Goal: Task Accomplishment & Management: Manage account settings

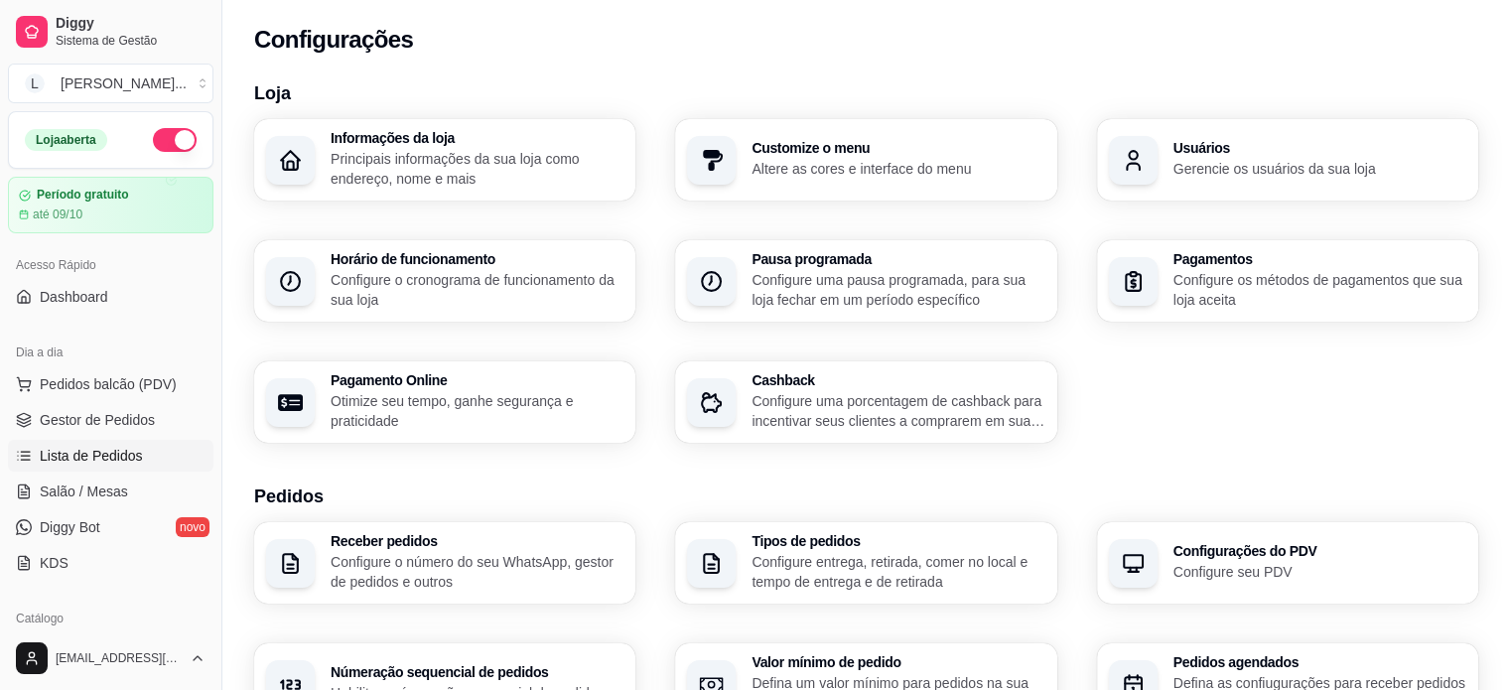
click at [111, 456] on span "Lista de Pedidos" at bounding box center [91, 456] width 103 height 20
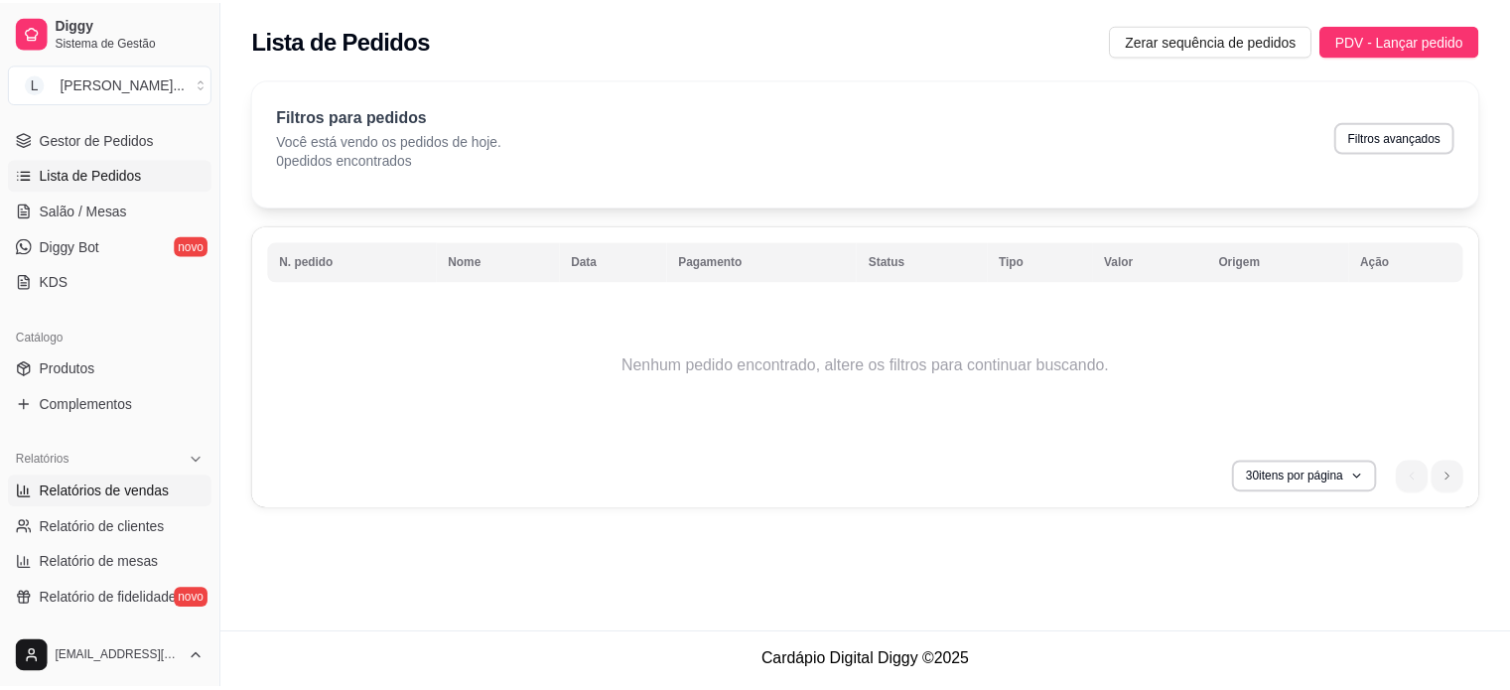
scroll to position [397, 0]
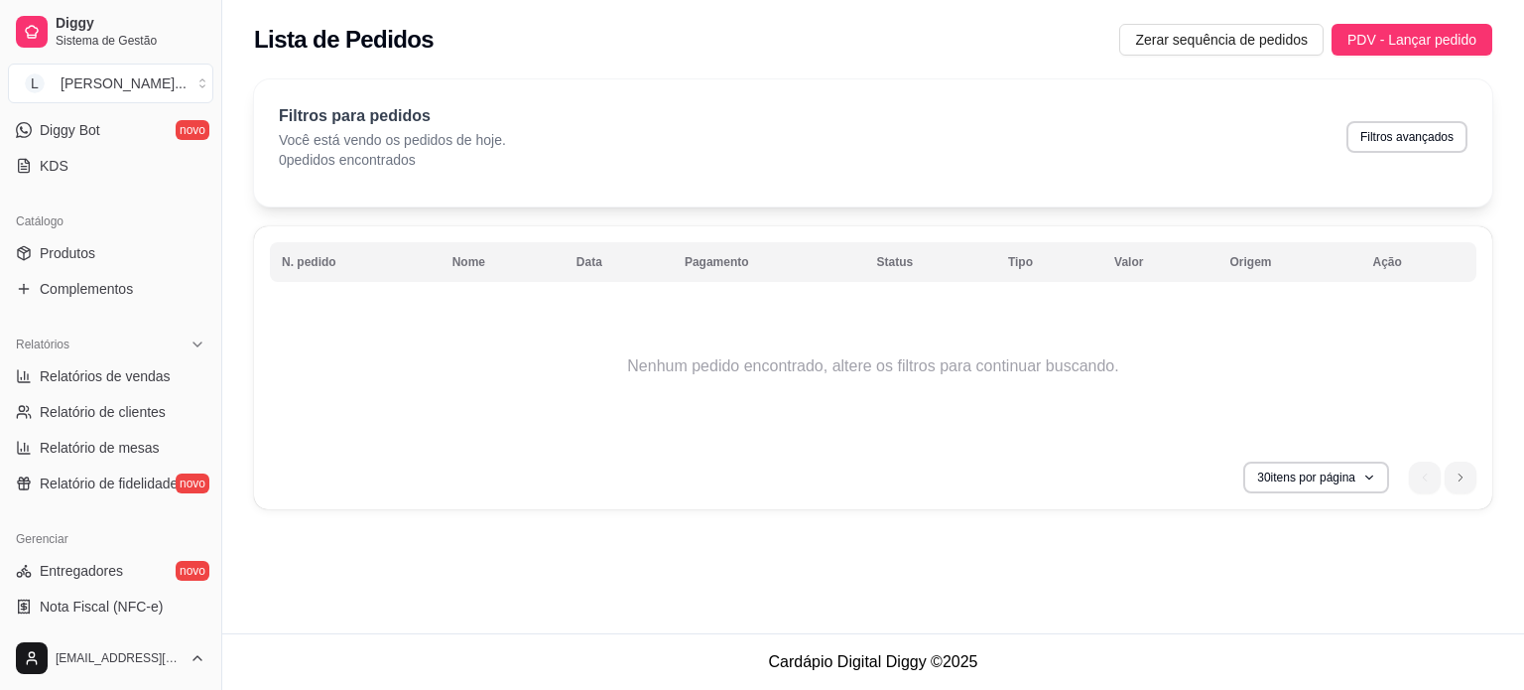
click at [72, 269] on ul "Produtos Complementos" at bounding box center [110, 270] width 205 height 67
click at [66, 243] on span "Produtos" at bounding box center [68, 253] width 56 height 20
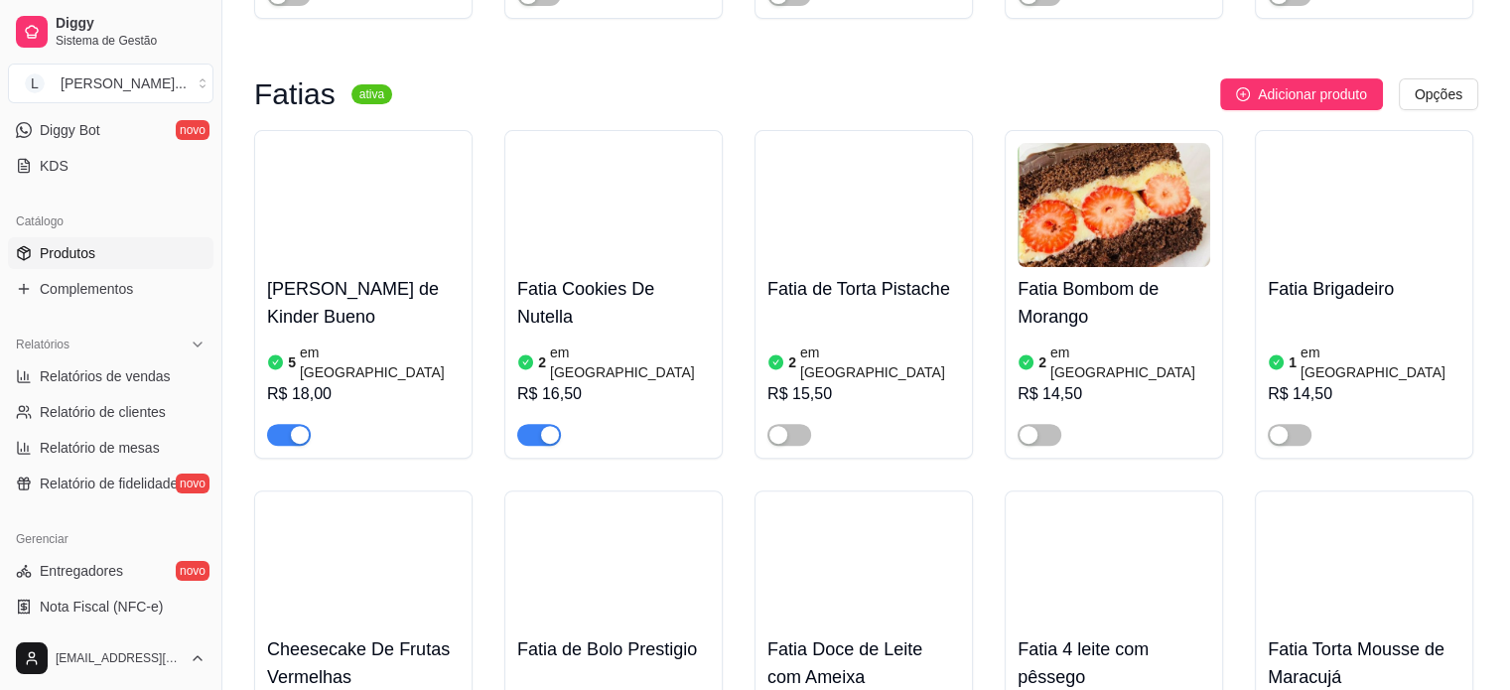
scroll to position [595, 0]
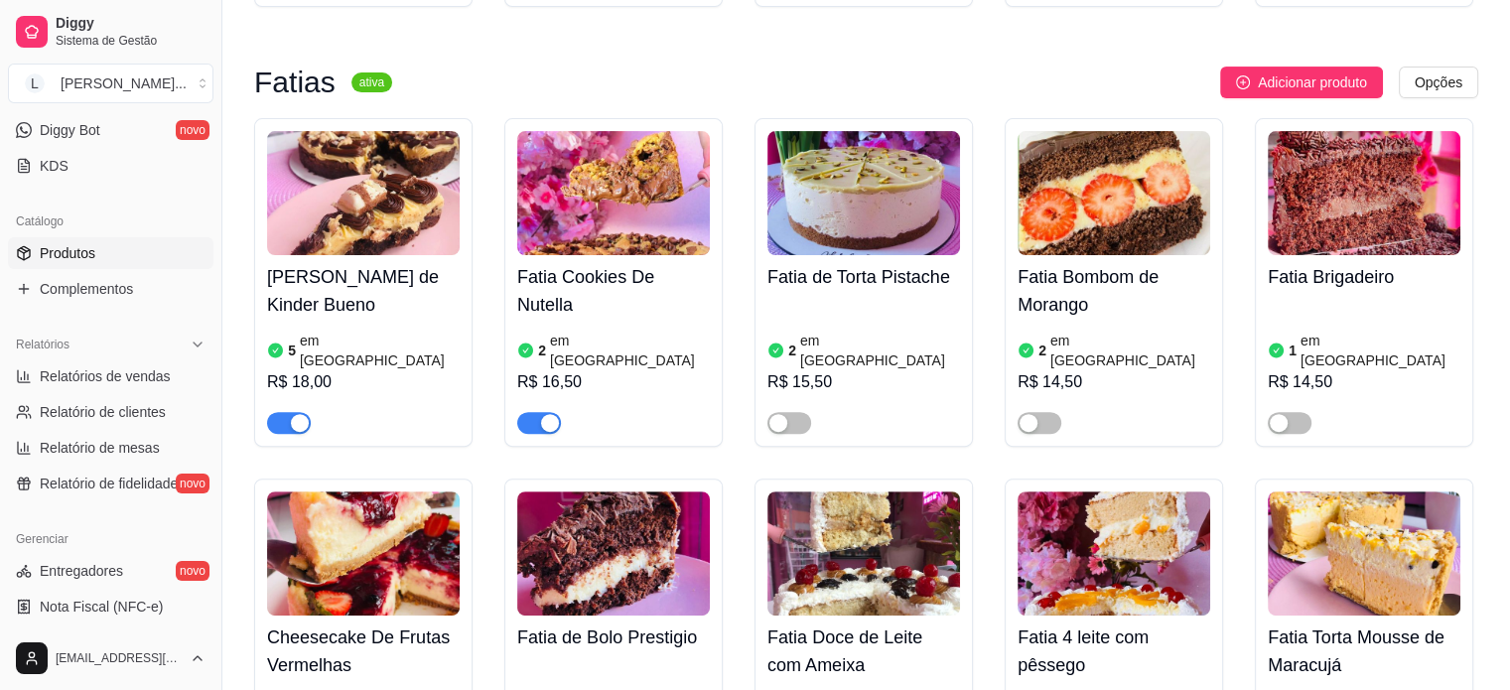
click at [308, 330] on article "em [GEOGRAPHIC_DATA]" at bounding box center [380, 350] width 160 height 40
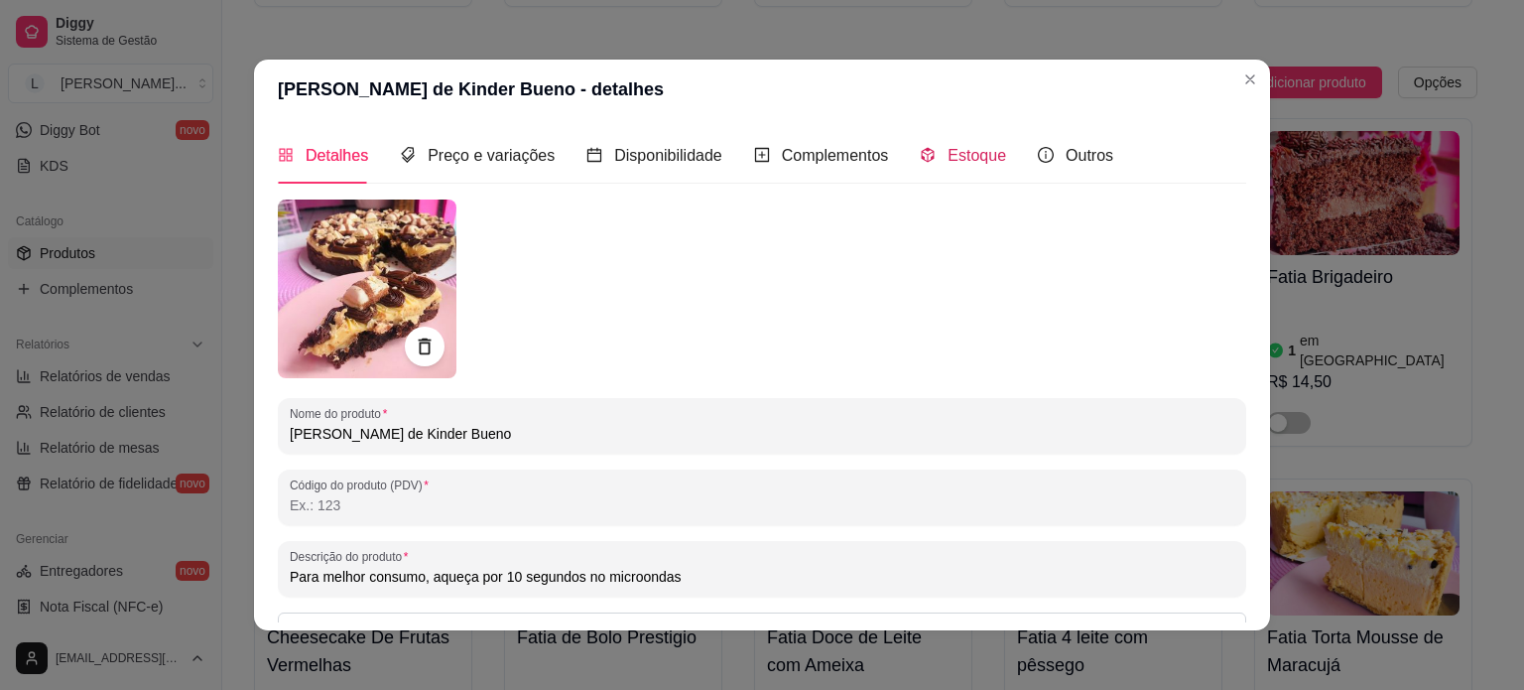
click at [948, 154] on span "Estoque" at bounding box center [977, 155] width 59 height 17
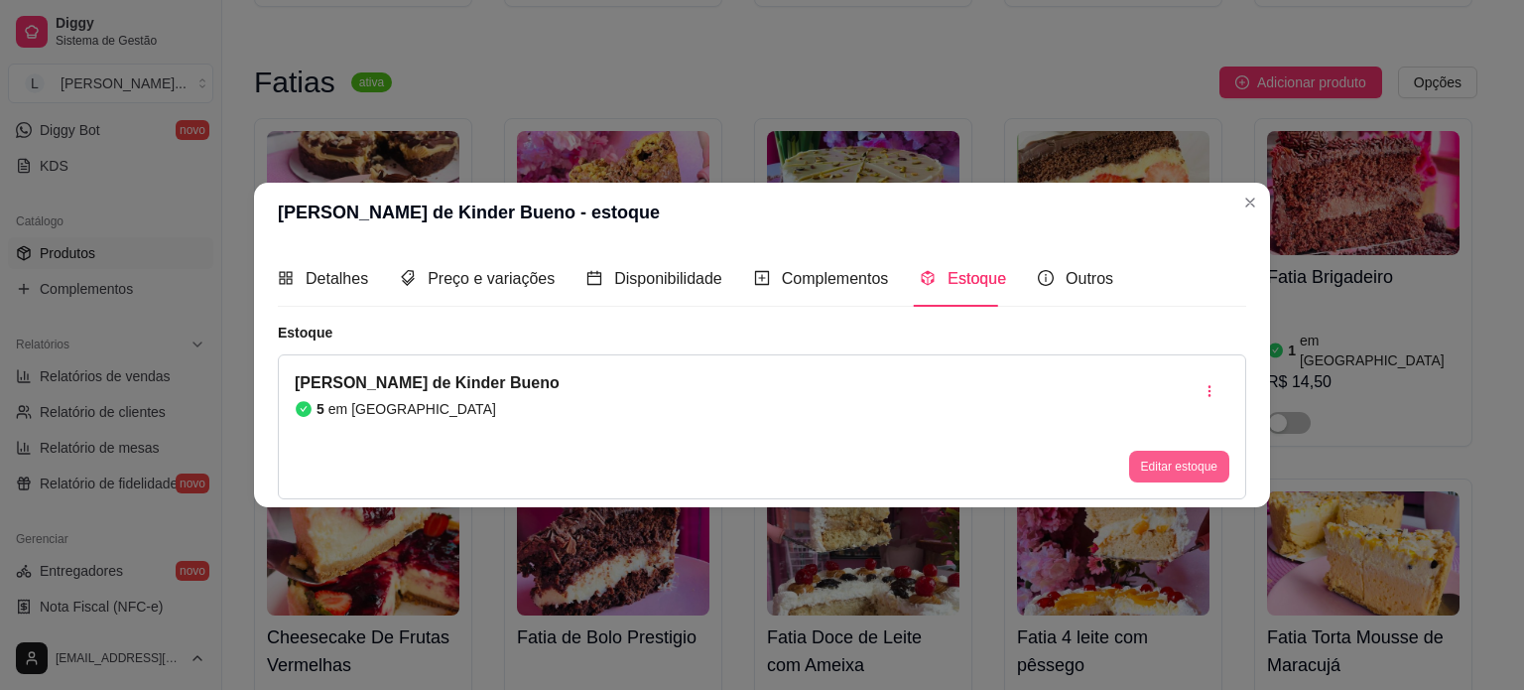
click at [1151, 469] on button "Editar estoque" at bounding box center [1179, 467] width 100 height 32
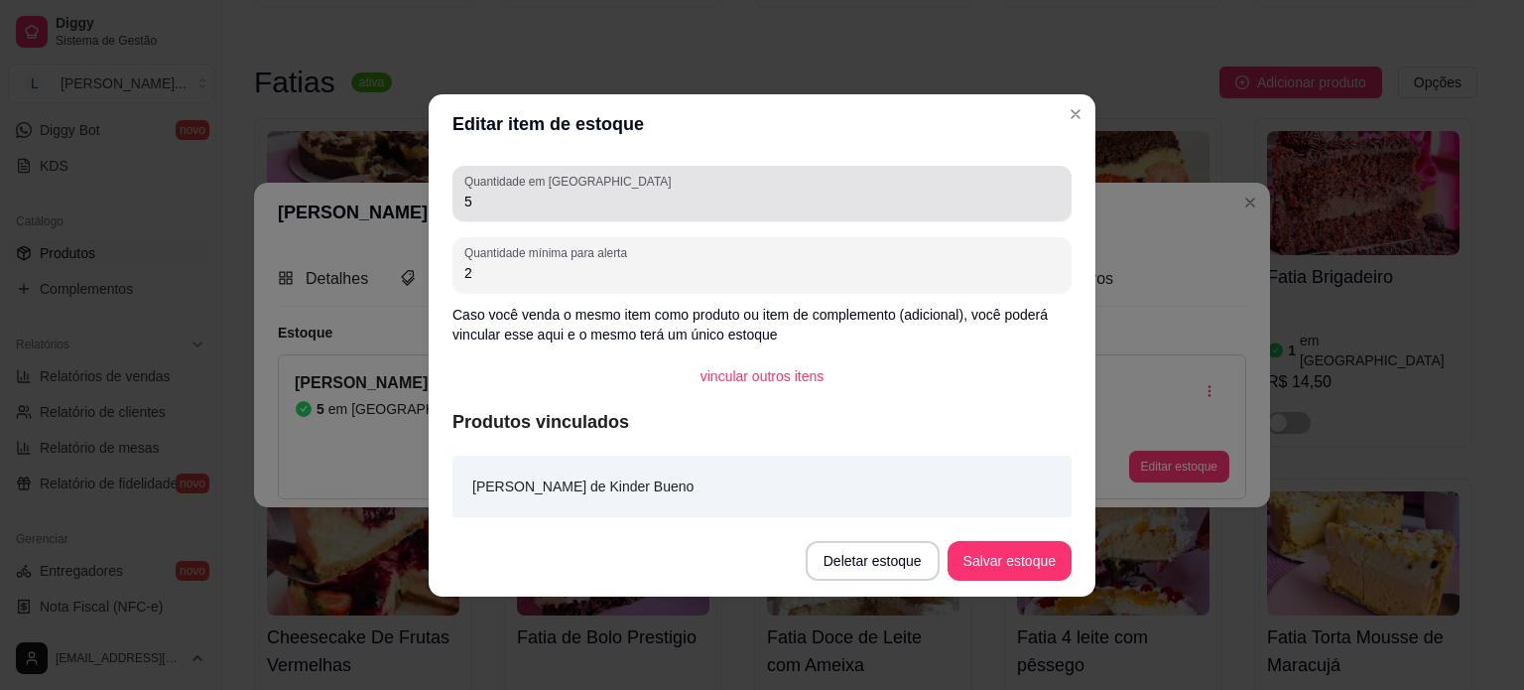
drag, startPoint x: 525, startPoint y: 217, endPoint x: 437, endPoint y: 209, distance: 88.7
click at [437, 209] on div "Quantidade em estoque 5 Quantidade mínima para alerta 2 Caso você venda o mesmo…" at bounding box center [762, 339] width 667 height 371
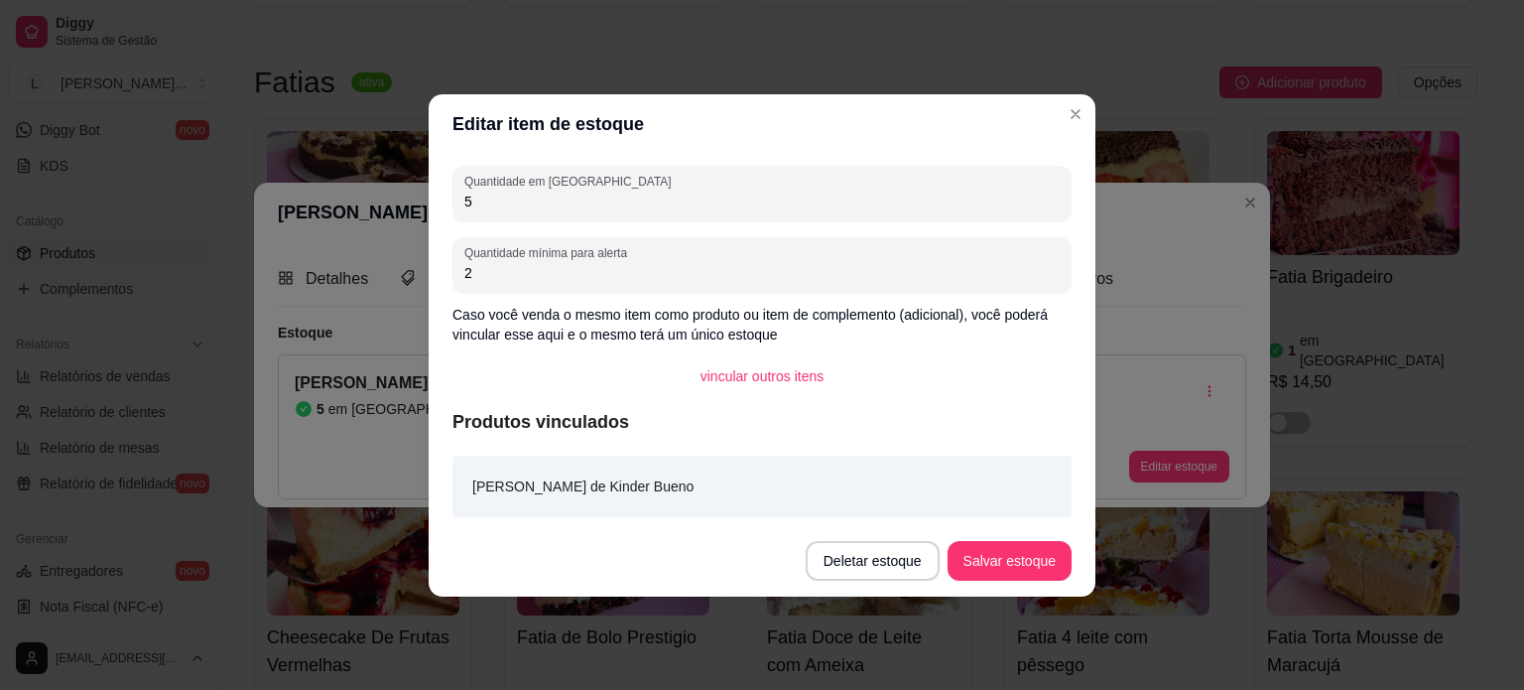
drag, startPoint x: 490, startPoint y: 196, endPoint x: 421, endPoint y: 194, distance: 69.5
click at [421, 194] on div "Editar item de estoque Quantidade em estoque 5 Quantidade mínima para alerta 2 …" at bounding box center [762, 345] width 1524 height 690
type input "3"
click at [994, 555] on button "Salvar estoque" at bounding box center [1010, 561] width 124 height 40
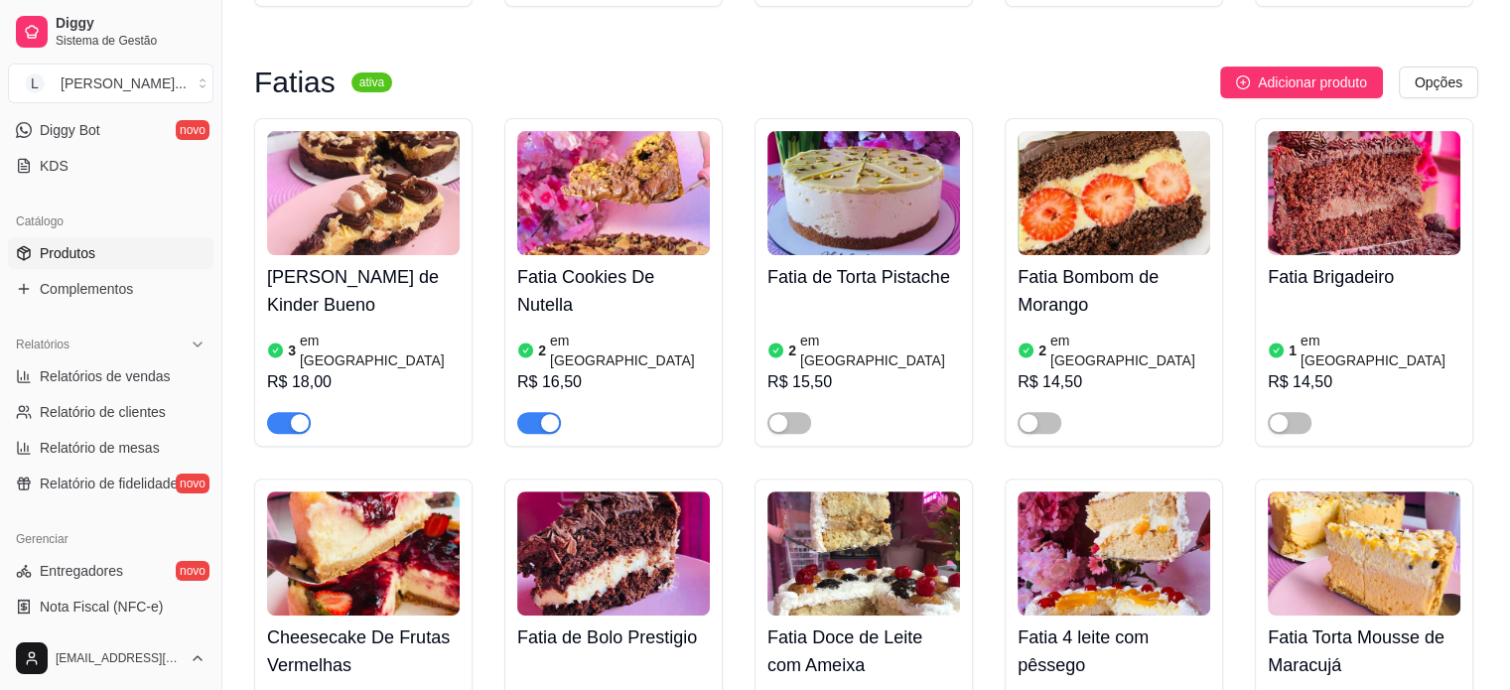
click at [554, 306] on div "Fatia Cookies De Nutella 2 em estoque R$ 16,50" at bounding box center [613, 344] width 193 height 179
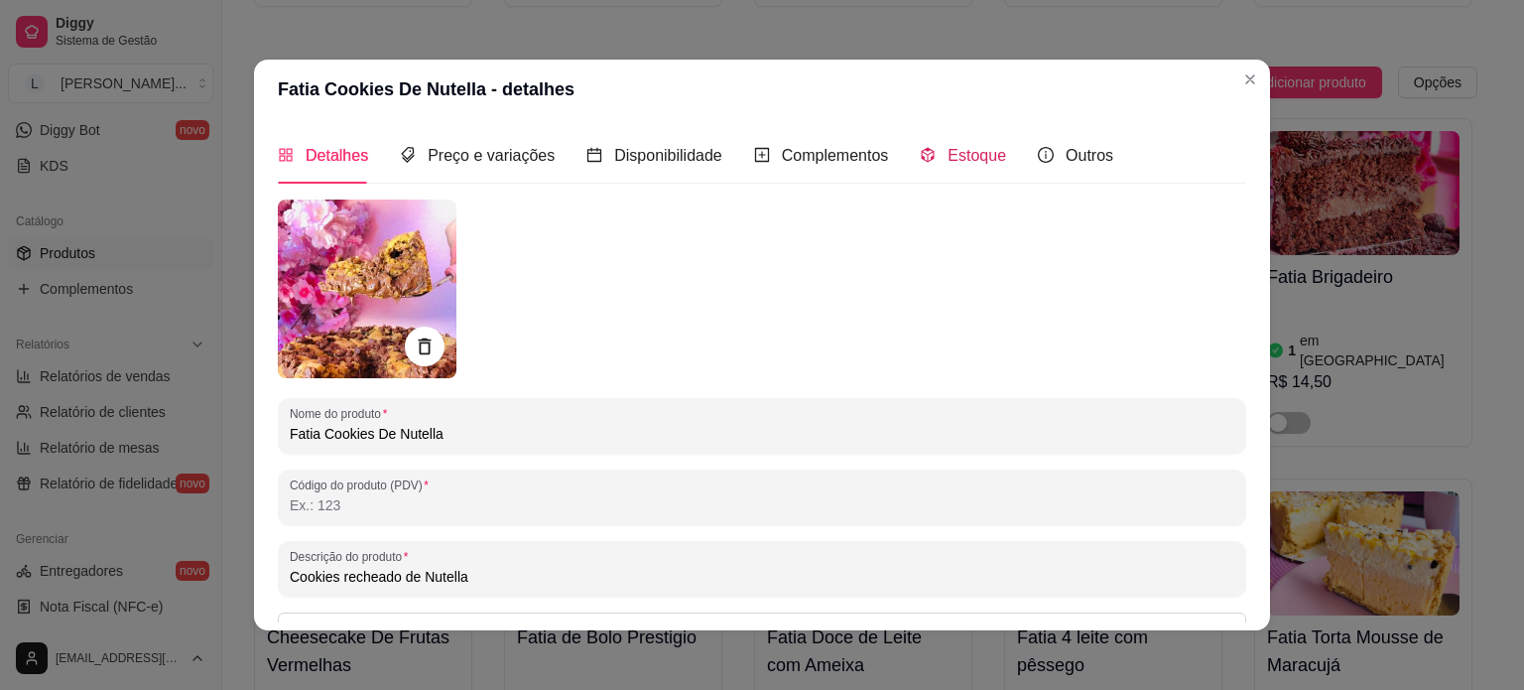
click at [985, 160] on span "Estoque" at bounding box center [977, 155] width 59 height 17
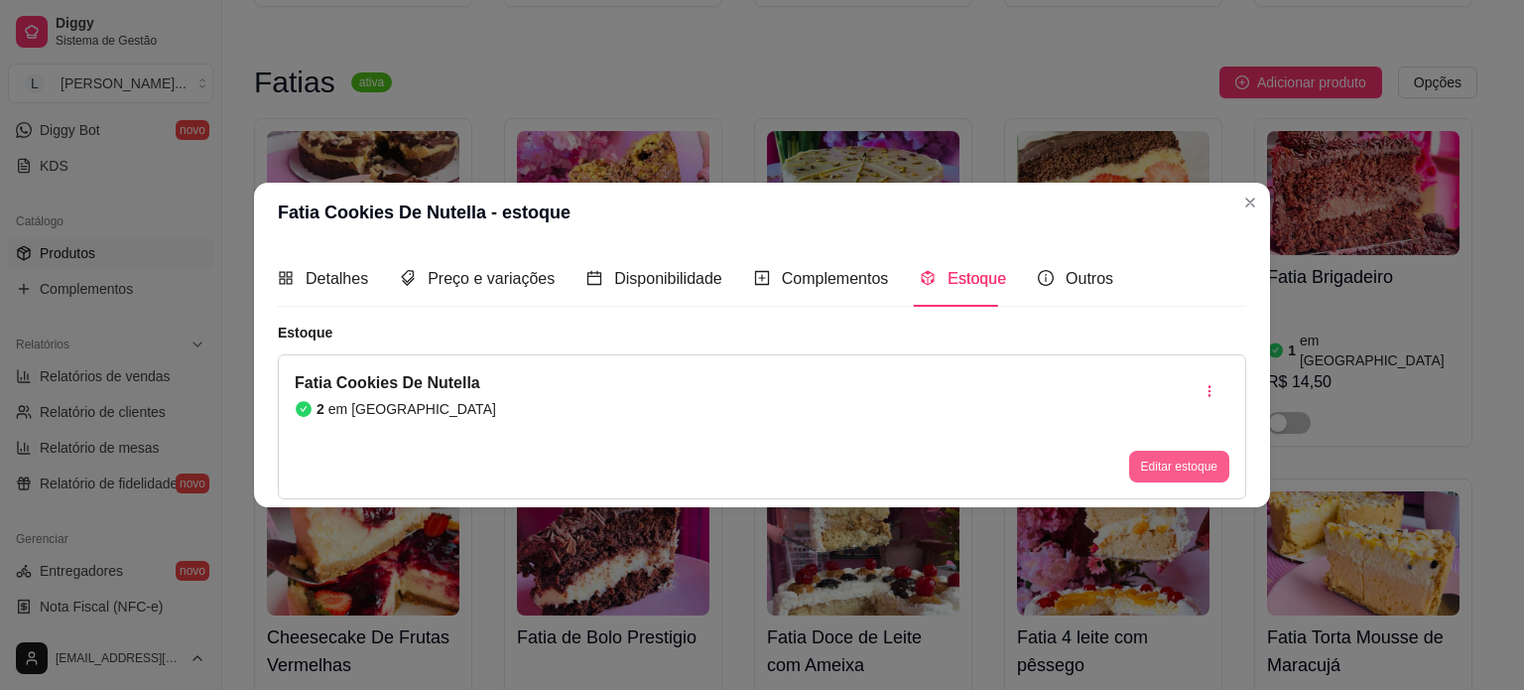
click at [1197, 467] on button "Editar estoque" at bounding box center [1179, 467] width 100 height 32
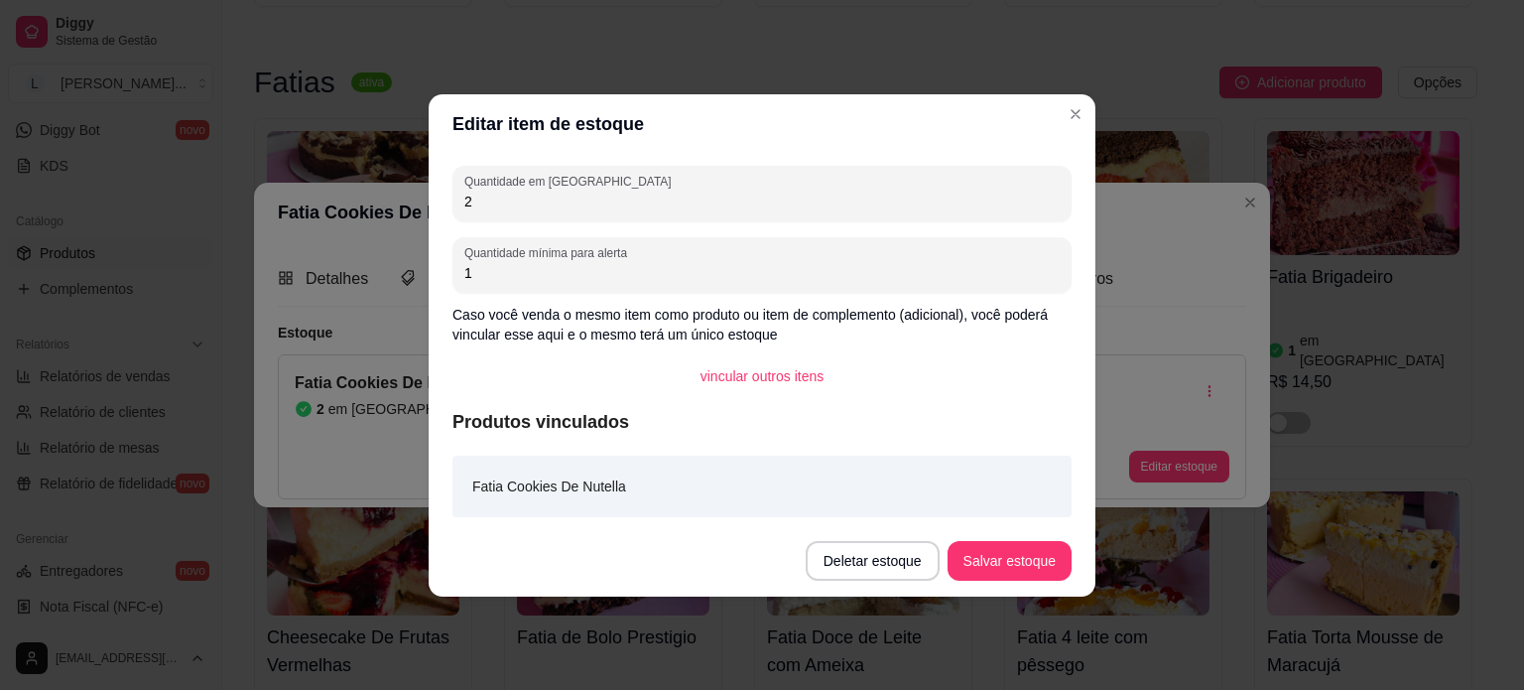
drag, startPoint x: 496, startPoint y: 202, endPoint x: 421, endPoint y: 189, distance: 76.7
click at [421, 189] on div "Editar item de estoque Quantidade em estoque 2 Quantidade mínima para alerta 1 …" at bounding box center [762, 345] width 1524 height 690
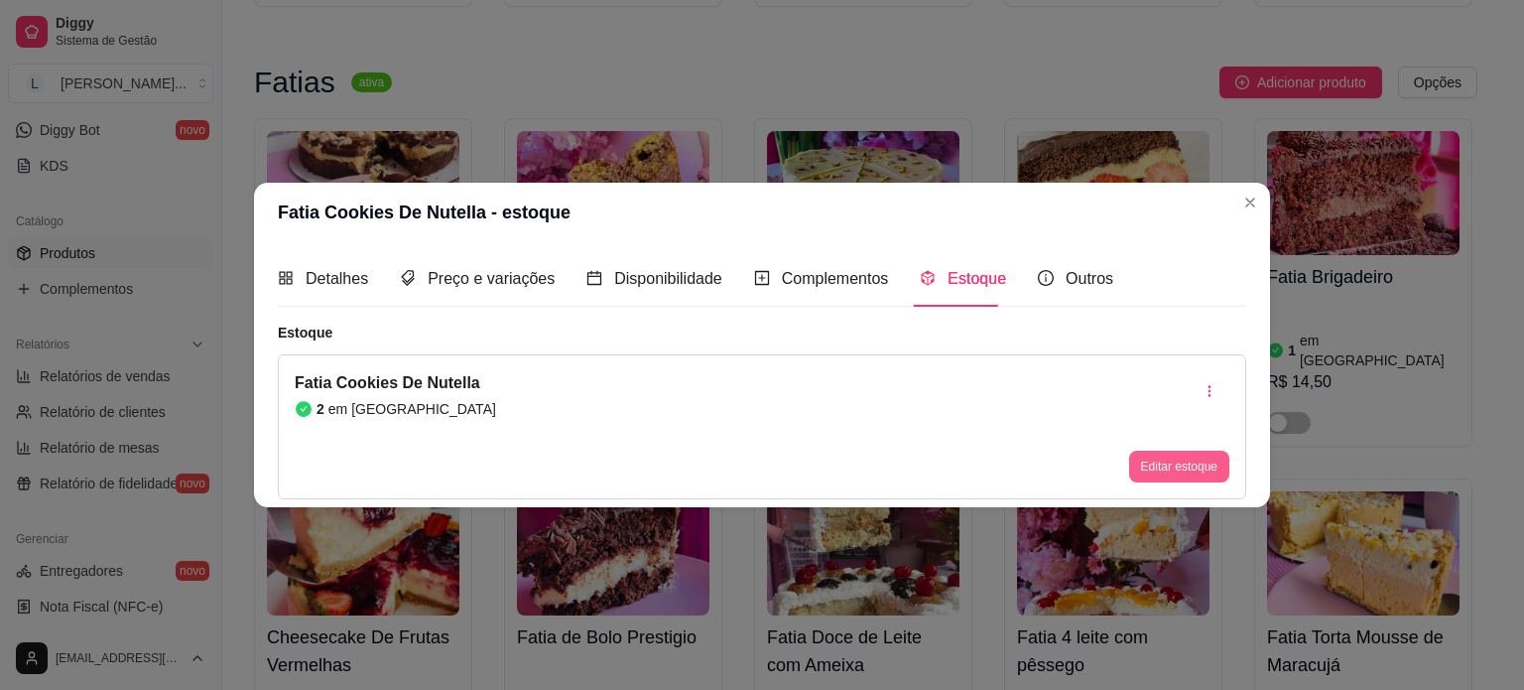
click at [1196, 472] on button "Editar estoque" at bounding box center [1179, 467] width 100 height 32
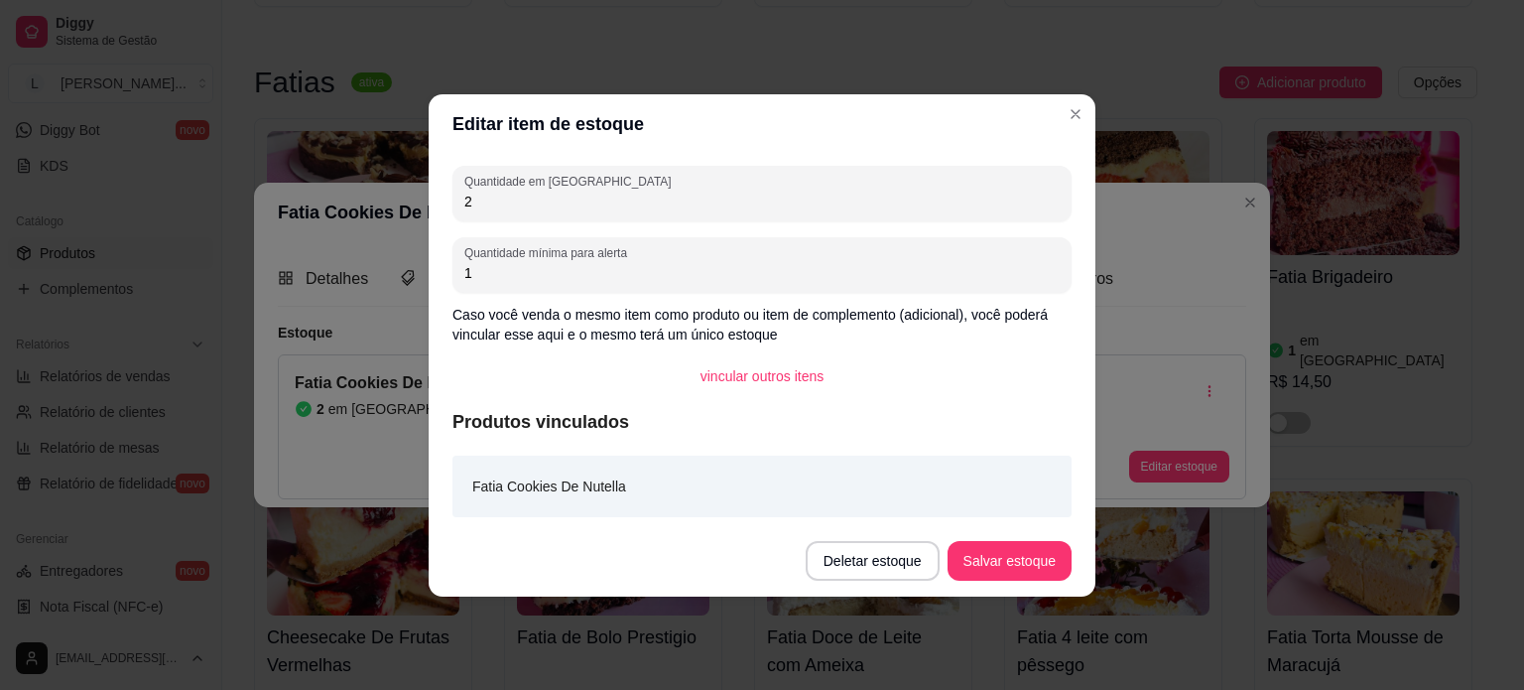
drag, startPoint x: 528, startPoint y: 207, endPoint x: 436, endPoint y: 213, distance: 92.5
click at [436, 213] on div "Quantidade em estoque 2 Quantidade mínima para alerta 1 Caso você venda o mesmo…" at bounding box center [762, 339] width 667 height 371
type input "5"
click at [1048, 552] on button "Salvar estoque" at bounding box center [1010, 561] width 124 height 40
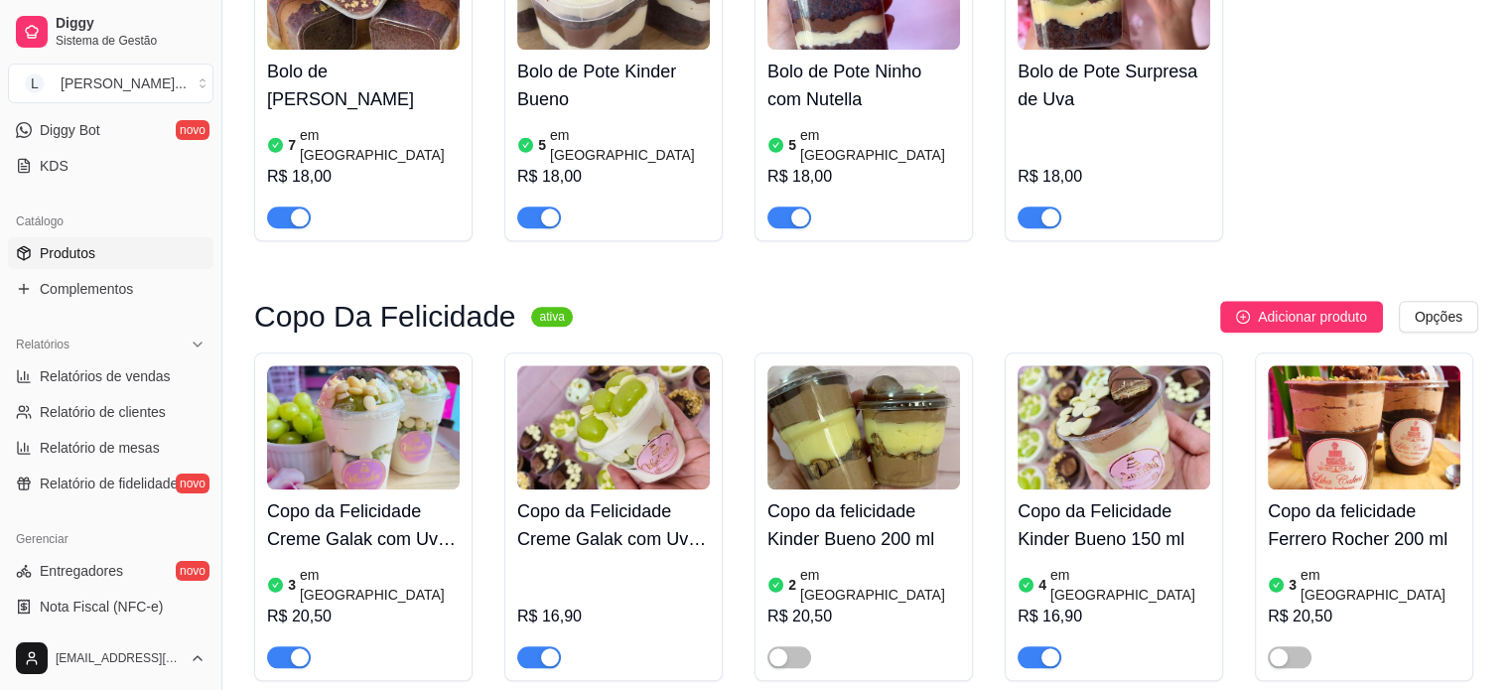
scroll to position [1786, 0]
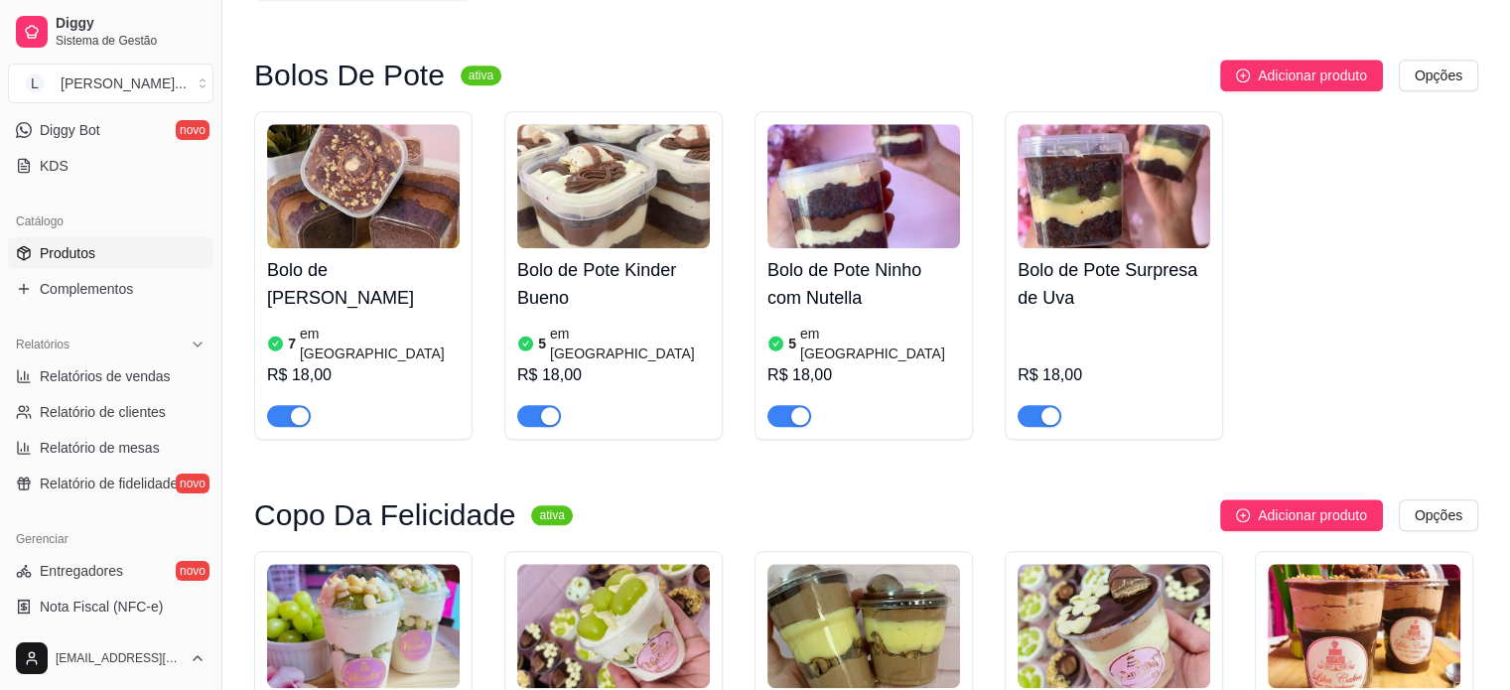
click at [365, 256] on h4 "Bolo de [PERSON_NAME]" at bounding box center [363, 284] width 193 height 56
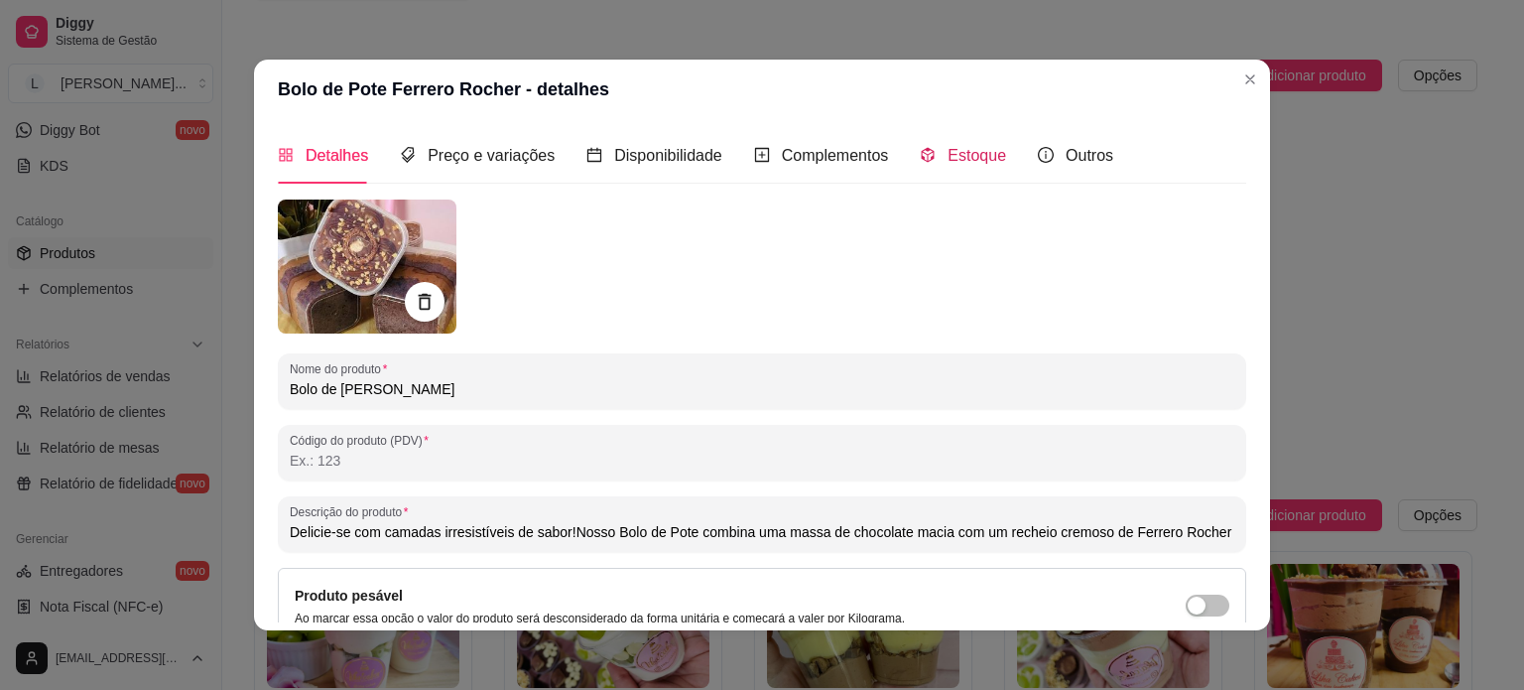
click at [970, 160] on span "Estoque" at bounding box center [977, 155] width 59 height 17
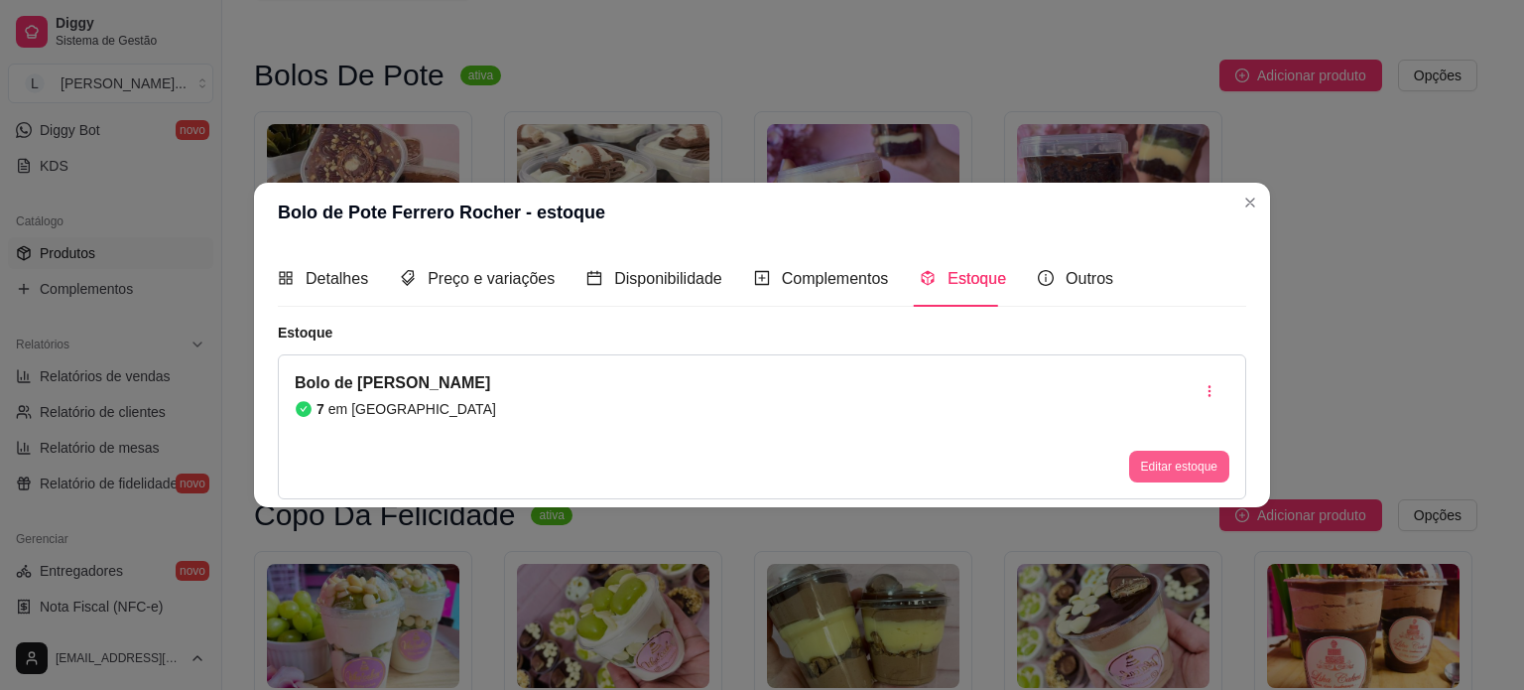
click at [1193, 468] on button "Editar estoque" at bounding box center [1179, 467] width 100 height 32
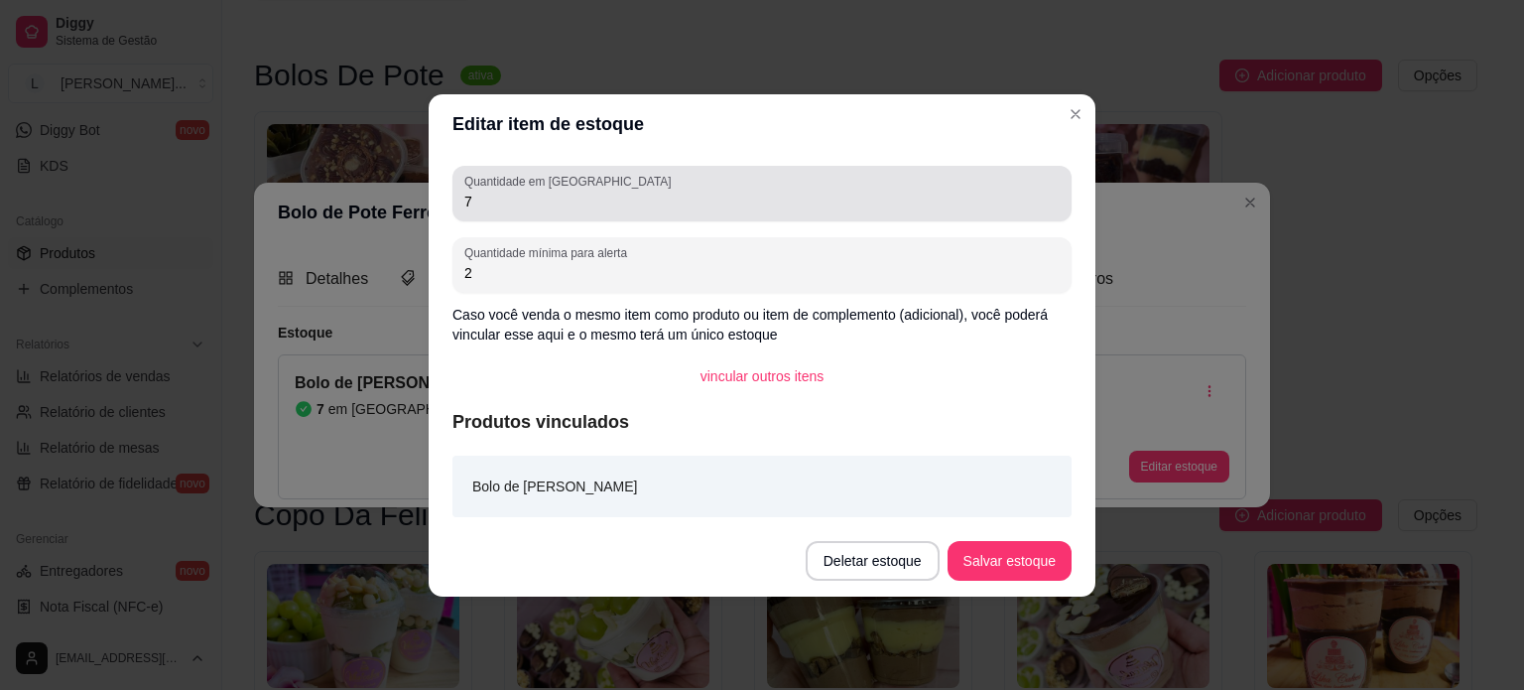
click at [410, 209] on div "Editar item de estoque Quantidade em estoque 7 Quantidade mínima para alerta 2 …" at bounding box center [762, 345] width 1524 height 690
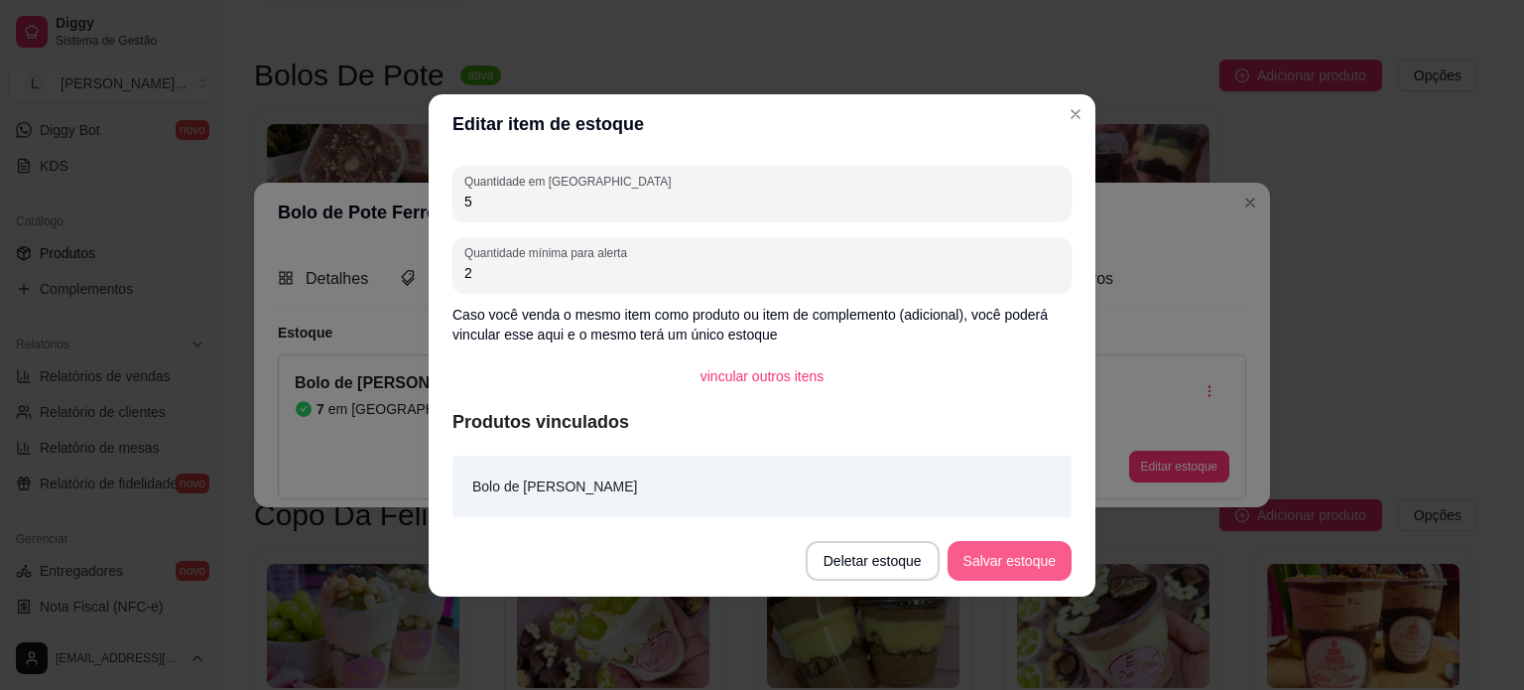
type input "5"
click at [971, 567] on button "Salvar estoque" at bounding box center [1010, 561] width 124 height 40
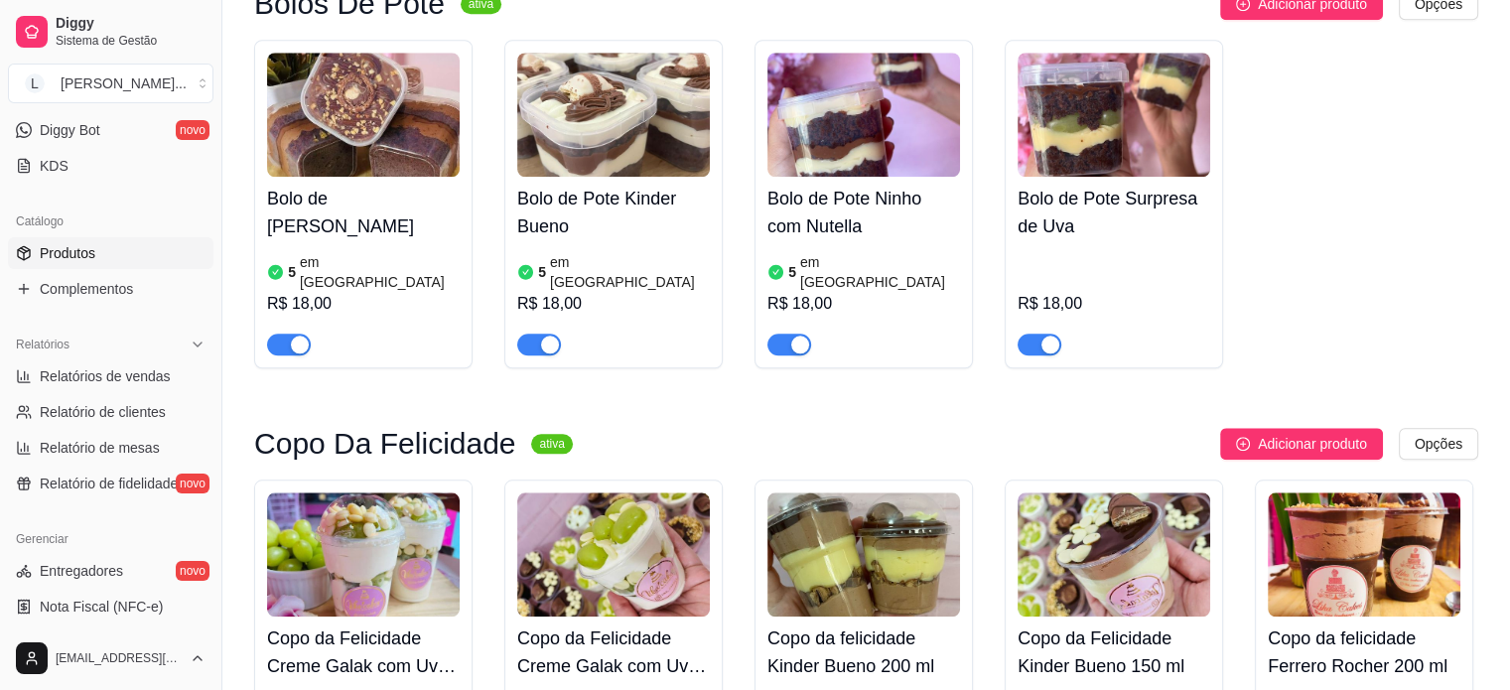
scroll to position [1886, 0]
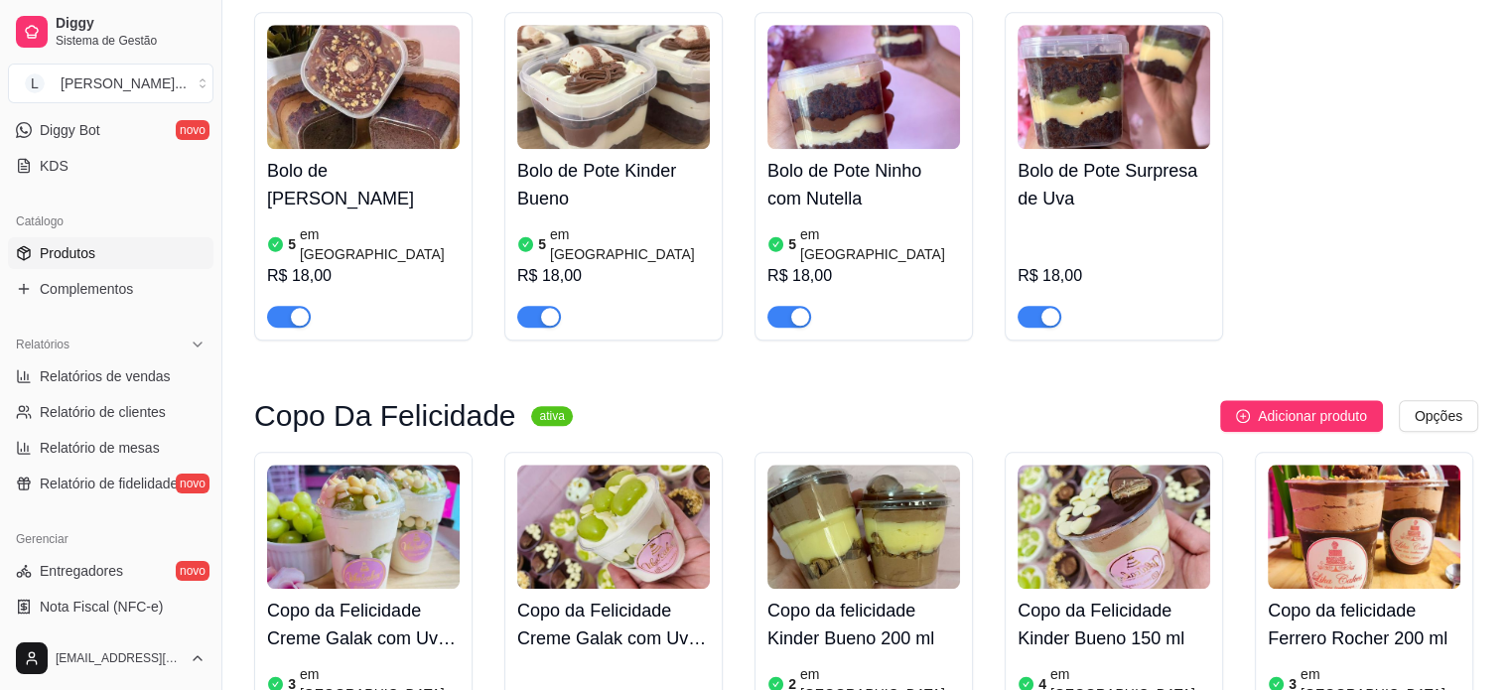
click at [1084, 264] on div "R$ 18,00" at bounding box center [1113, 276] width 193 height 24
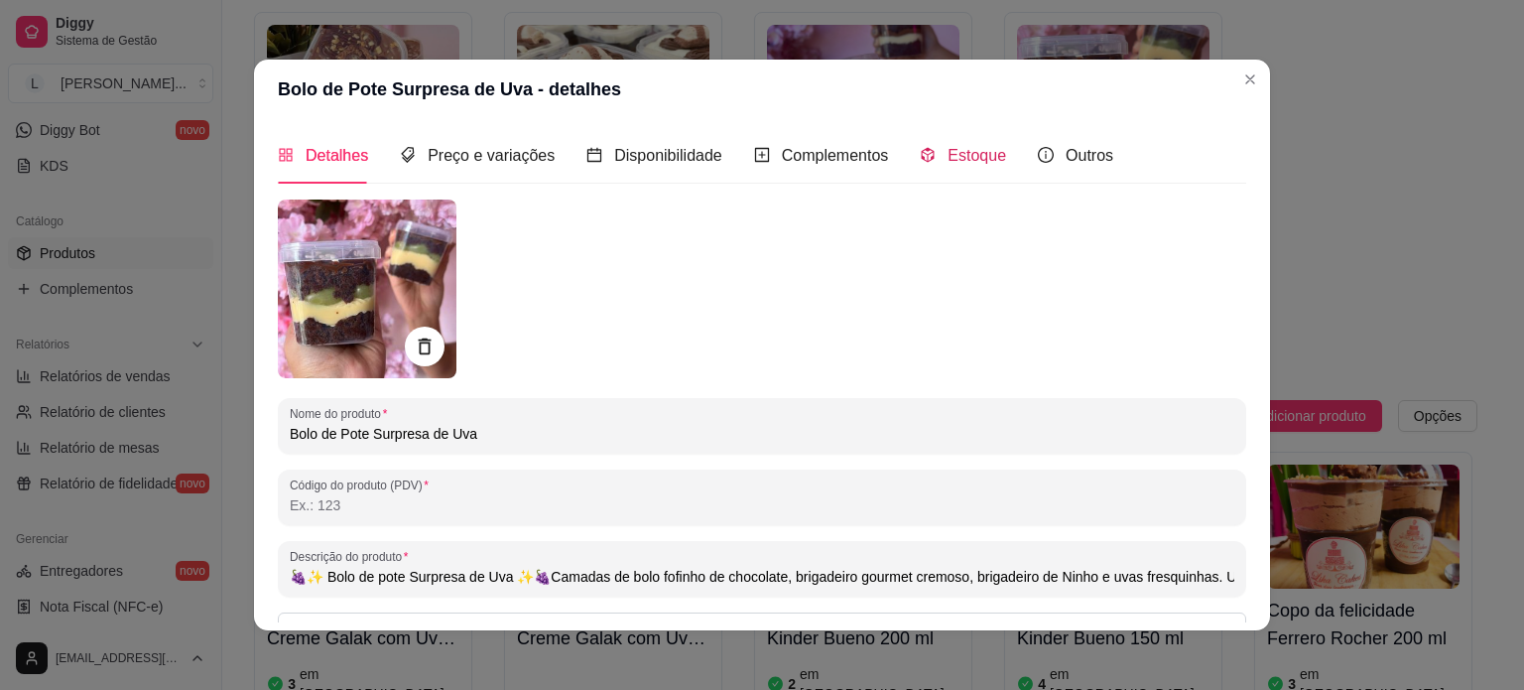
click at [948, 152] on span "Estoque" at bounding box center [977, 155] width 59 height 17
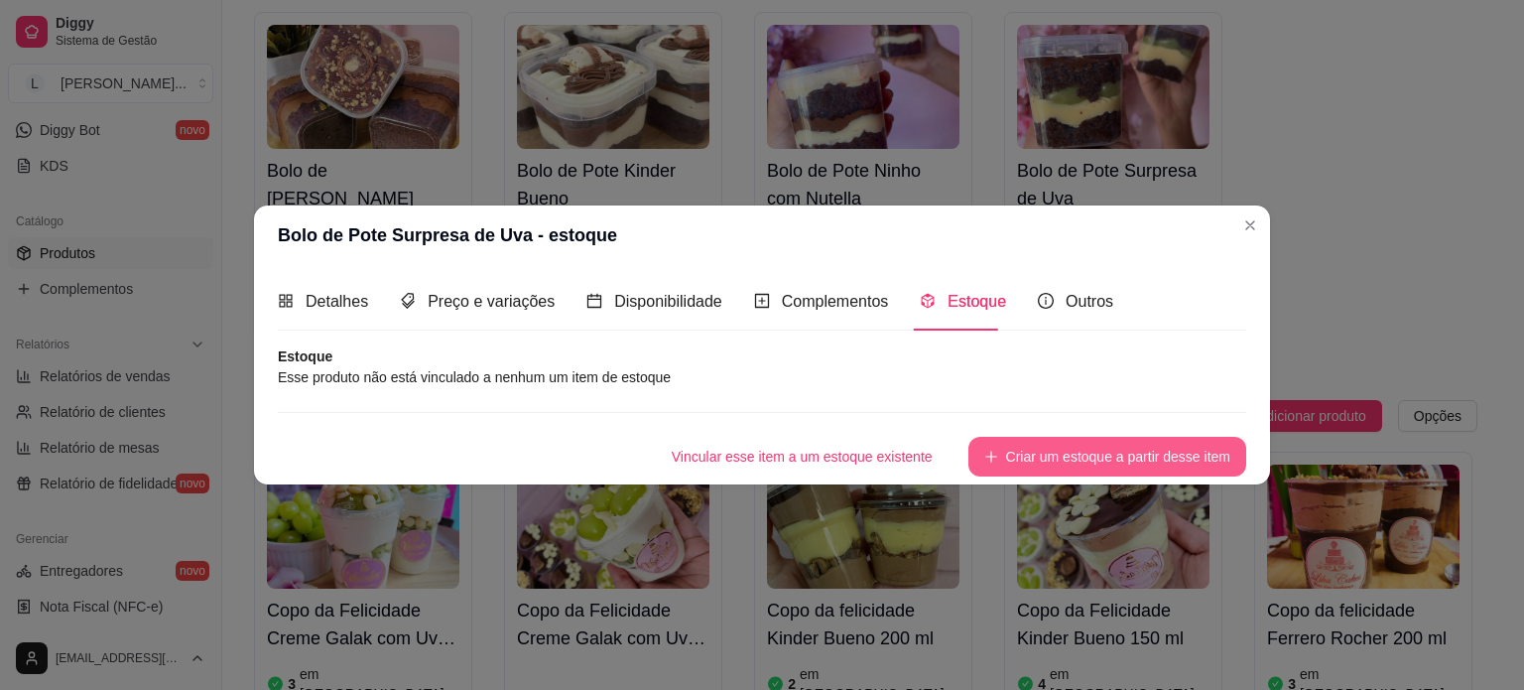
click at [1056, 460] on button "Criar um estoque a partir desse item" at bounding box center [1108, 457] width 278 height 40
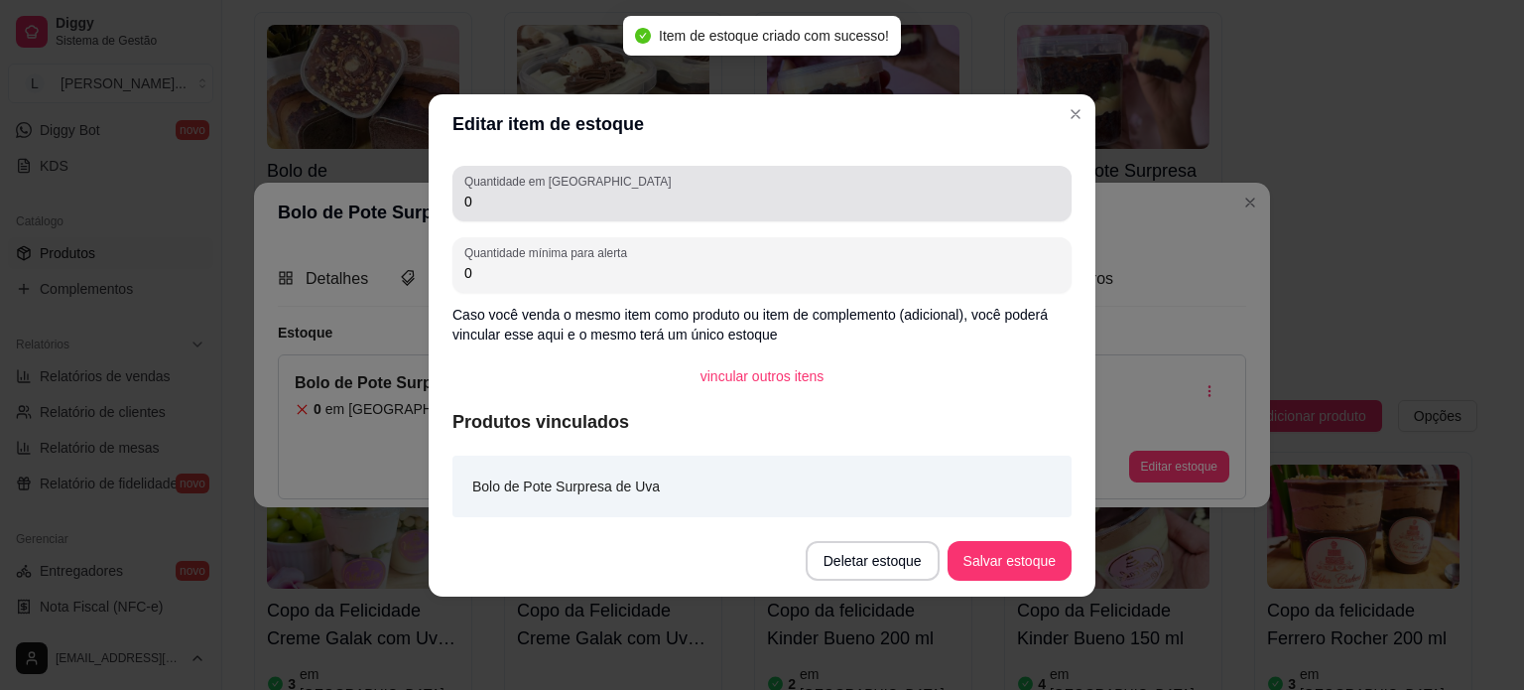
click at [596, 188] on label "Quantidade em [GEOGRAPHIC_DATA]" at bounding box center [570, 181] width 213 height 17
click at [596, 192] on input "0" at bounding box center [761, 202] width 595 height 20
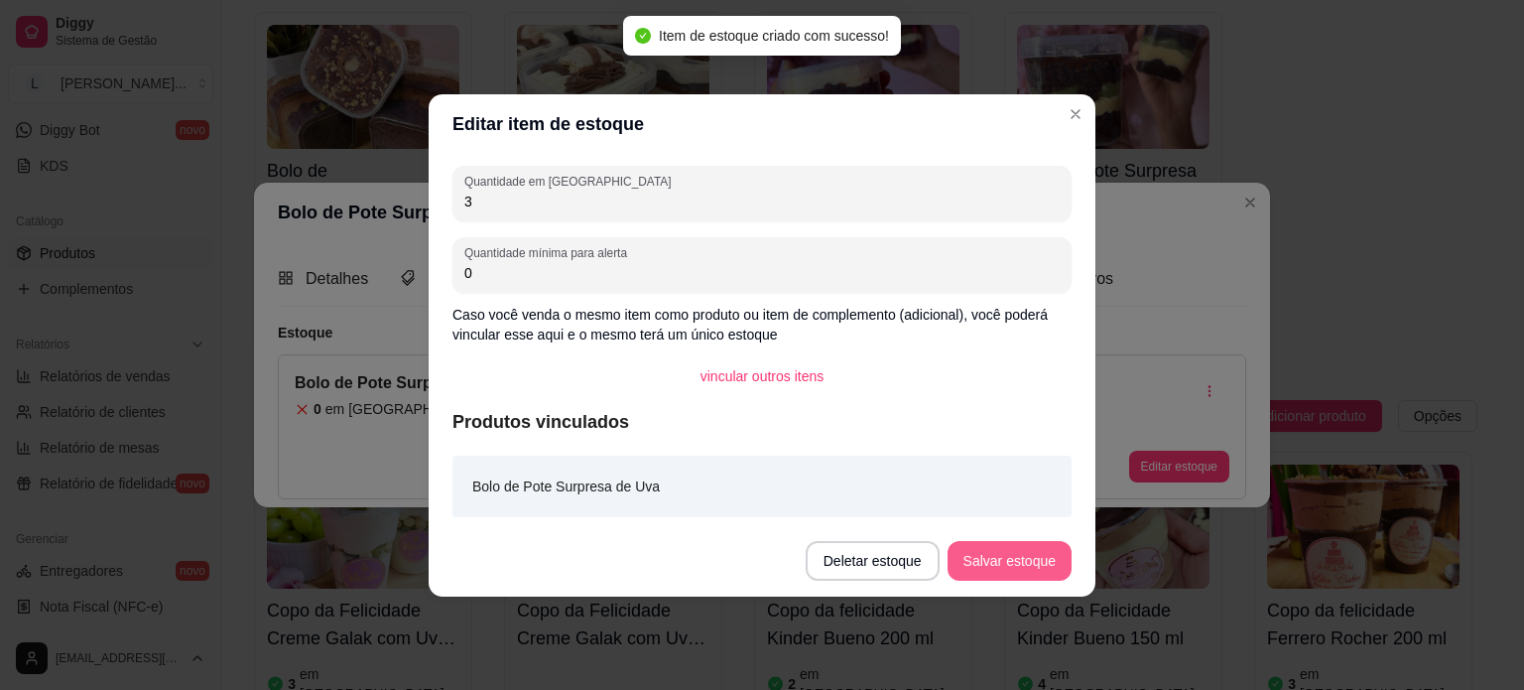
type input "3"
click at [1033, 562] on button "Salvar estoque" at bounding box center [1010, 561] width 124 height 40
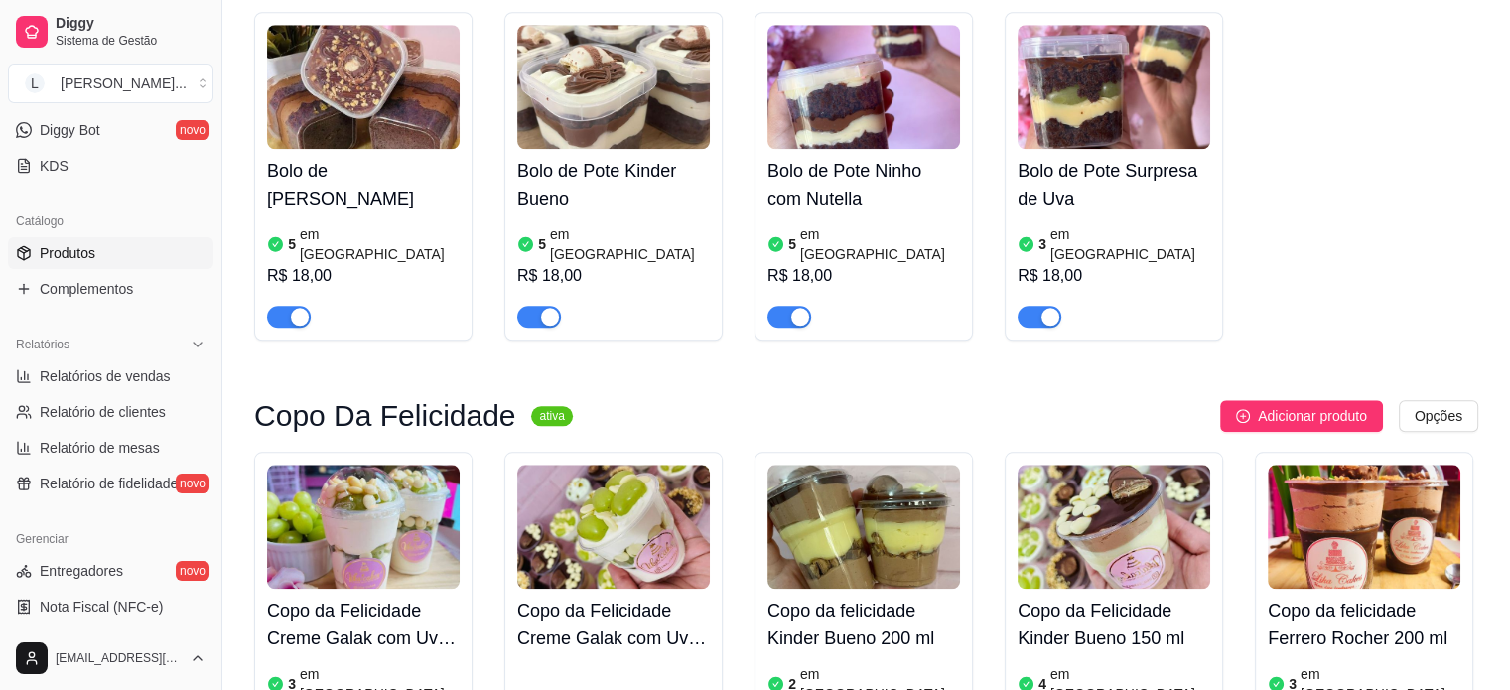
click at [1258, 201] on div "Bolo de Pote Ferrero Rocher 5 em estoque R$ 18,00 Bolo de Pote Kinder Bueno 5 e…" at bounding box center [866, 176] width 1224 height 328
click at [884, 264] on div "R$ 18,00" at bounding box center [863, 276] width 193 height 24
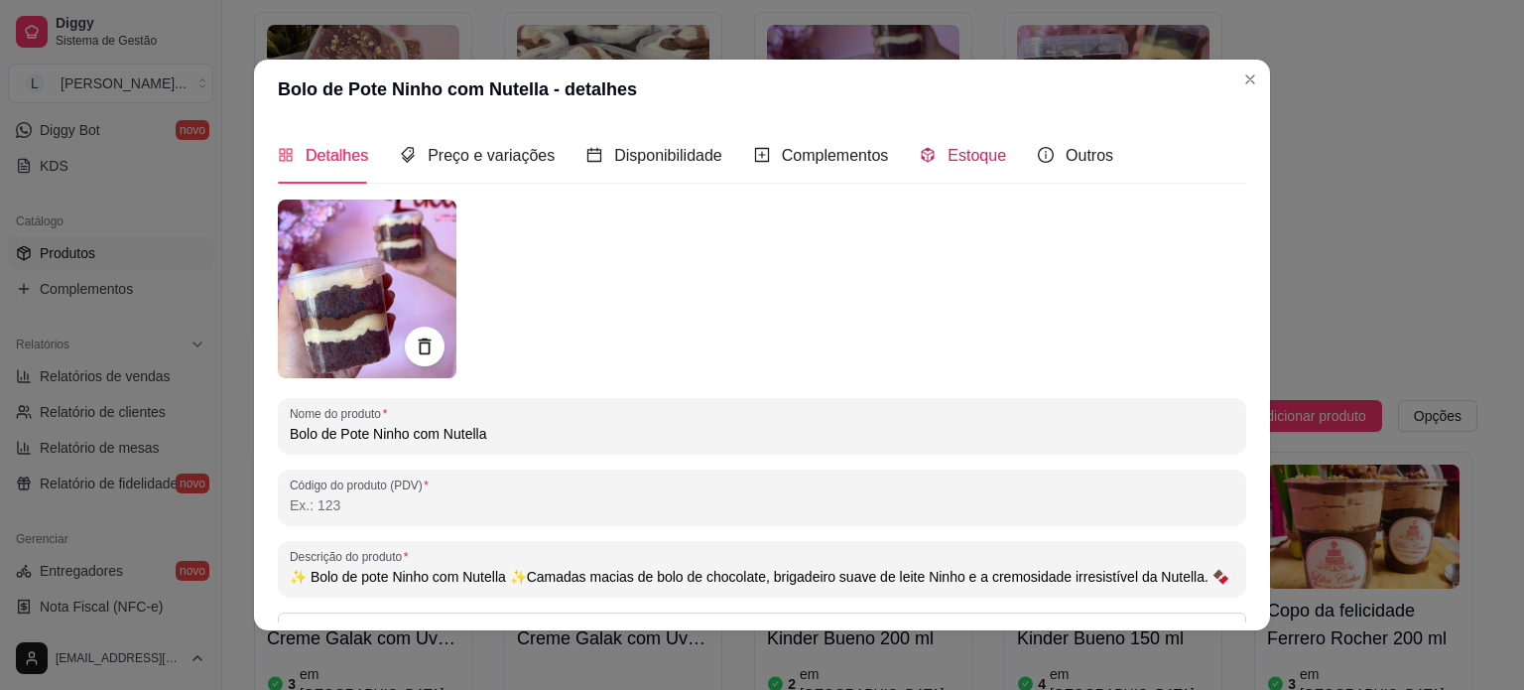
click at [954, 164] on span "Estoque" at bounding box center [977, 155] width 59 height 17
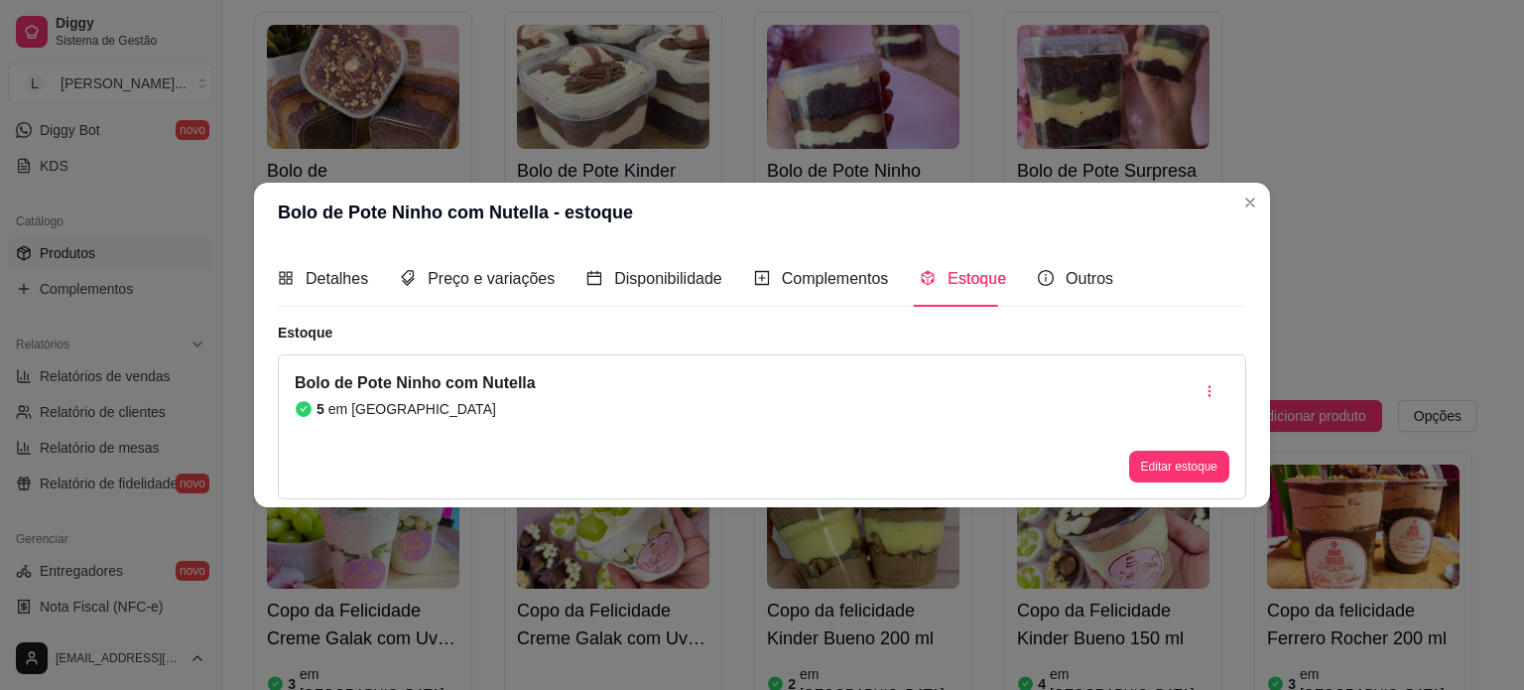
click at [1151, 471] on button "Editar estoque" at bounding box center [1179, 467] width 100 height 32
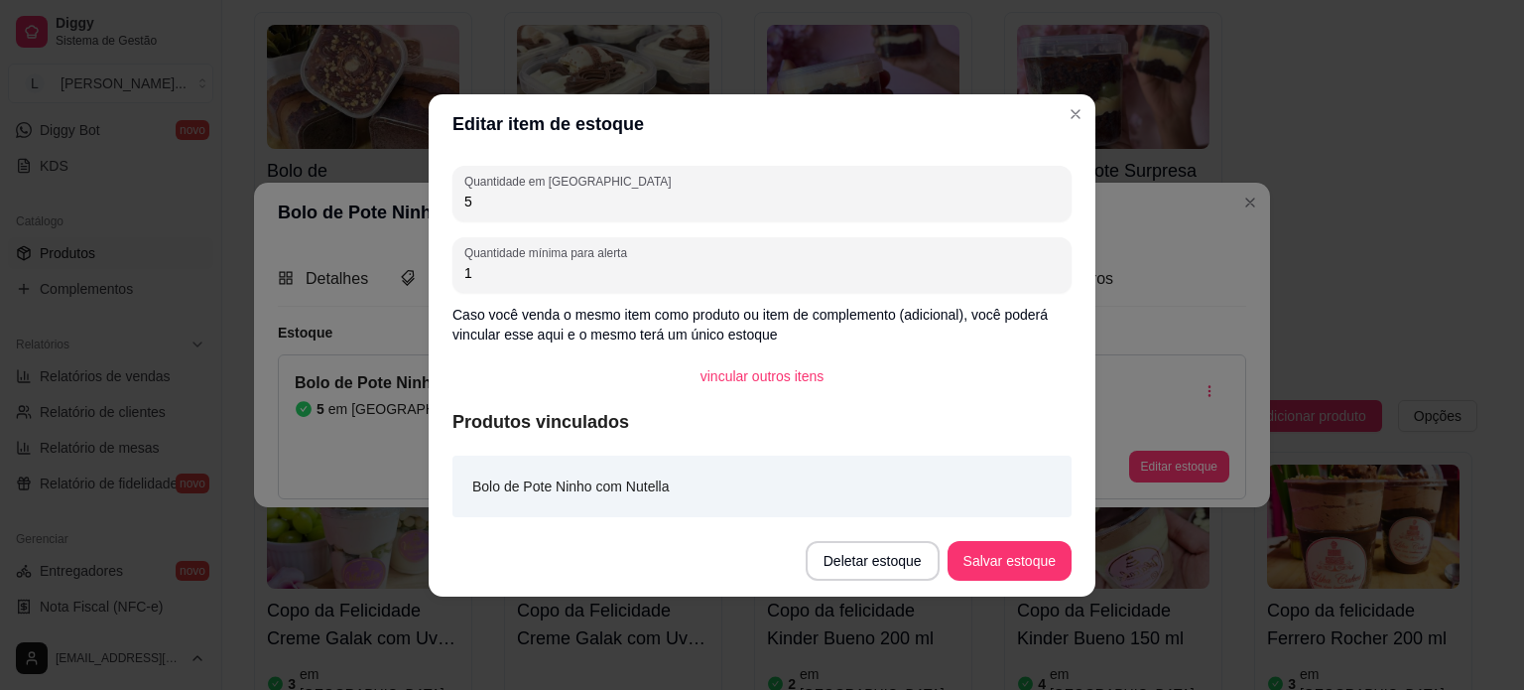
drag, startPoint x: 520, startPoint y: 206, endPoint x: 437, endPoint y: 205, distance: 83.4
click at [438, 205] on div "Quantidade em estoque 5 Quantidade mínima para alerta 1 Caso você venda o mesmo…" at bounding box center [762, 339] width 667 height 371
click at [429, 202] on div "Quantidade em estoque 5 Quantidade mínima para alerta 1 Caso você venda o mesmo…" at bounding box center [762, 339] width 667 height 371
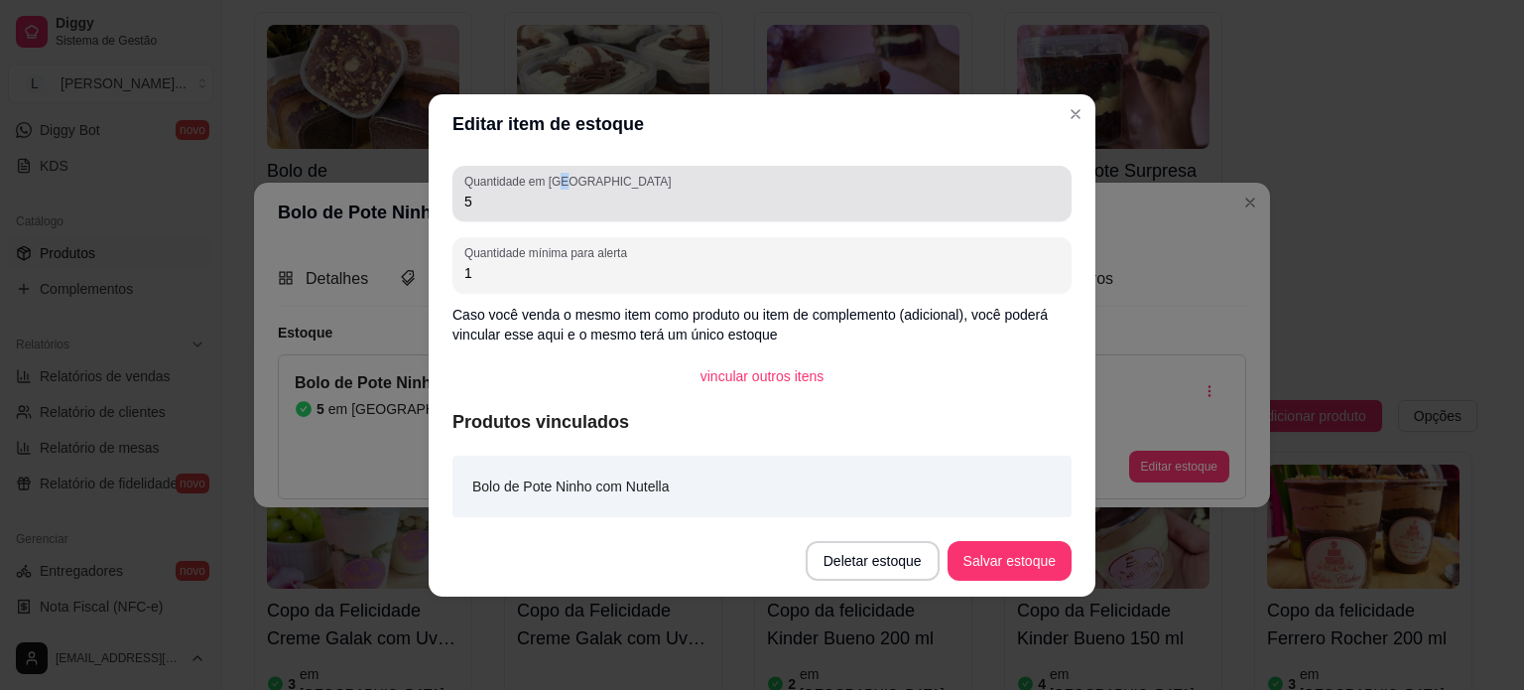
click at [562, 185] on label "Quantidade em [GEOGRAPHIC_DATA]" at bounding box center [570, 181] width 213 height 17
click at [516, 210] on div "5" at bounding box center [761, 194] width 595 height 40
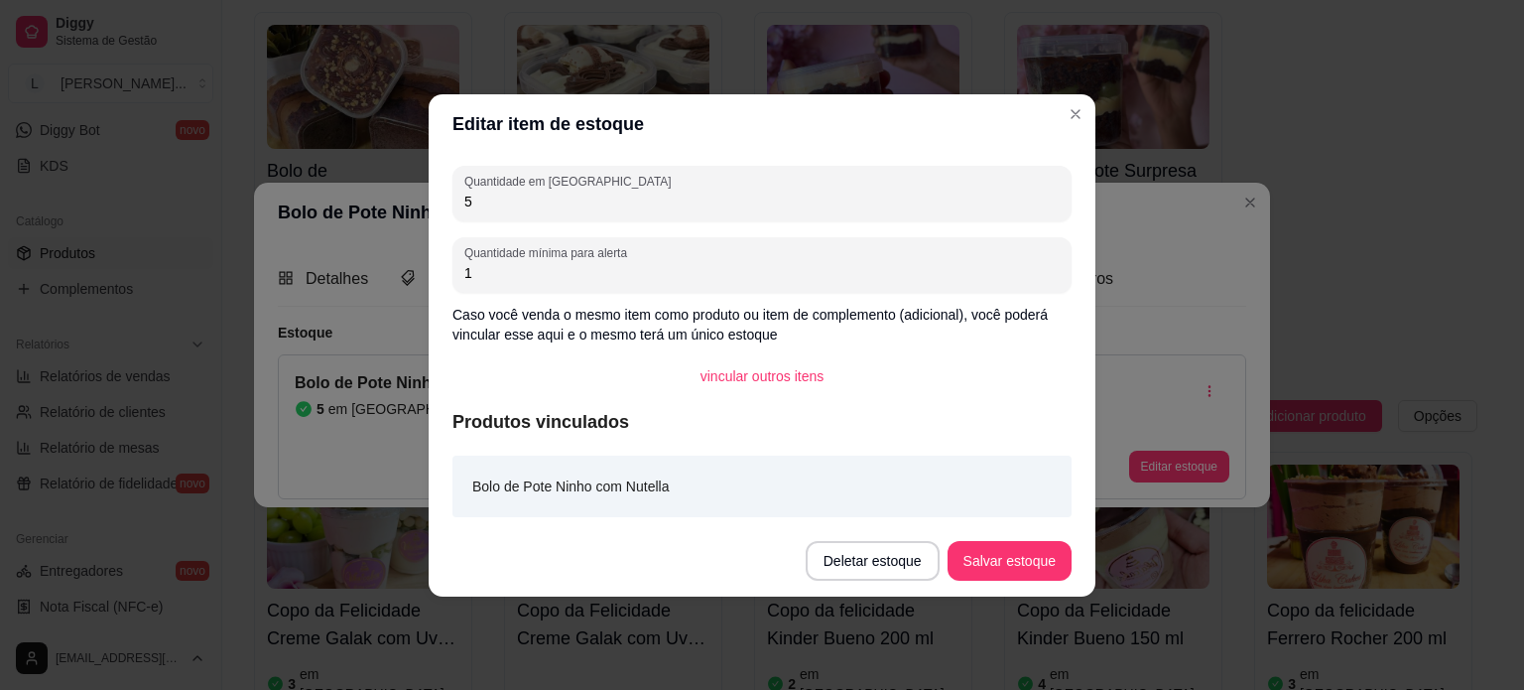
click at [516, 210] on div "5" at bounding box center [761, 194] width 595 height 40
type input "4"
click at [977, 547] on button "Salvar estoque" at bounding box center [1009, 560] width 121 height 39
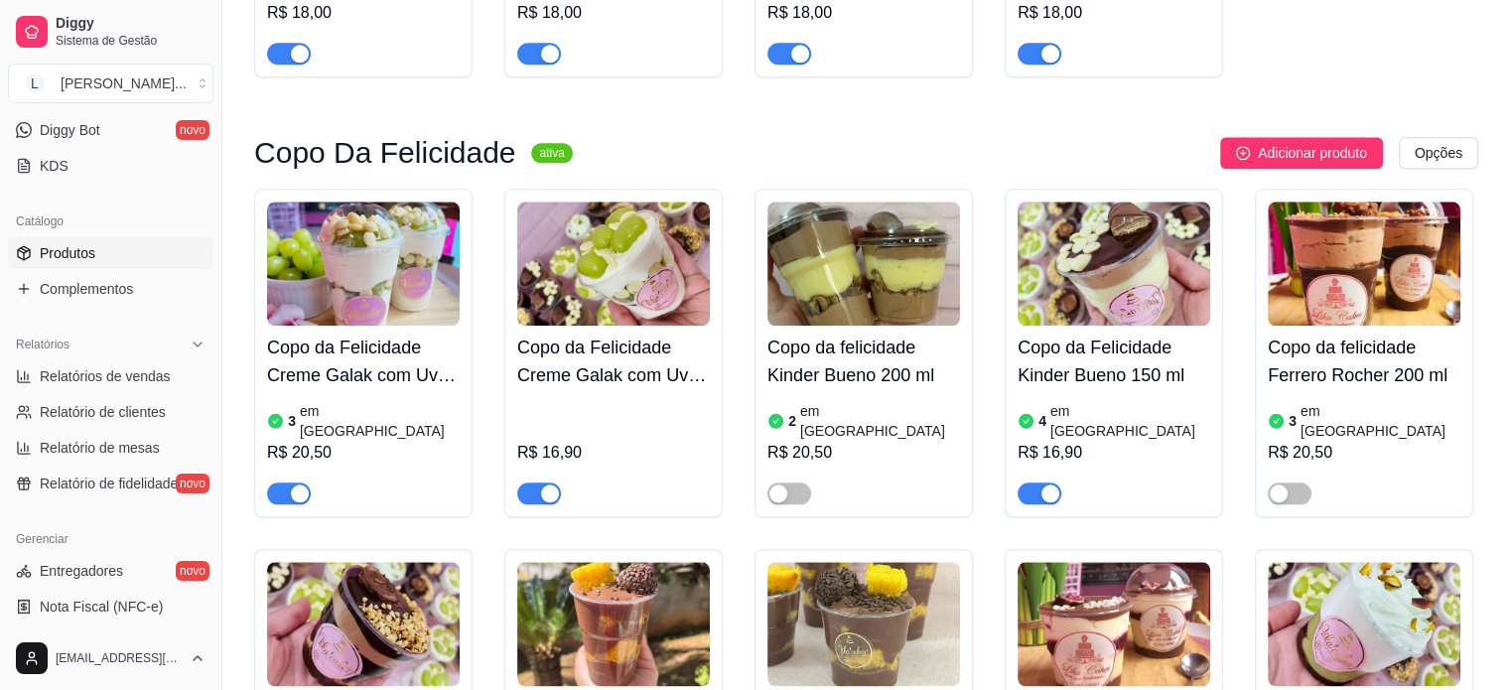
scroll to position [2183, 0]
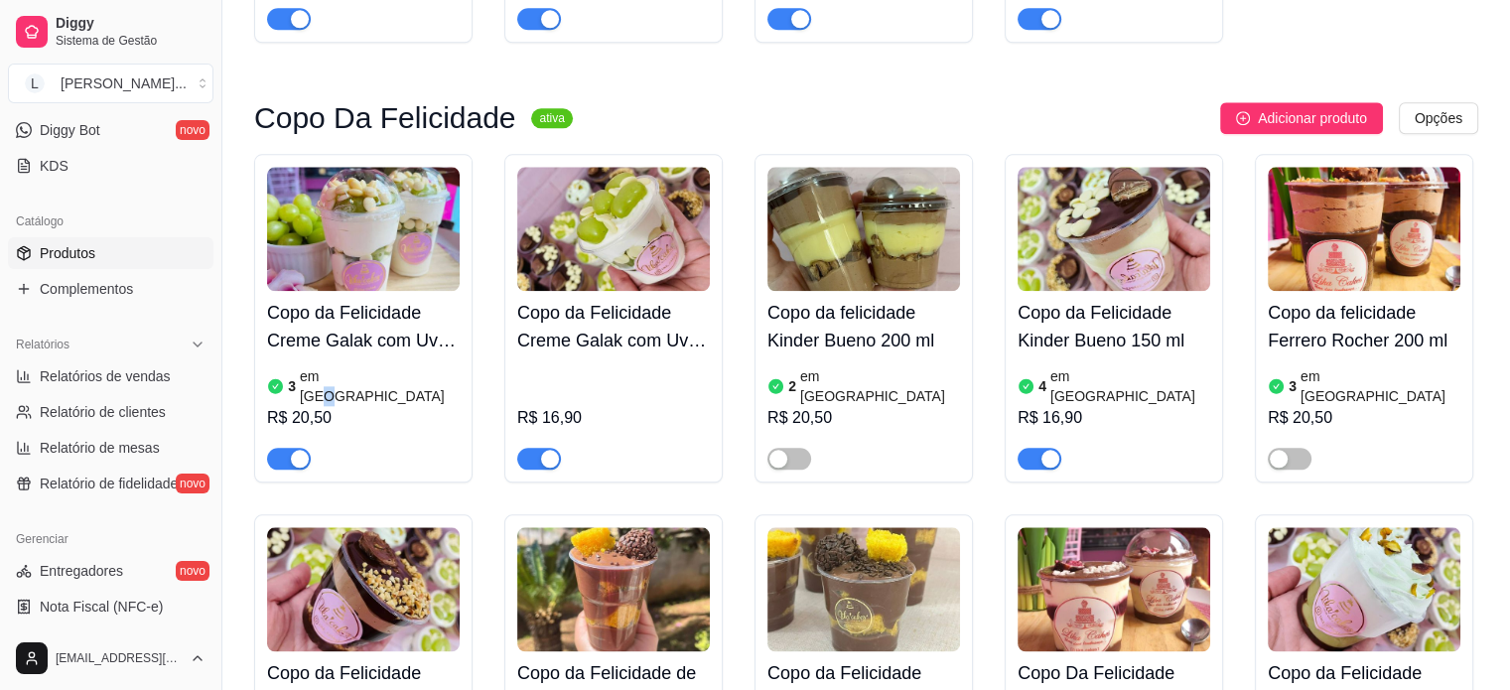
click at [344, 366] on article "em [GEOGRAPHIC_DATA]" at bounding box center [380, 386] width 160 height 40
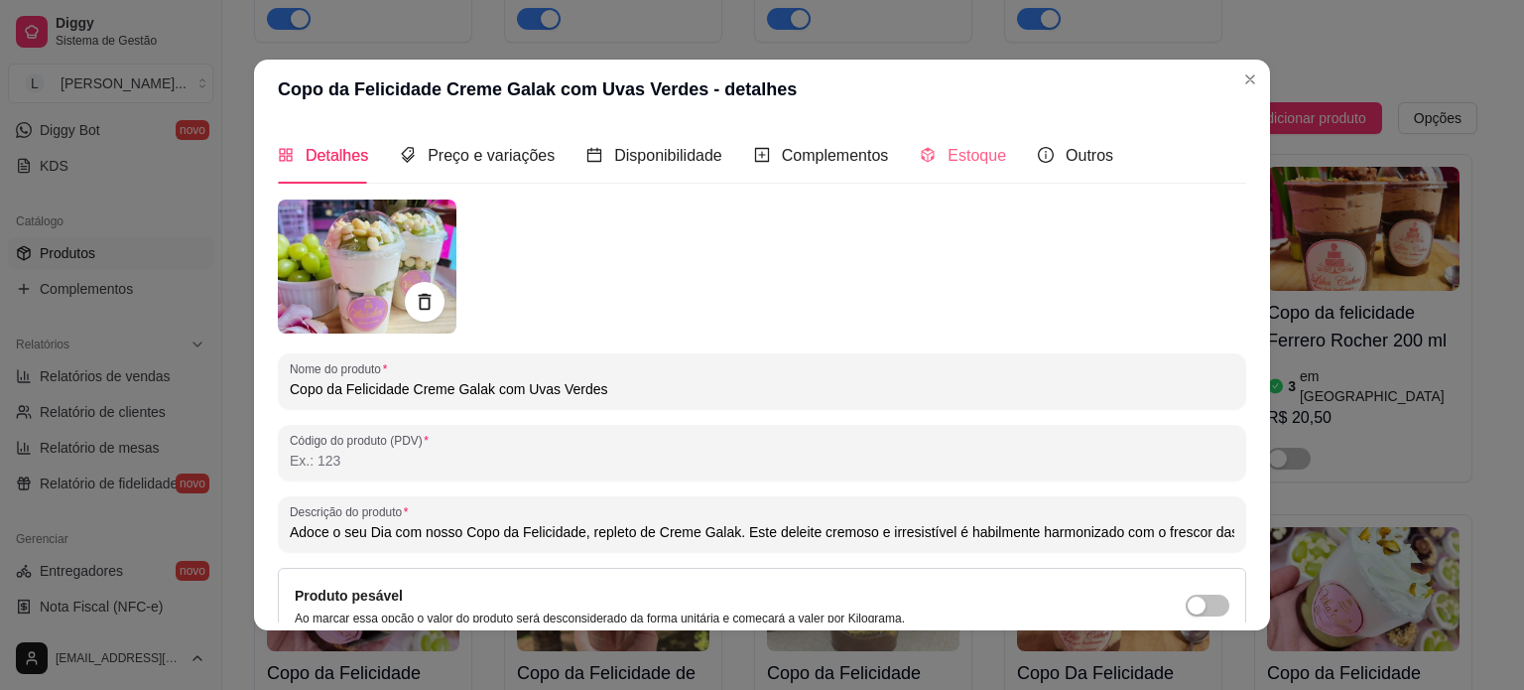
click at [950, 170] on div "Estoque" at bounding box center [963, 155] width 86 height 57
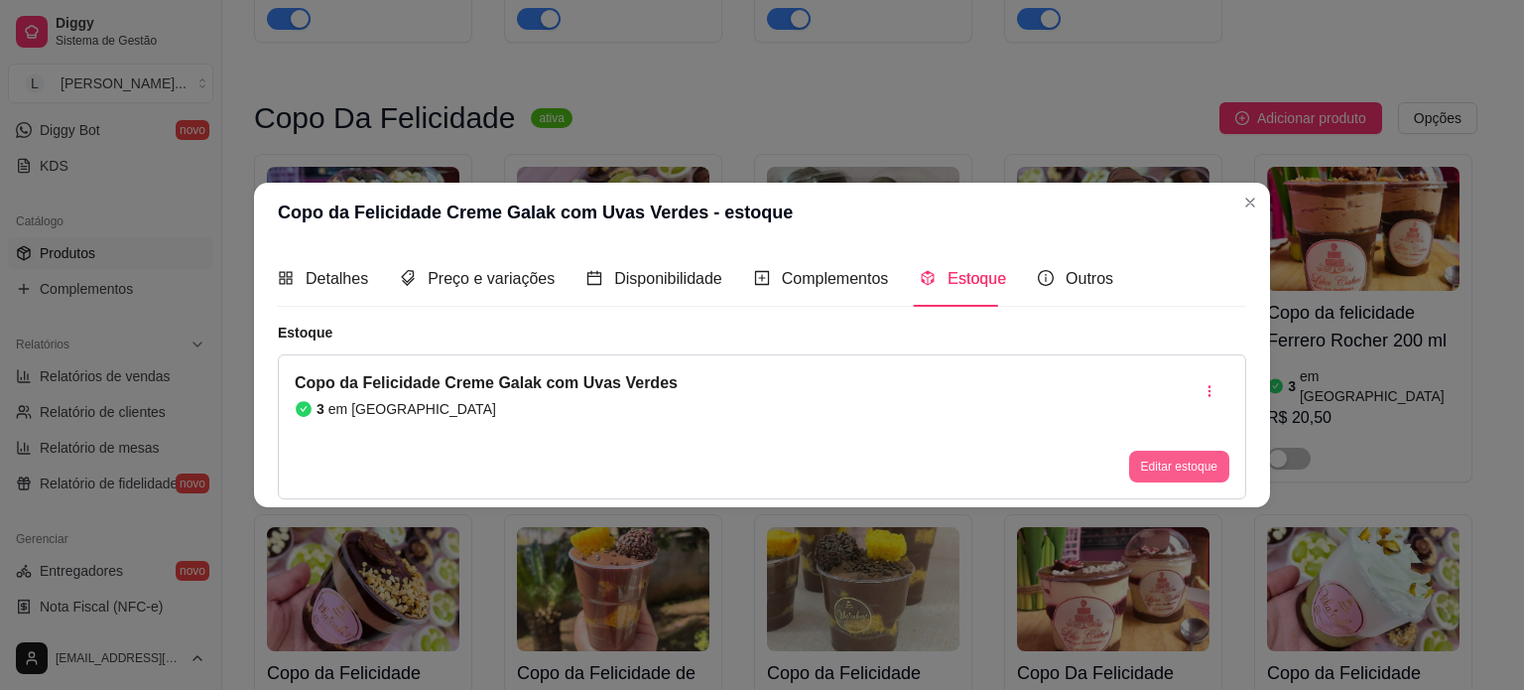
click at [1195, 464] on button "Editar estoque" at bounding box center [1179, 467] width 100 height 32
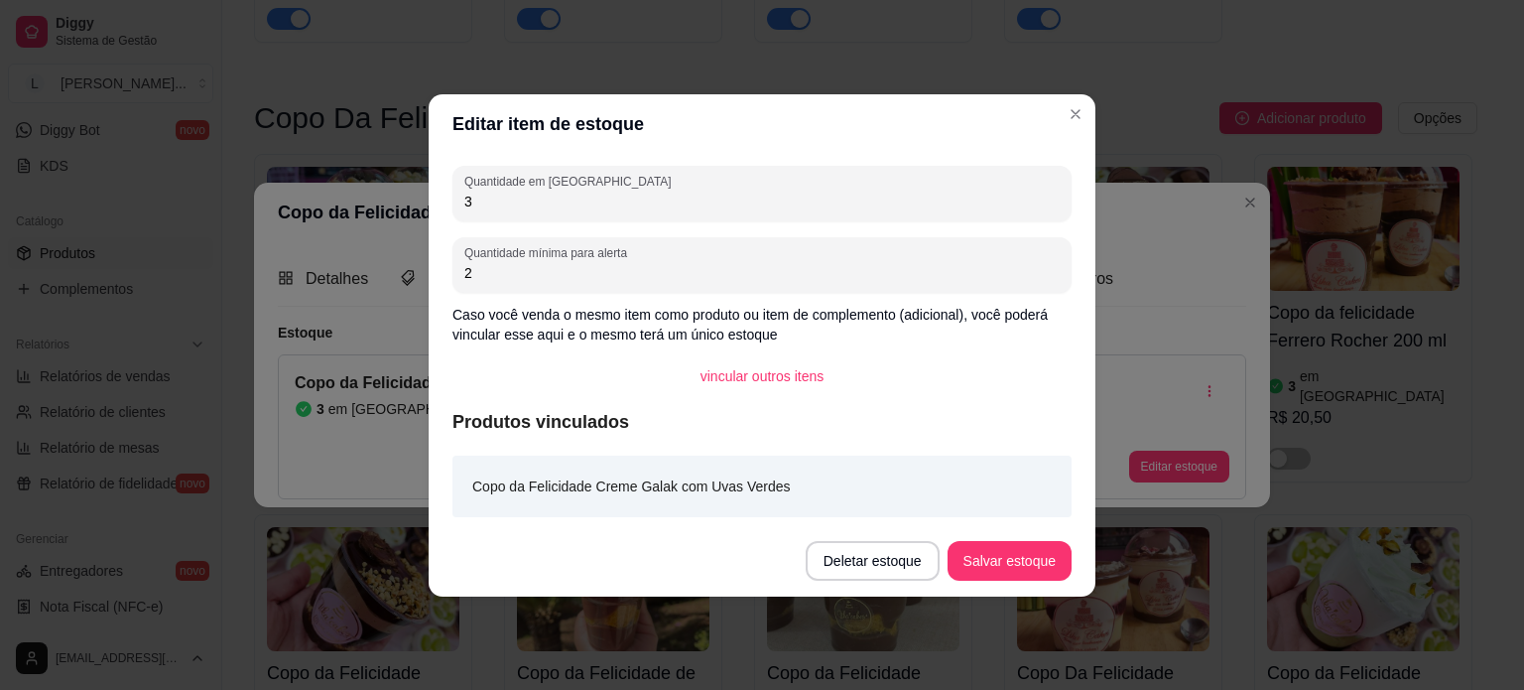
drag, startPoint x: 492, startPoint y: 206, endPoint x: 425, endPoint y: 211, distance: 67.7
click at [426, 211] on div "Editar item de estoque Quantidade em estoque 3 Quantidade mínima para alerta 2 …" at bounding box center [762, 345] width 1524 height 690
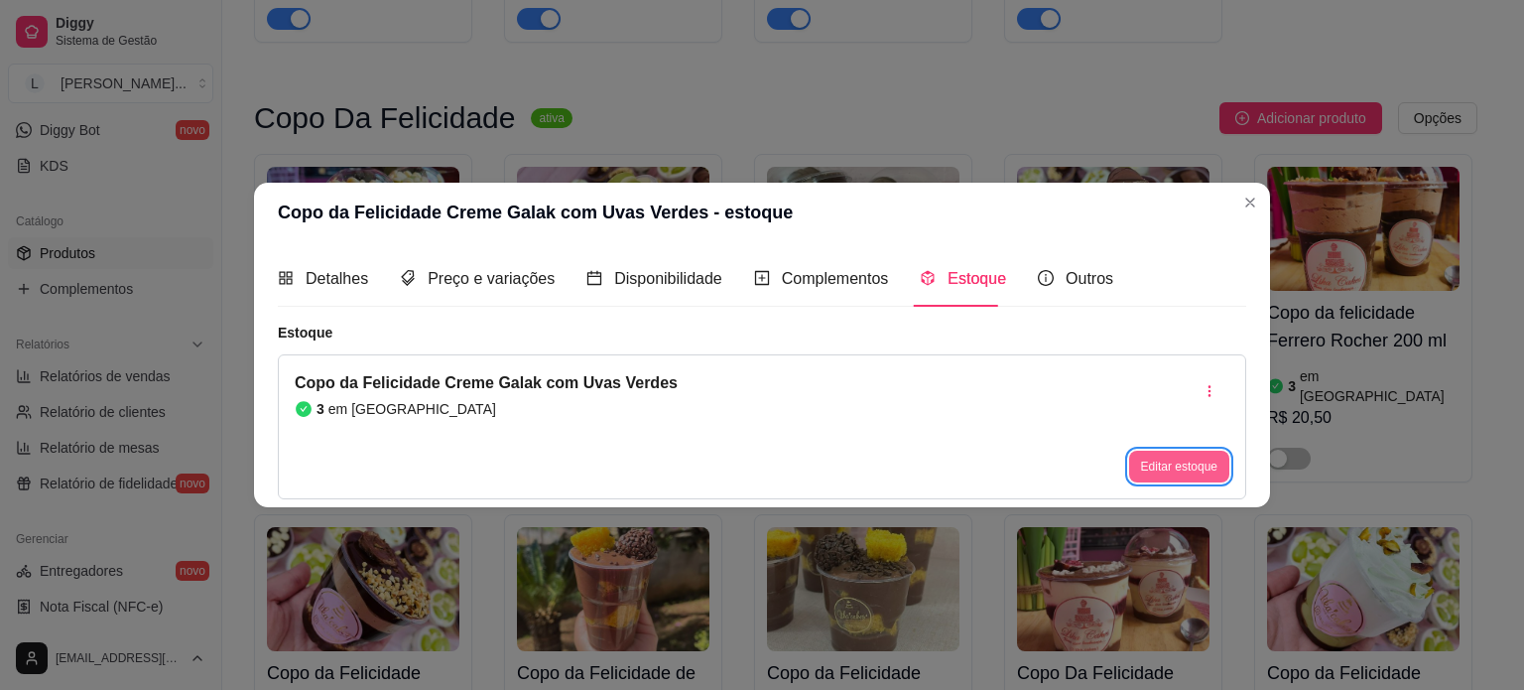
click at [1195, 467] on button "Editar estoque" at bounding box center [1179, 467] width 100 height 32
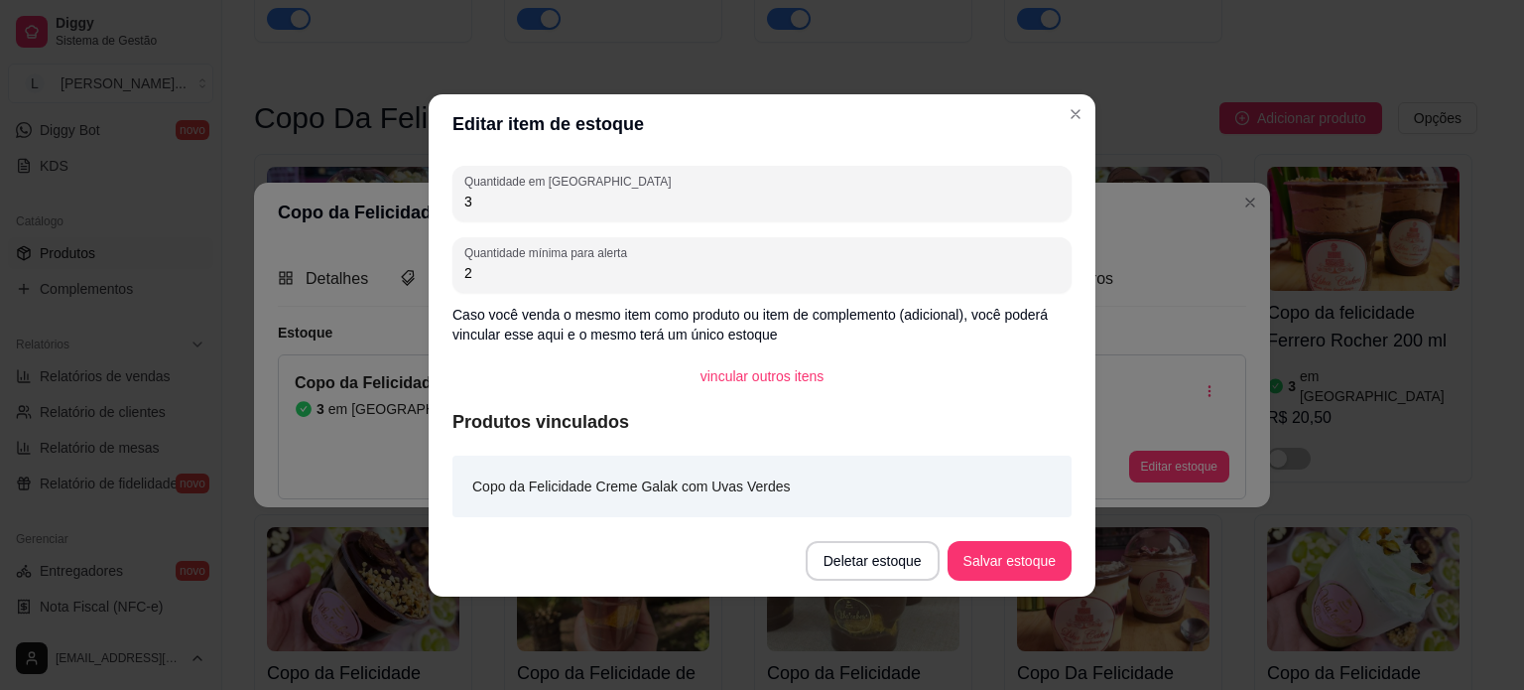
drag, startPoint x: 469, startPoint y: 200, endPoint x: 353, endPoint y: 202, distance: 116.1
click at [353, 202] on div "Editar item de estoque Quantidade em estoque 3 Quantidade mínima para alerta 2 …" at bounding box center [762, 345] width 1524 height 690
type input "2"
click at [964, 535] on footer "Deletar estoque Salvar estoque" at bounding box center [762, 560] width 667 height 71
click at [973, 547] on button "Salvar estoque" at bounding box center [1009, 560] width 121 height 39
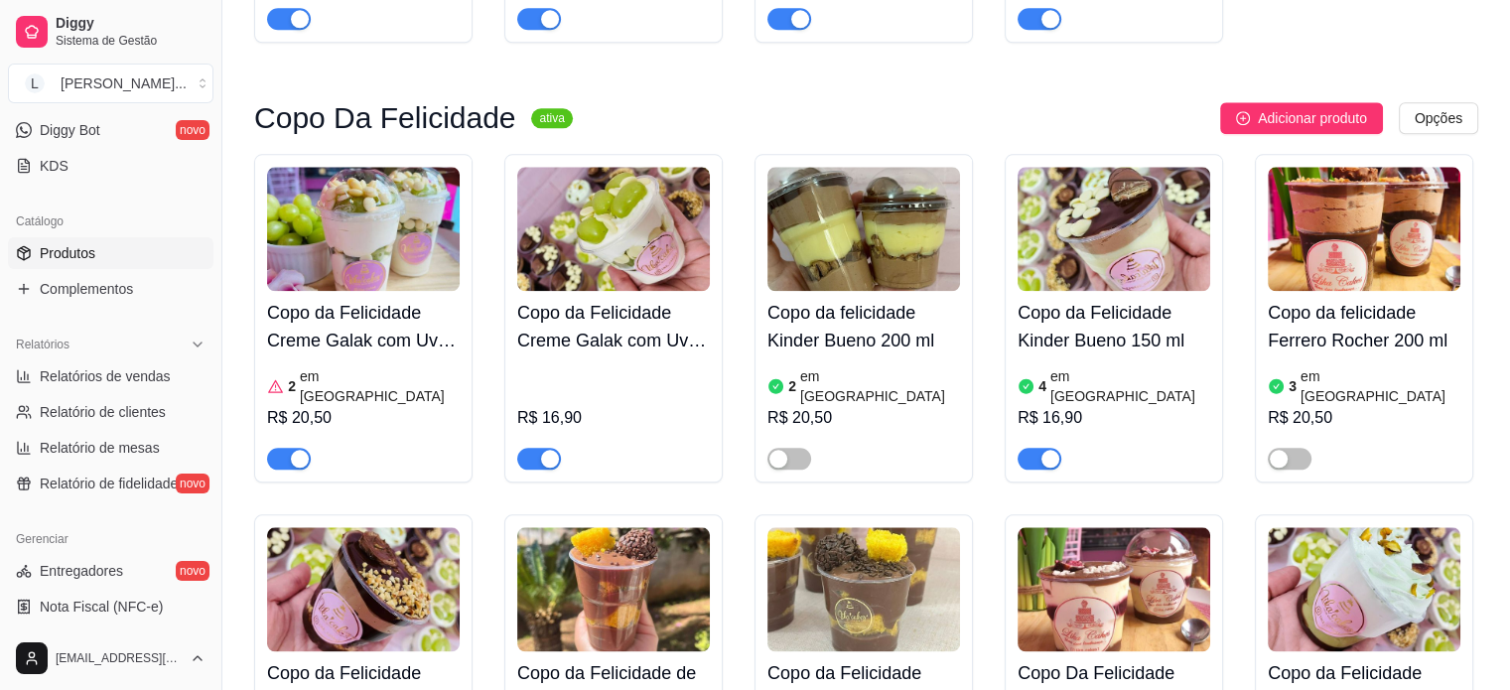
click at [619, 299] on h4 "Copo da Felicidade Creme Galak com Uvas Verdes 150 ml" at bounding box center [613, 327] width 193 height 56
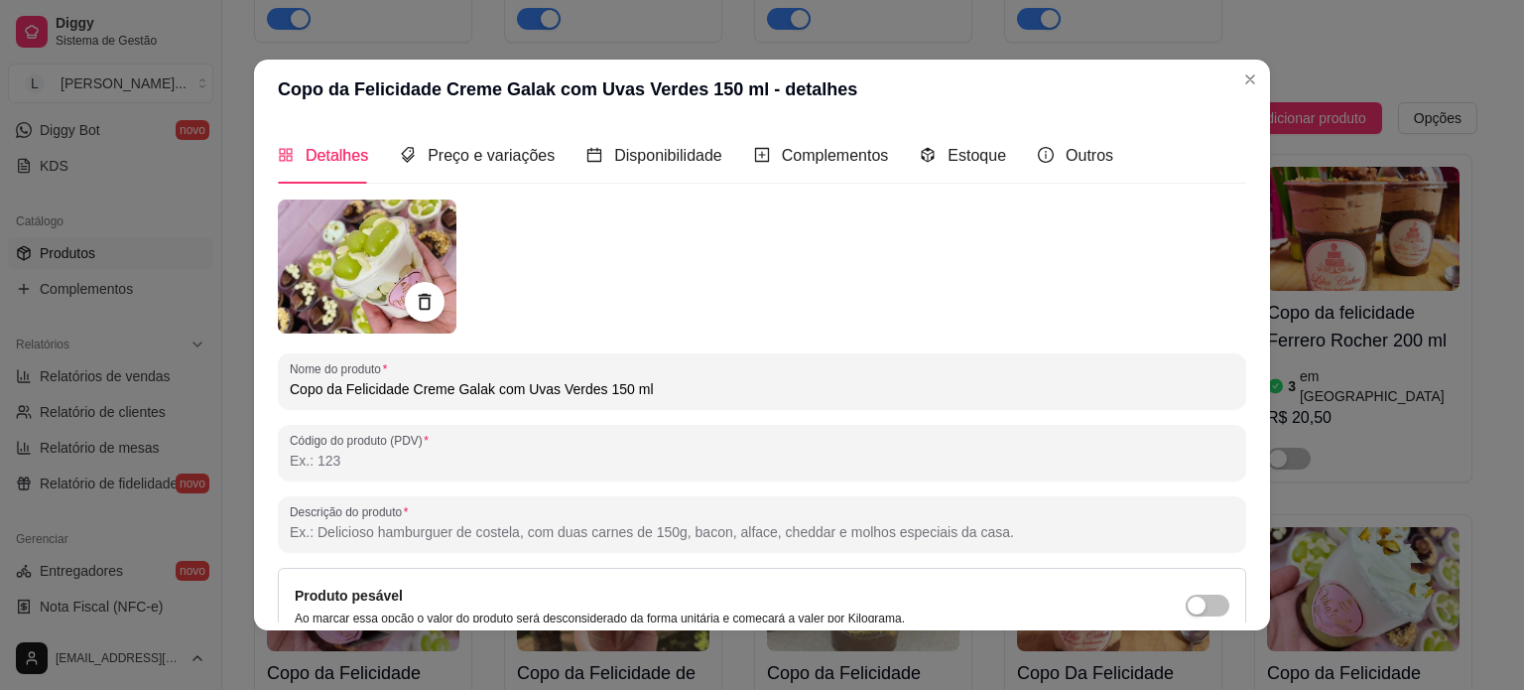
click at [1002, 157] on div "Detalhes Preço e variações Disponibilidade Complementos Estoque Outros" at bounding box center [696, 155] width 836 height 57
click at [978, 162] on span "Estoque" at bounding box center [977, 155] width 59 height 17
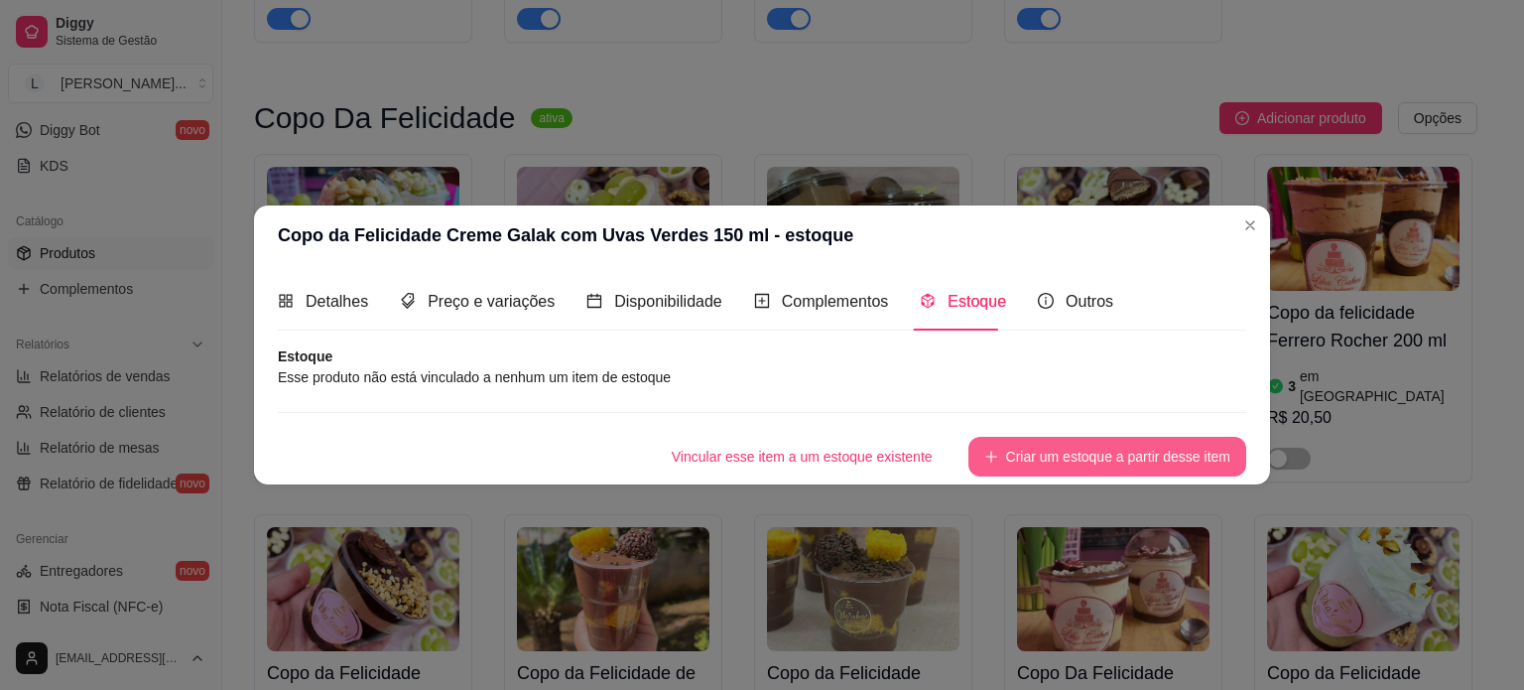
click at [1099, 463] on button "Criar um estoque a partir desse item" at bounding box center [1108, 457] width 278 height 40
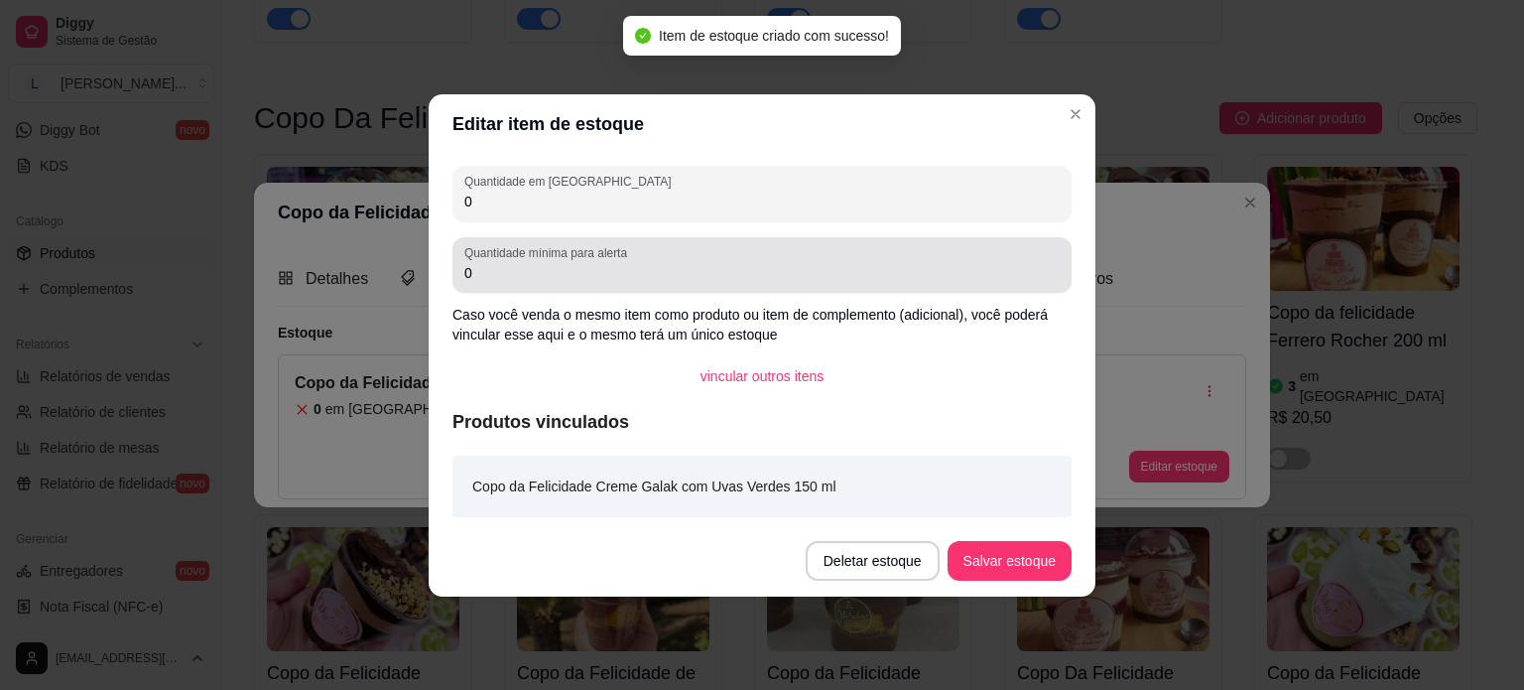
click at [520, 211] on div "0" at bounding box center [761, 194] width 595 height 40
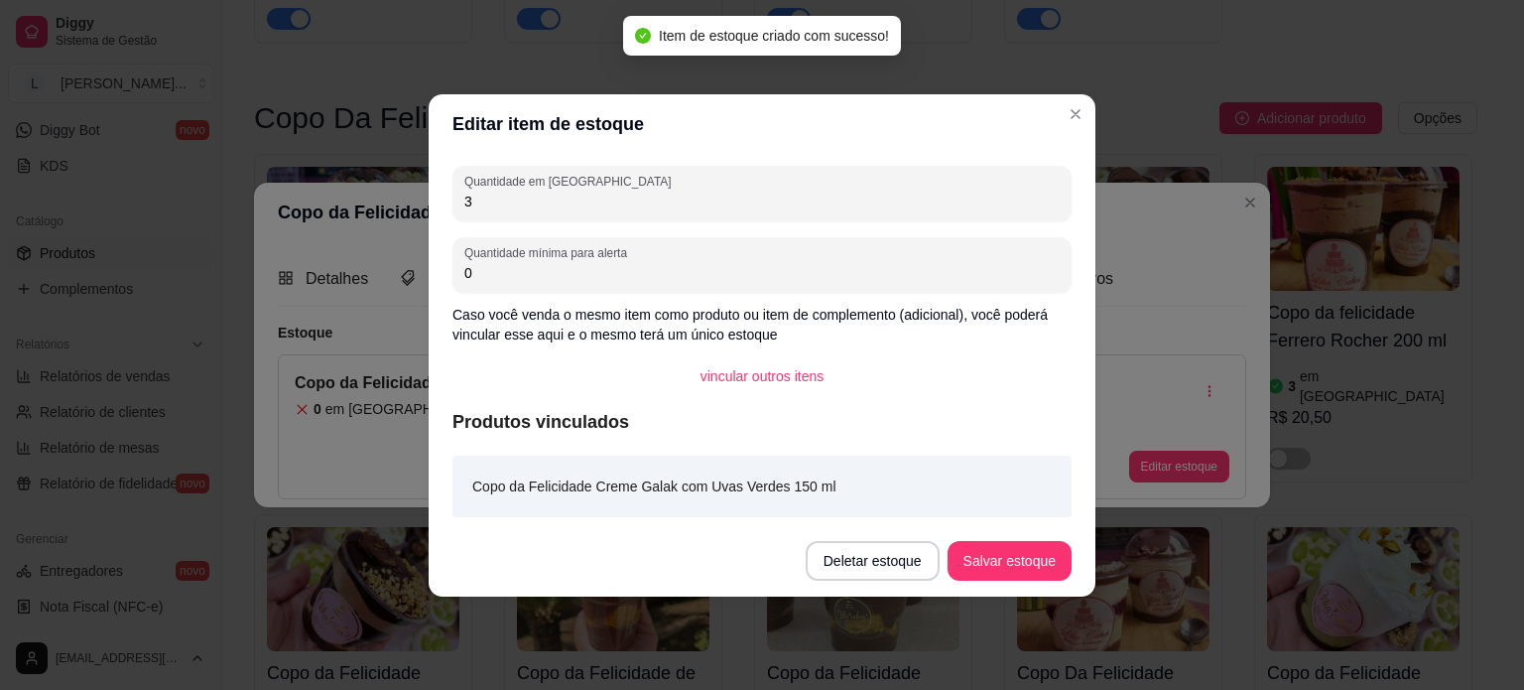
type input "3"
click at [1003, 561] on button "Salvar estoque" at bounding box center [1010, 561] width 124 height 40
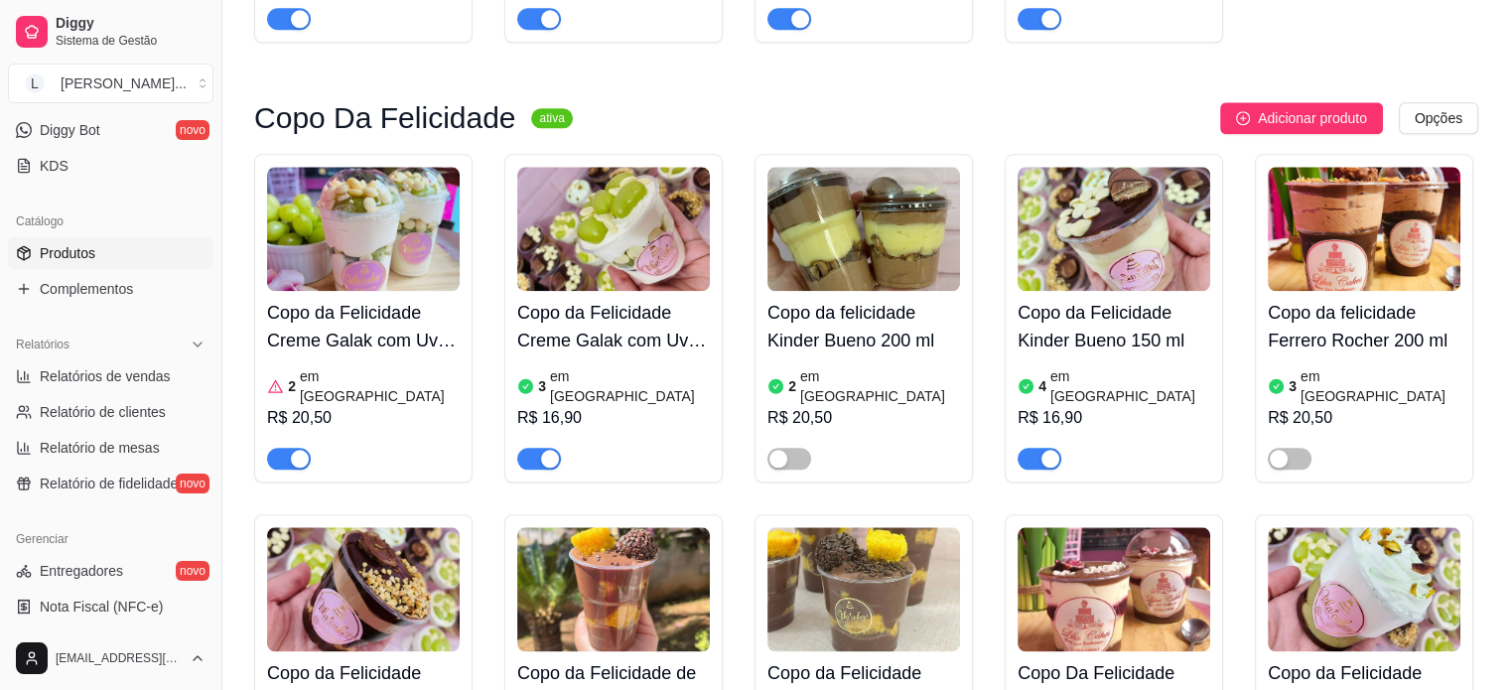
click at [1041, 376] on article "4" at bounding box center [1042, 386] width 8 height 20
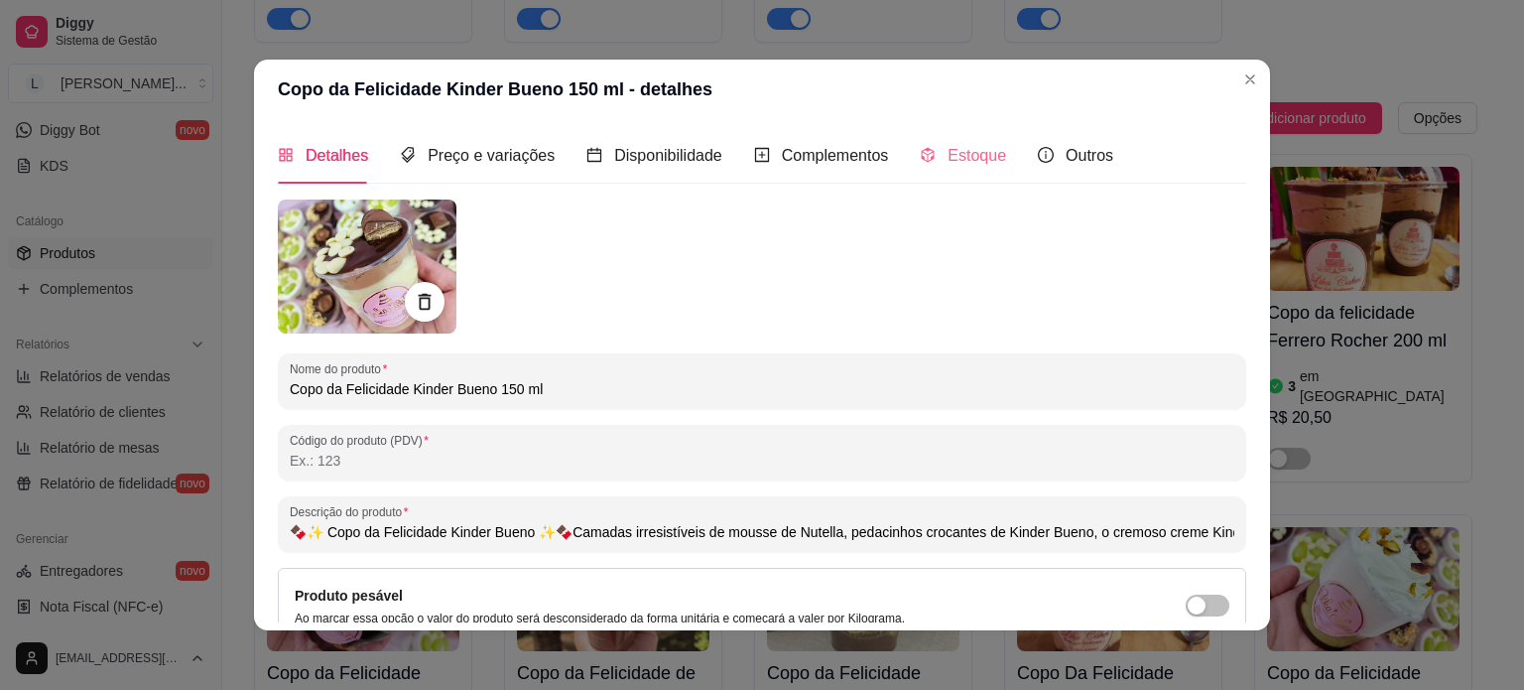
click at [961, 173] on div "Estoque" at bounding box center [963, 155] width 86 height 57
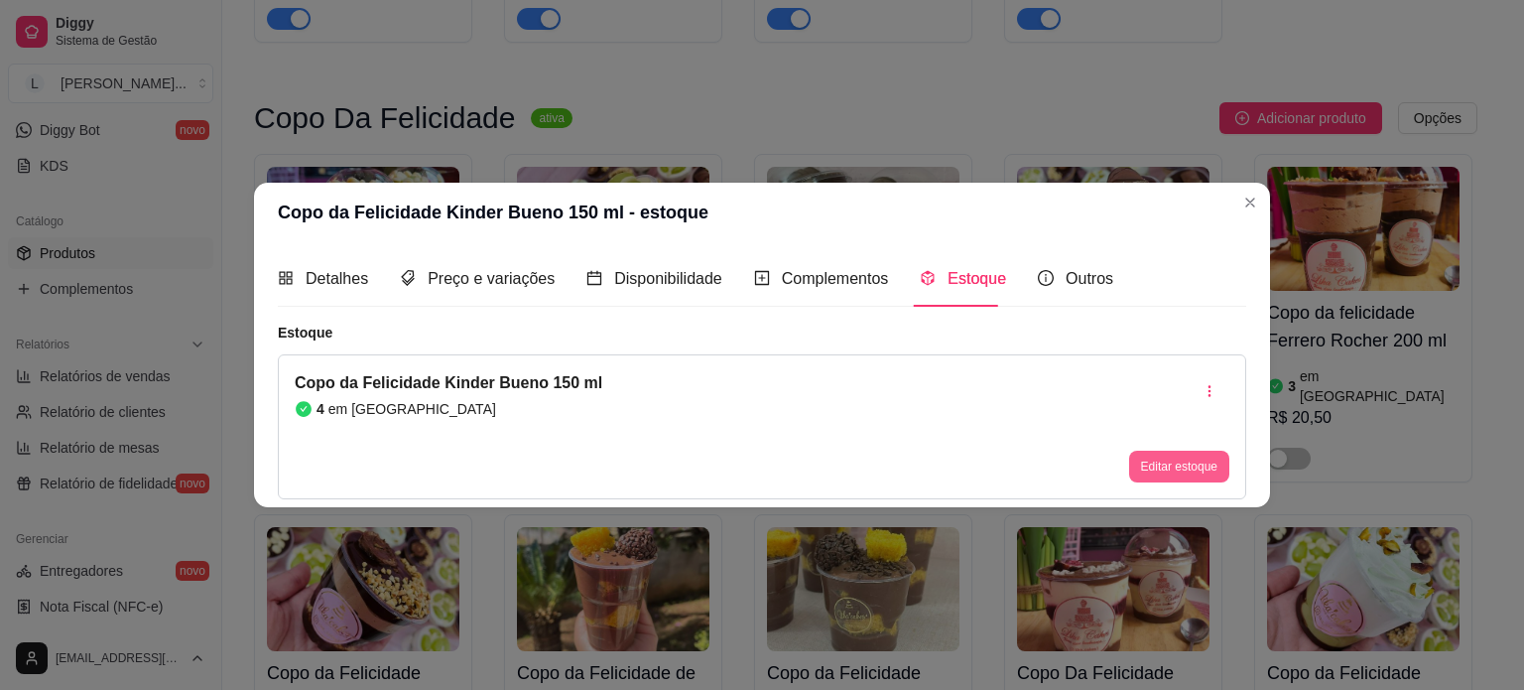
click at [1157, 474] on button "Editar estoque" at bounding box center [1179, 467] width 100 height 32
click at [1154, 467] on button "Editar estoque" at bounding box center [1178, 467] width 97 height 31
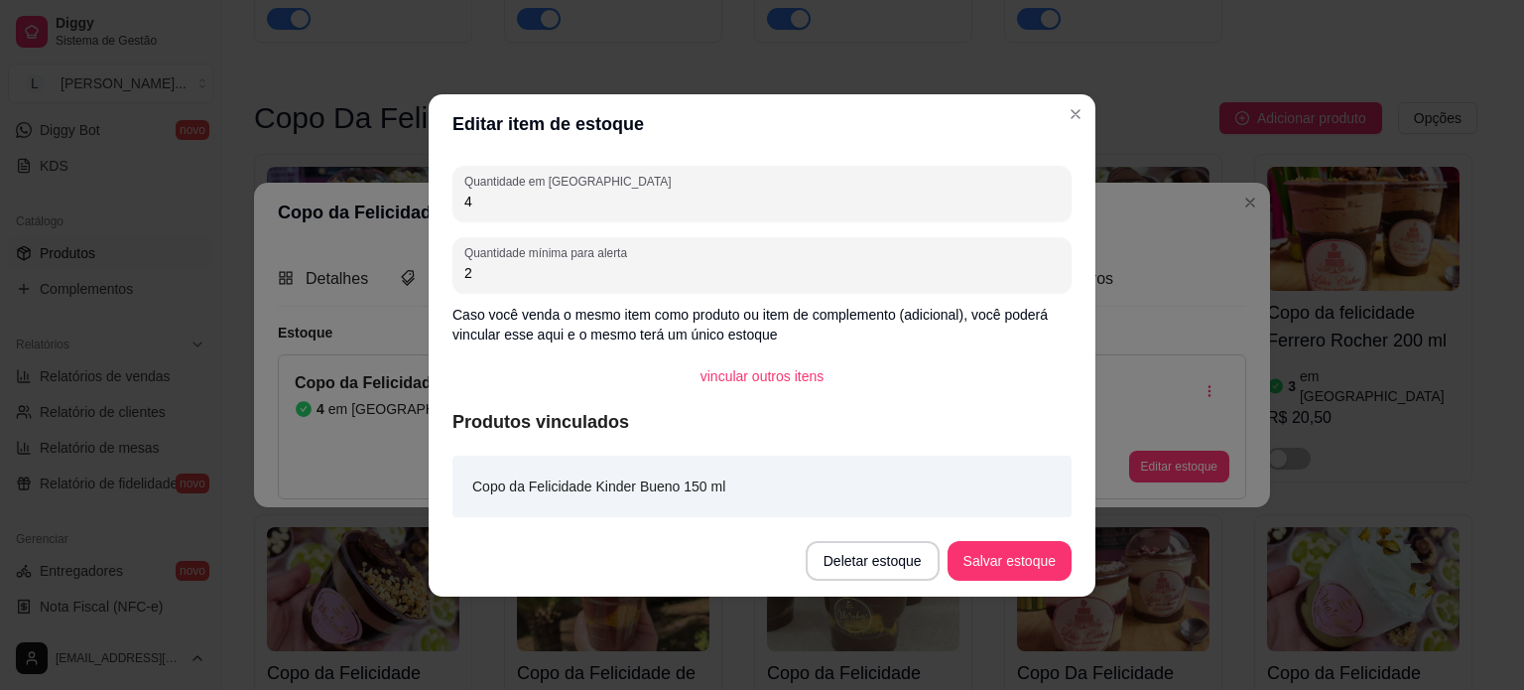
drag, startPoint x: 598, startPoint y: 230, endPoint x: 568, endPoint y: 228, distance: 30.8
click at [568, 228] on div "Quantidade em estoque 4 Quantidade mínima para alerta 2 Caso você venda o mesmo…" at bounding box center [762, 339] width 667 height 371
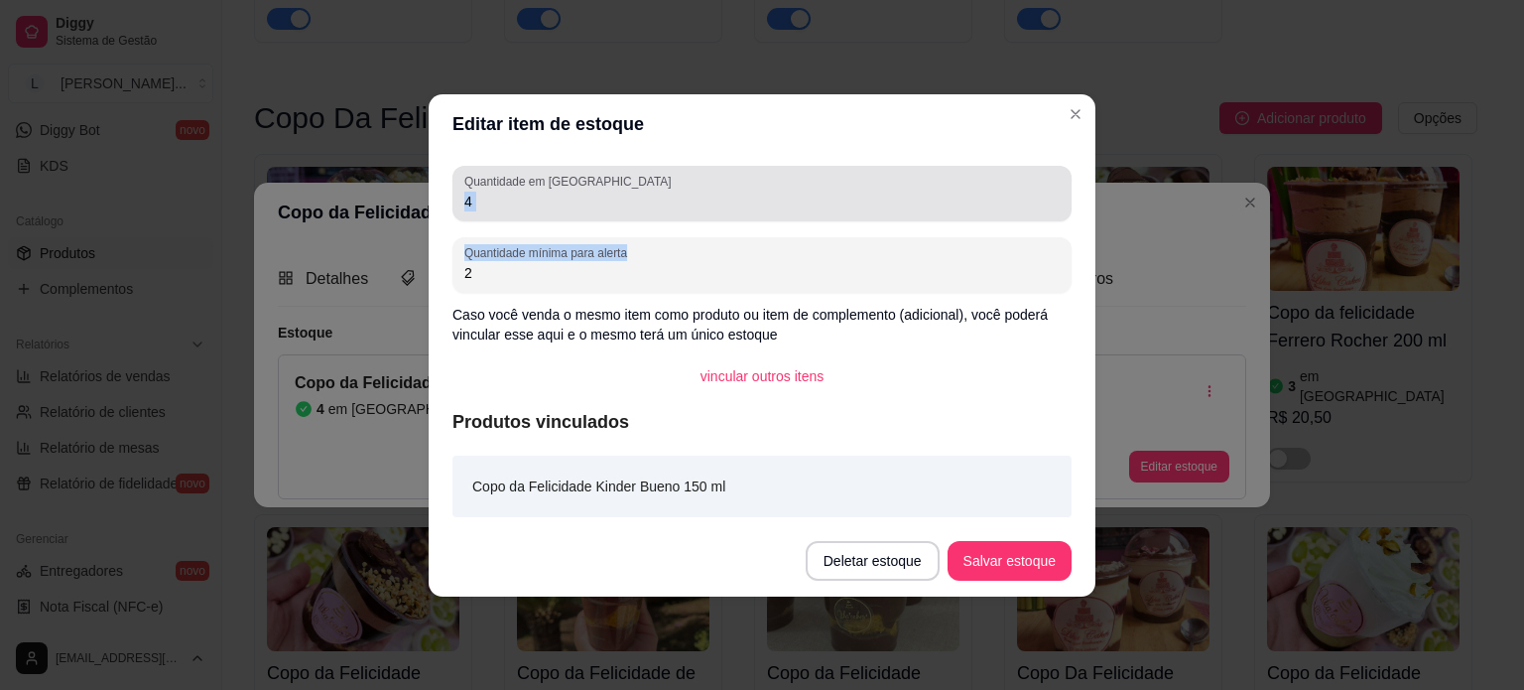
click at [536, 209] on input "4" at bounding box center [761, 202] width 595 height 20
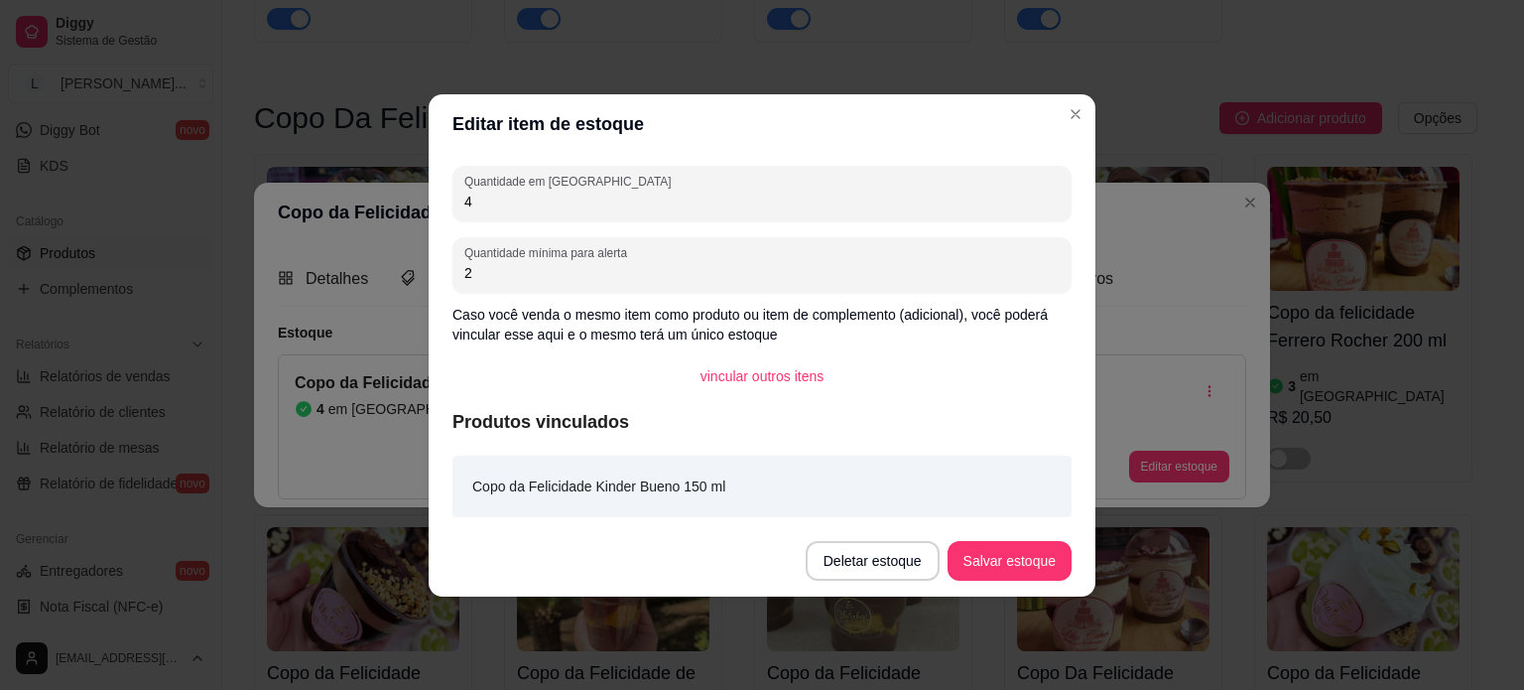
drag, startPoint x: 531, startPoint y: 207, endPoint x: 434, endPoint y: 197, distance: 97.8
click at [434, 197] on div "Quantidade em estoque 4 Quantidade mínima para alerta 2 Caso você venda o mesmo…" at bounding box center [762, 339] width 667 height 371
type input "2"
click at [1036, 571] on button "Salvar estoque" at bounding box center [1009, 560] width 121 height 39
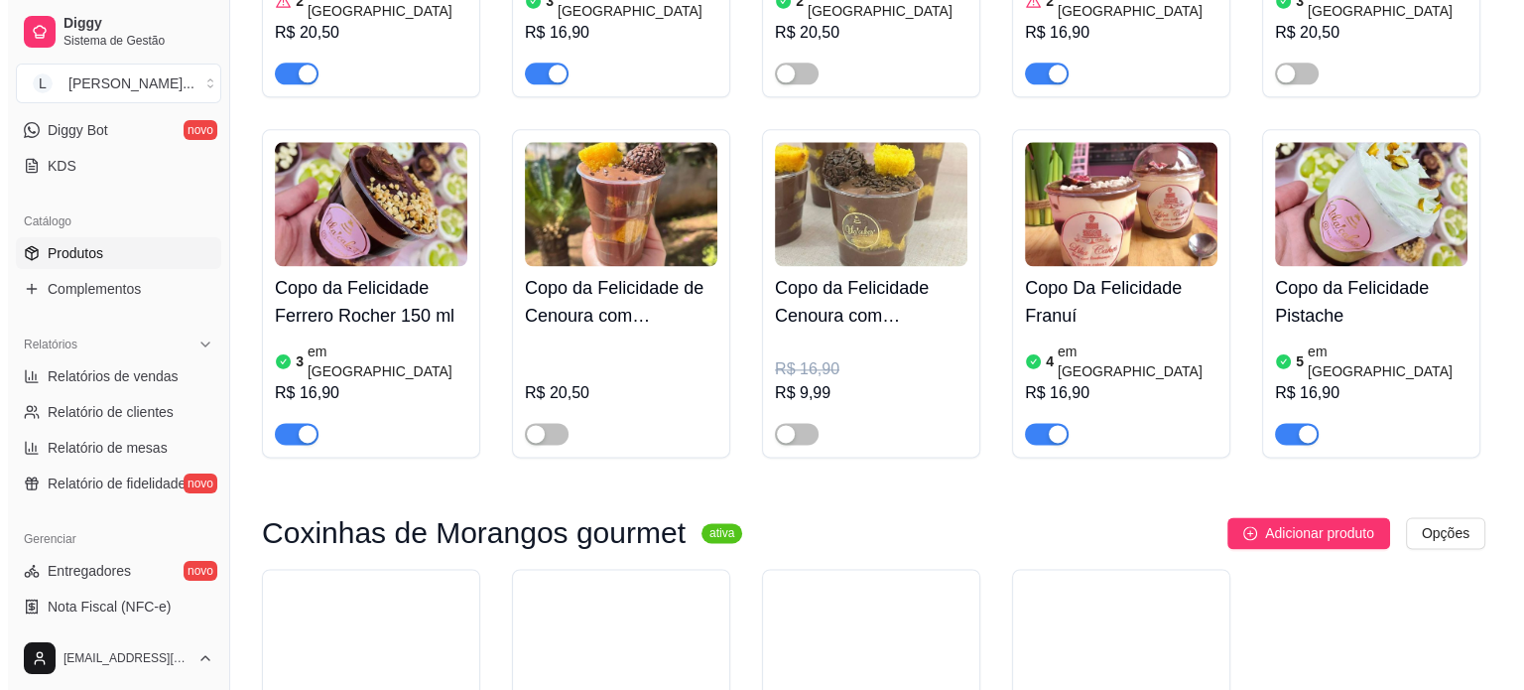
scroll to position [2680, 0]
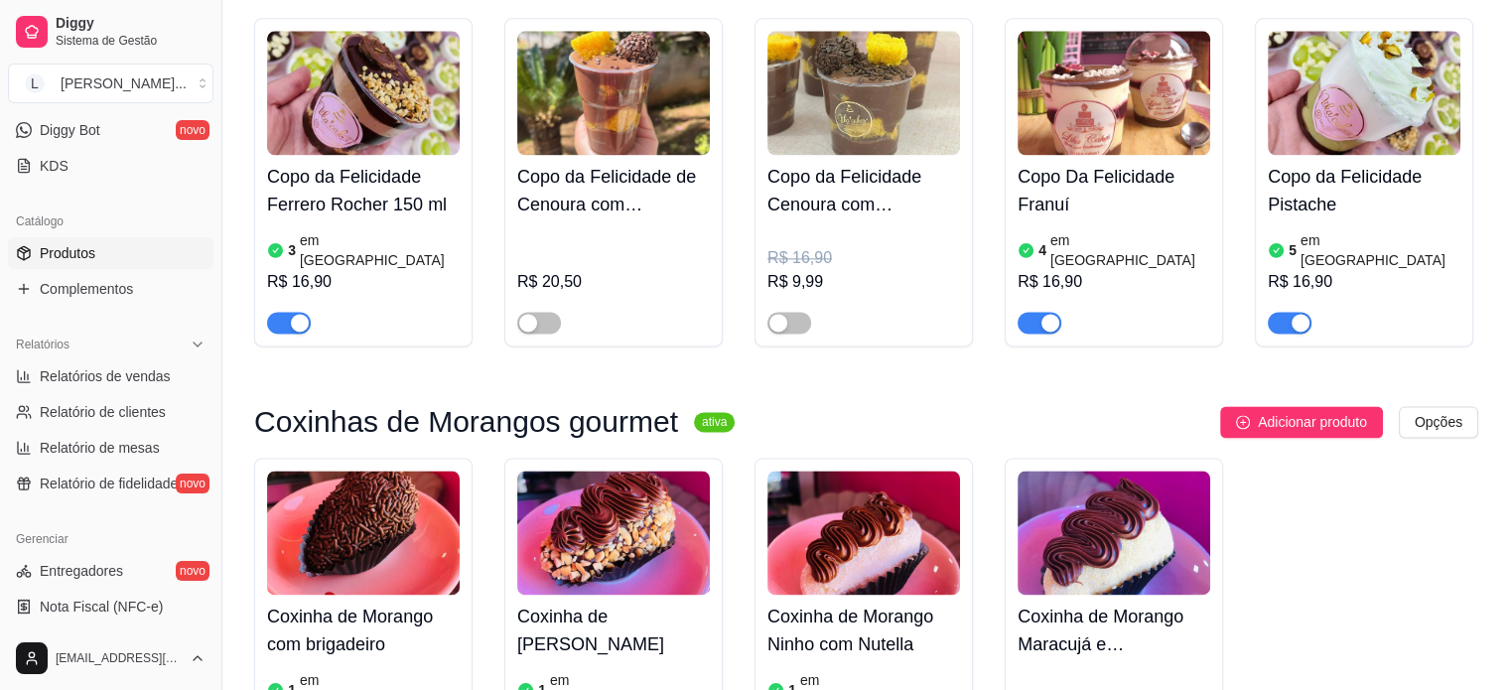
click at [1359, 163] on h4 "Copo da Felicidade Pistache" at bounding box center [1363, 191] width 193 height 56
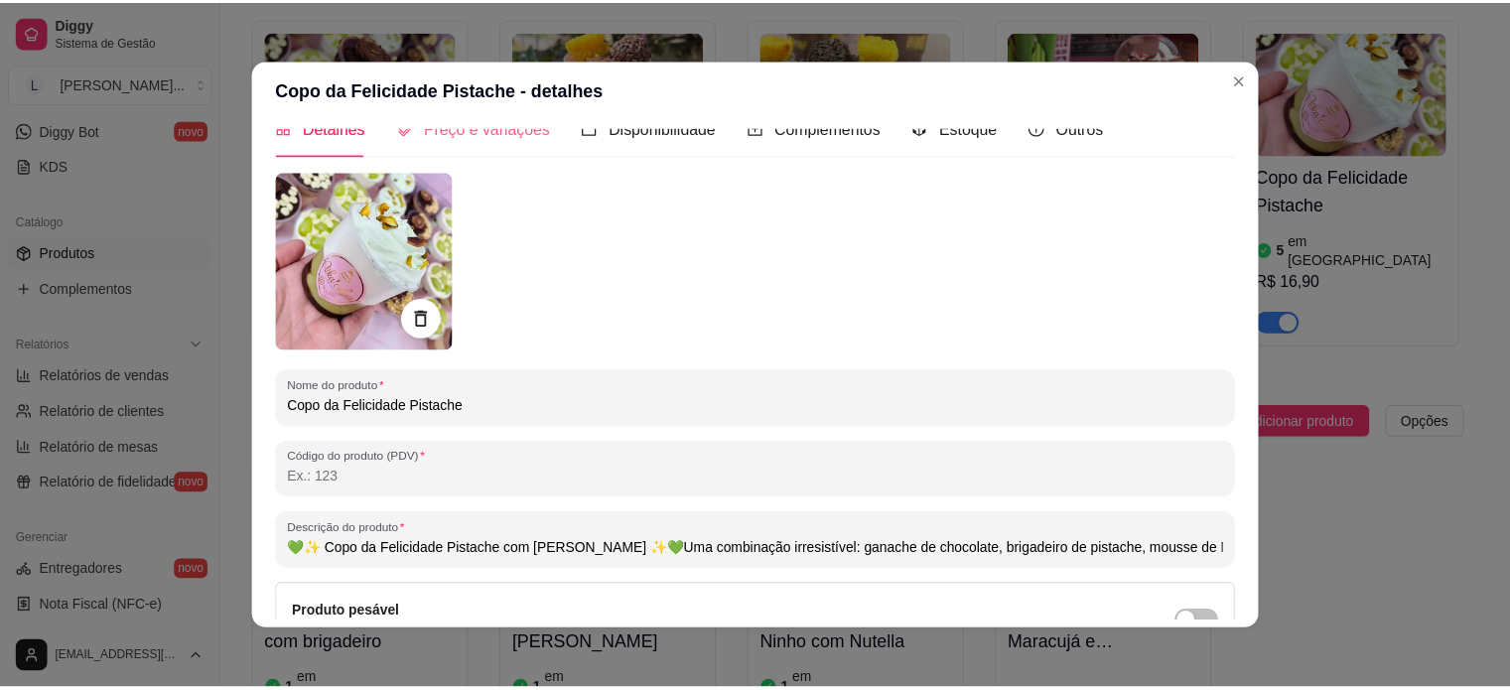
scroll to position [0, 0]
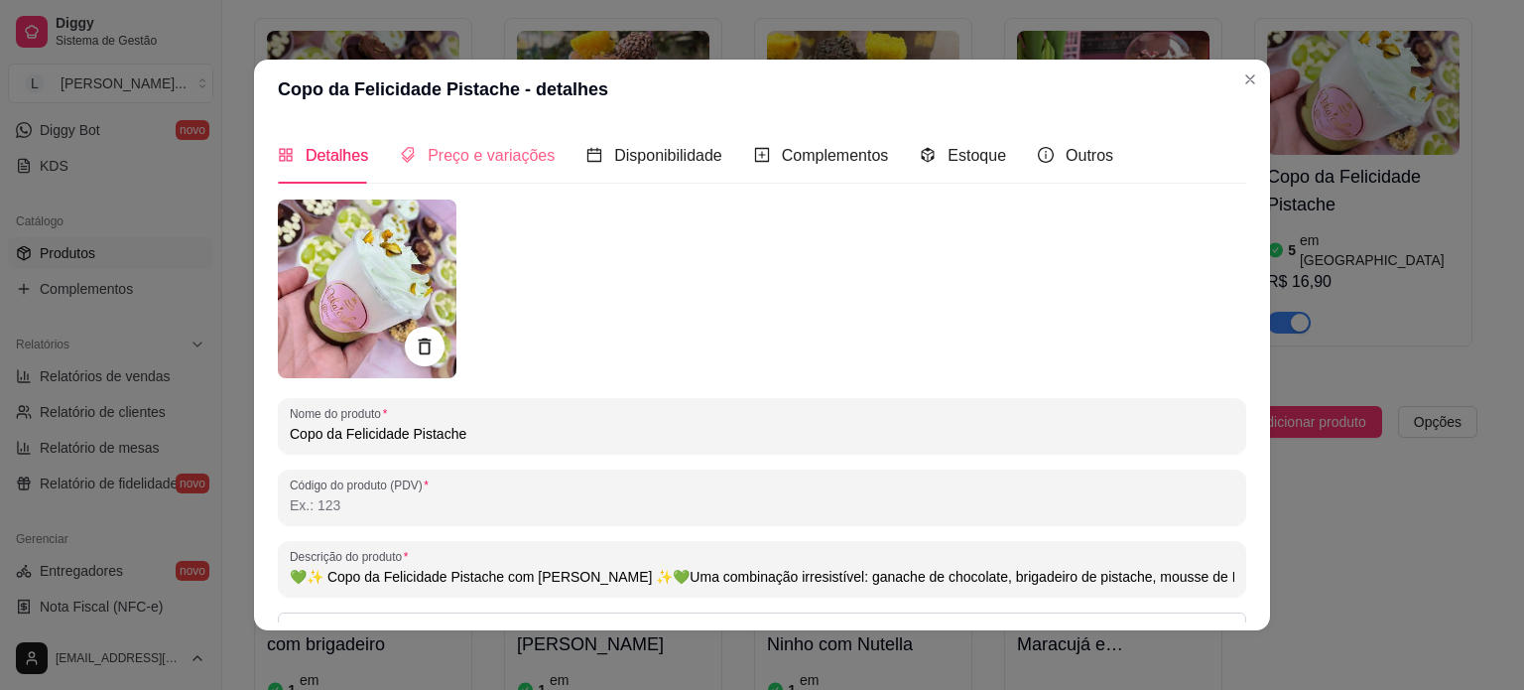
click at [436, 169] on div "Preço e variações" at bounding box center [477, 155] width 155 height 57
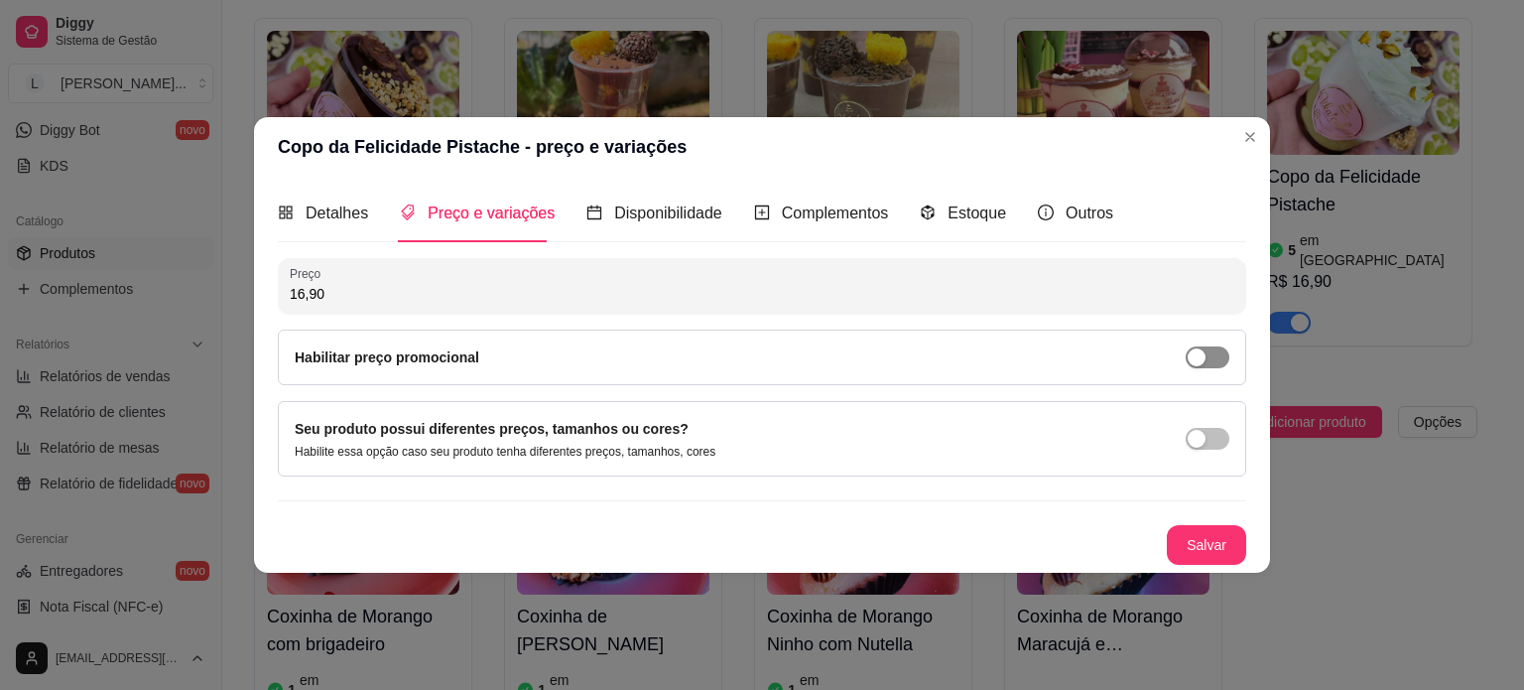
click at [1178, 354] on div "Habilitar preço promocional" at bounding box center [762, 357] width 935 height 22
click at [1193, 359] on div "button" at bounding box center [1197, 357] width 18 height 18
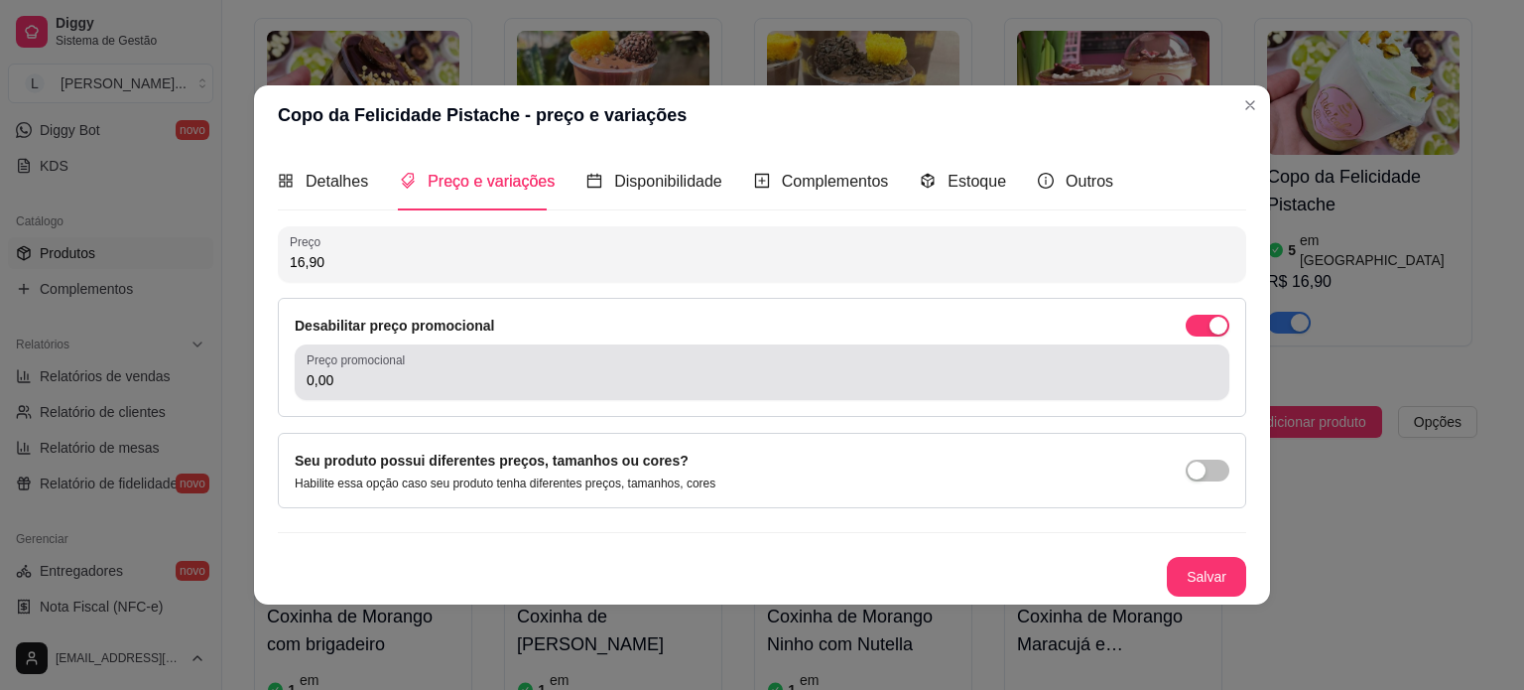
click at [601, 368] on div "0,00" at bounding box center [762, 372] width 911 height 40
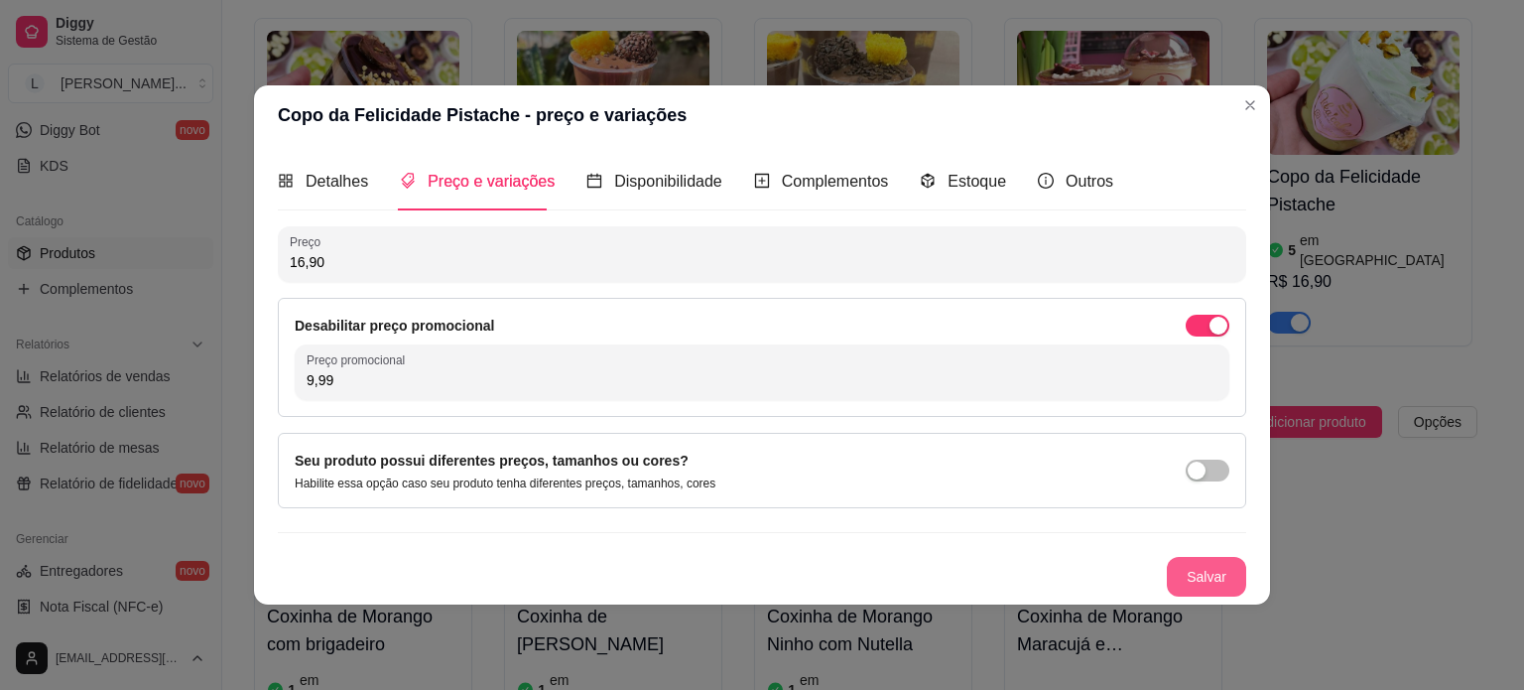
type input "9,99"
click at [1196, 575] on button "Salvar" at bounding box center [1206, 577] width 79 height 40
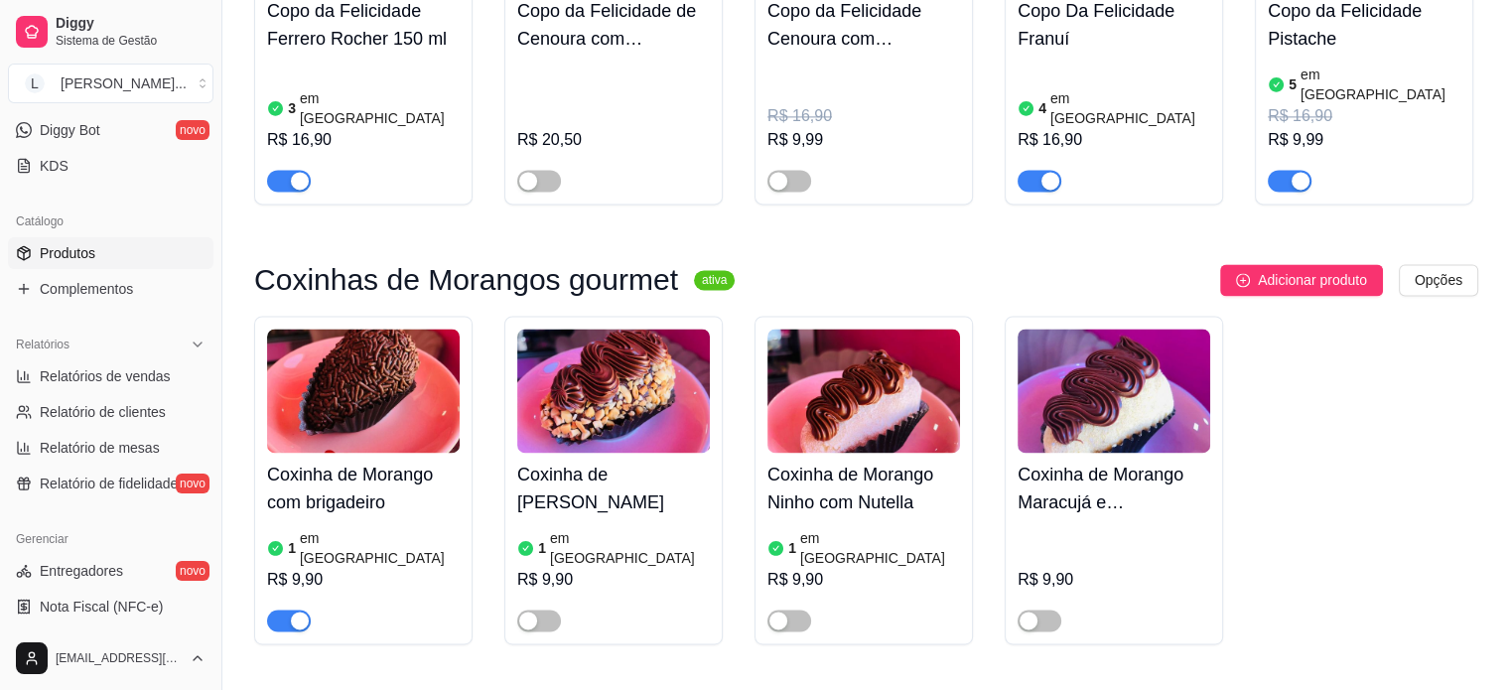
scroll to position [2878, 0]
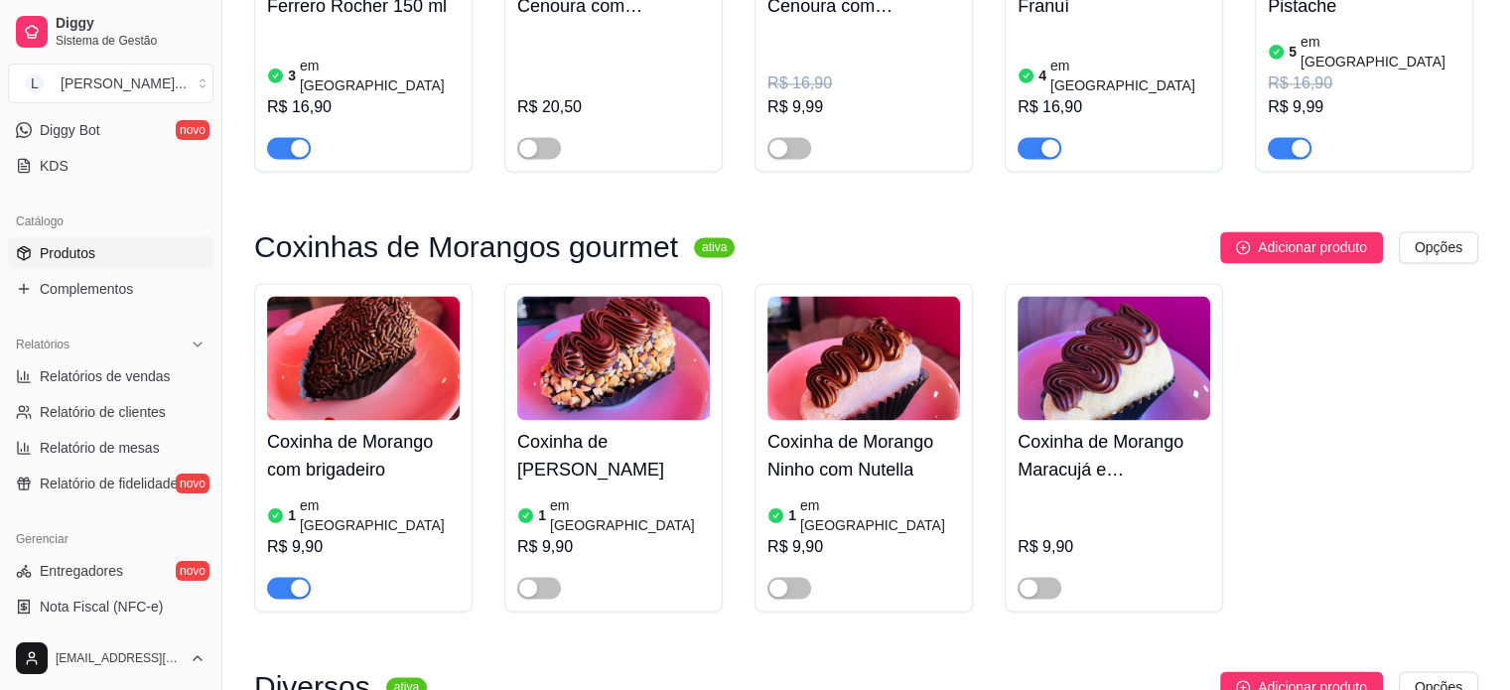
click at [395, 495] on div "1 em [GEOGRAPHIC_DATA]" at bounding box center [363, 515] width 193 height 40
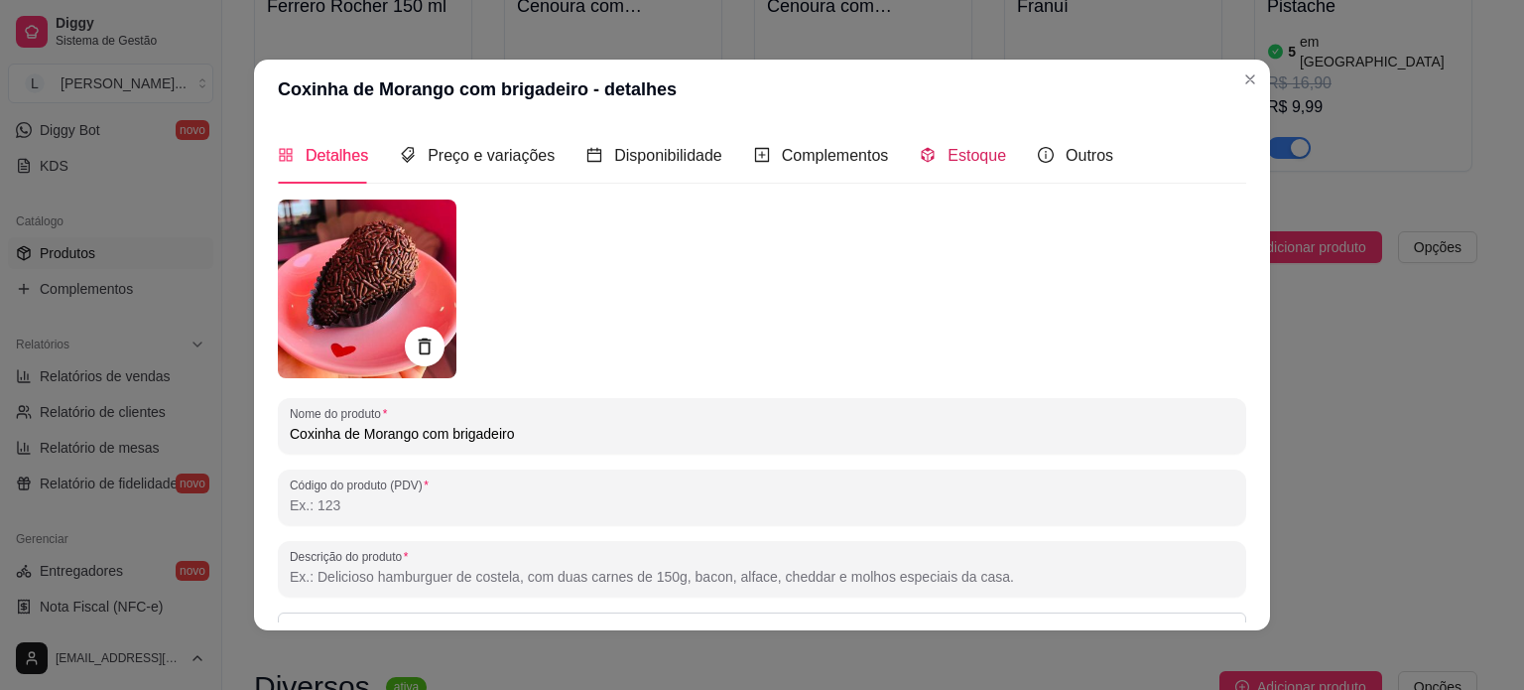
click at [962, 156] on span "Estoque" at bounding box center [977, 155] width 59 height 17
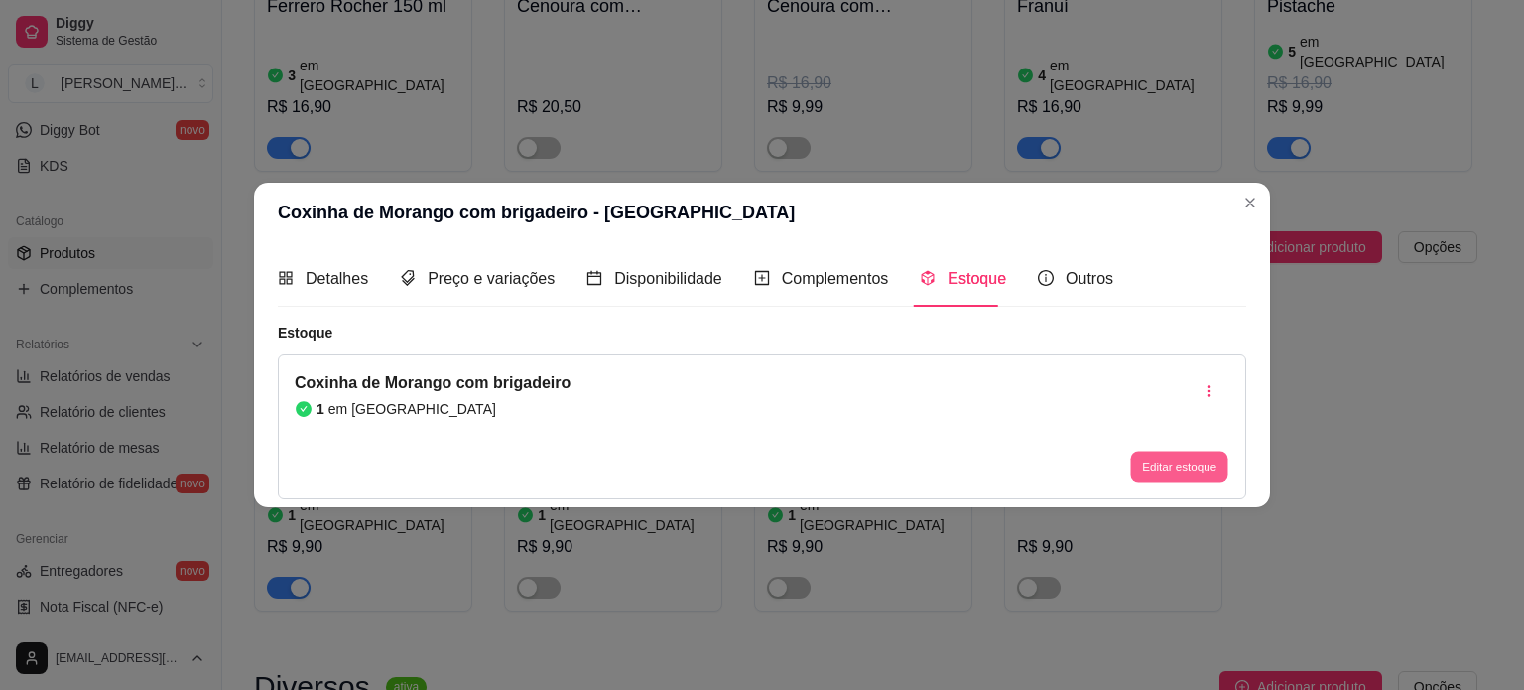
click at [1190, 468] on button "Editar estoque" at bounding box center [1178, 467] width 97 height 31
click at [454, 291] on div "Preço e variações" at bounding box center [477, 278] width 155 height 57
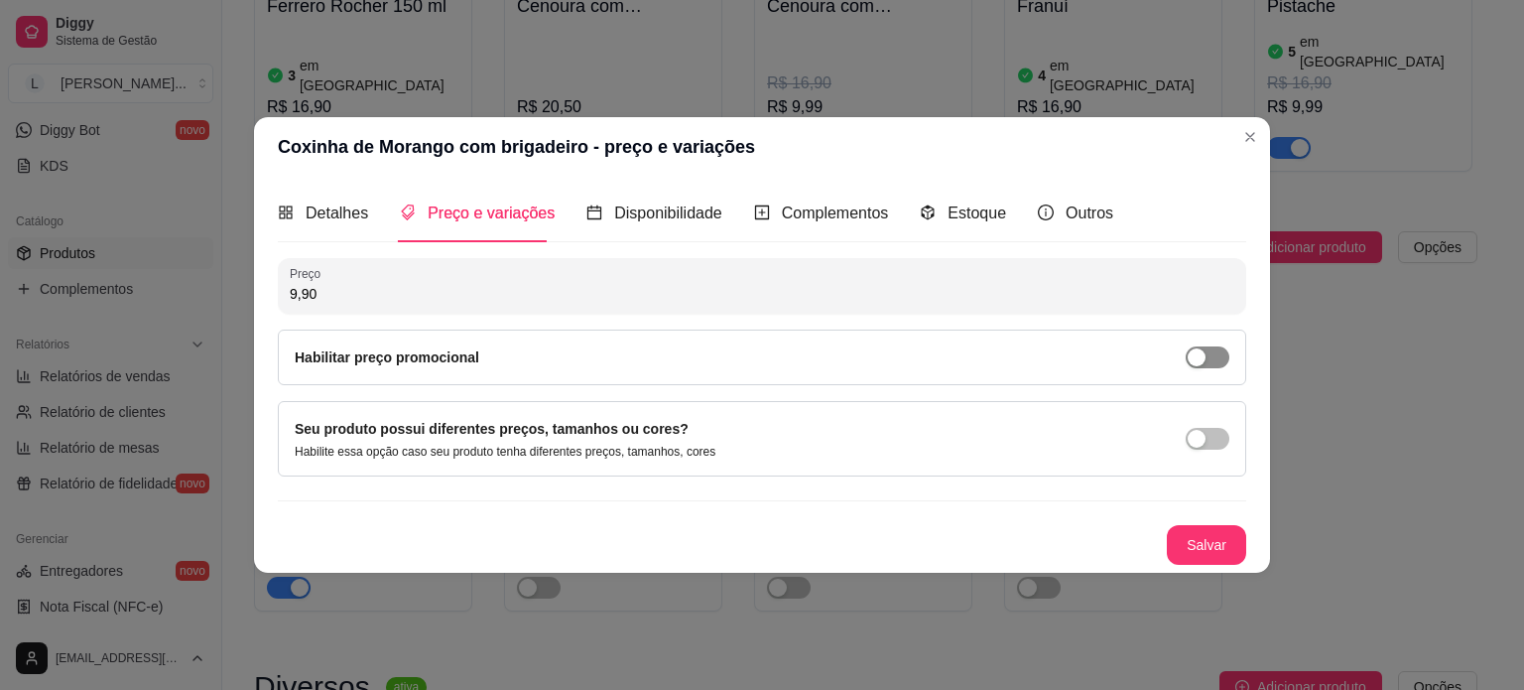
click at [1207, 347] on span "button" at bounding box center [1208, 357] width 44 height 22
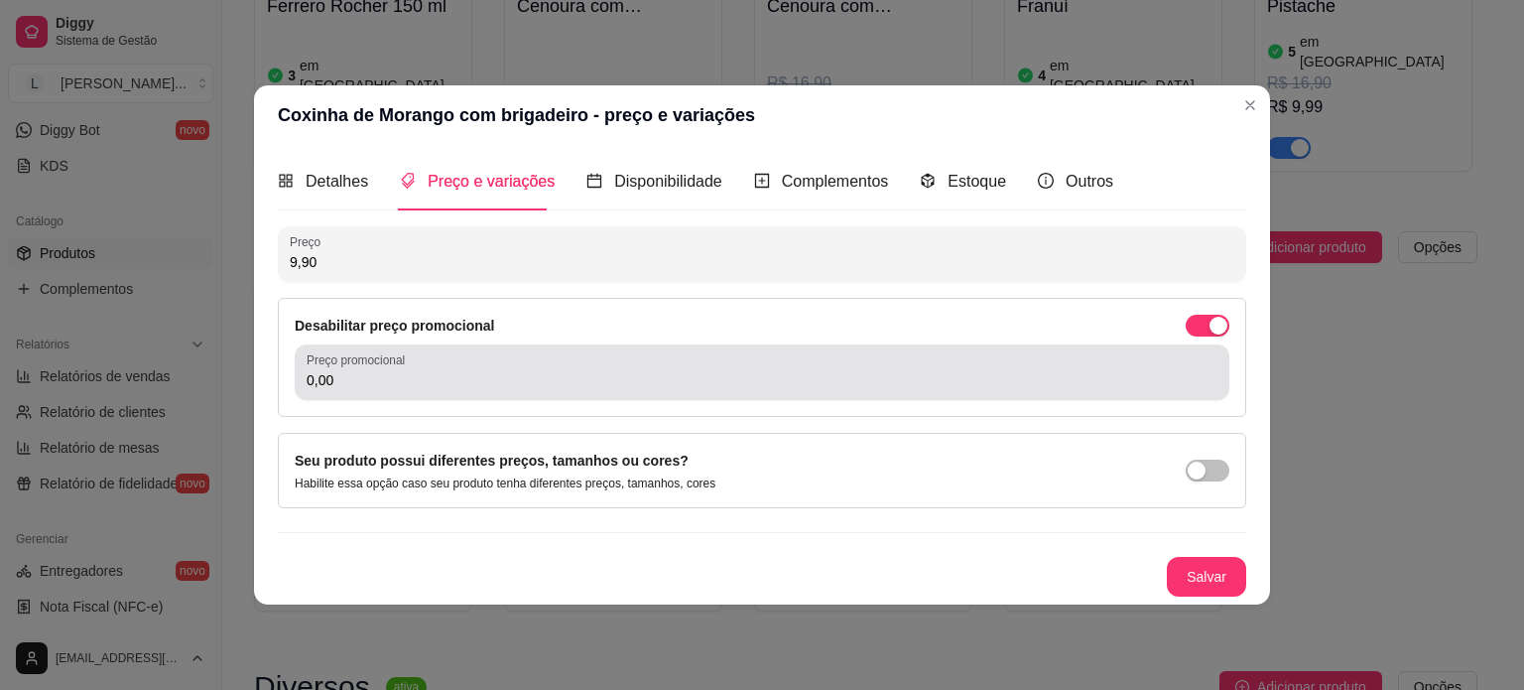
click at [464, 392] on div "Preço promocional 0,00" at bounding box center [762, 372] width 935 height 56
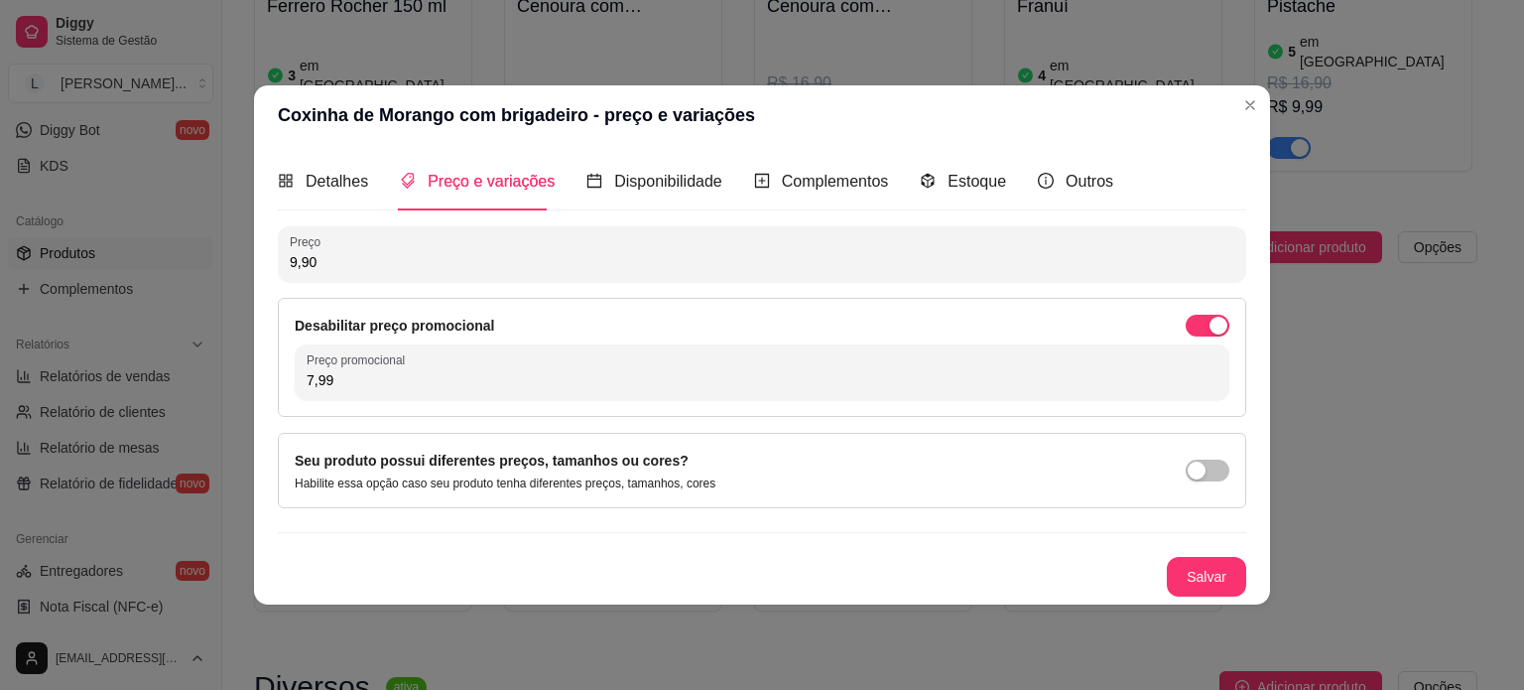
type input "7,99"
click at [1223, 568] on button "Salvar" at bounding box center [1206, 577] width 79 height 40
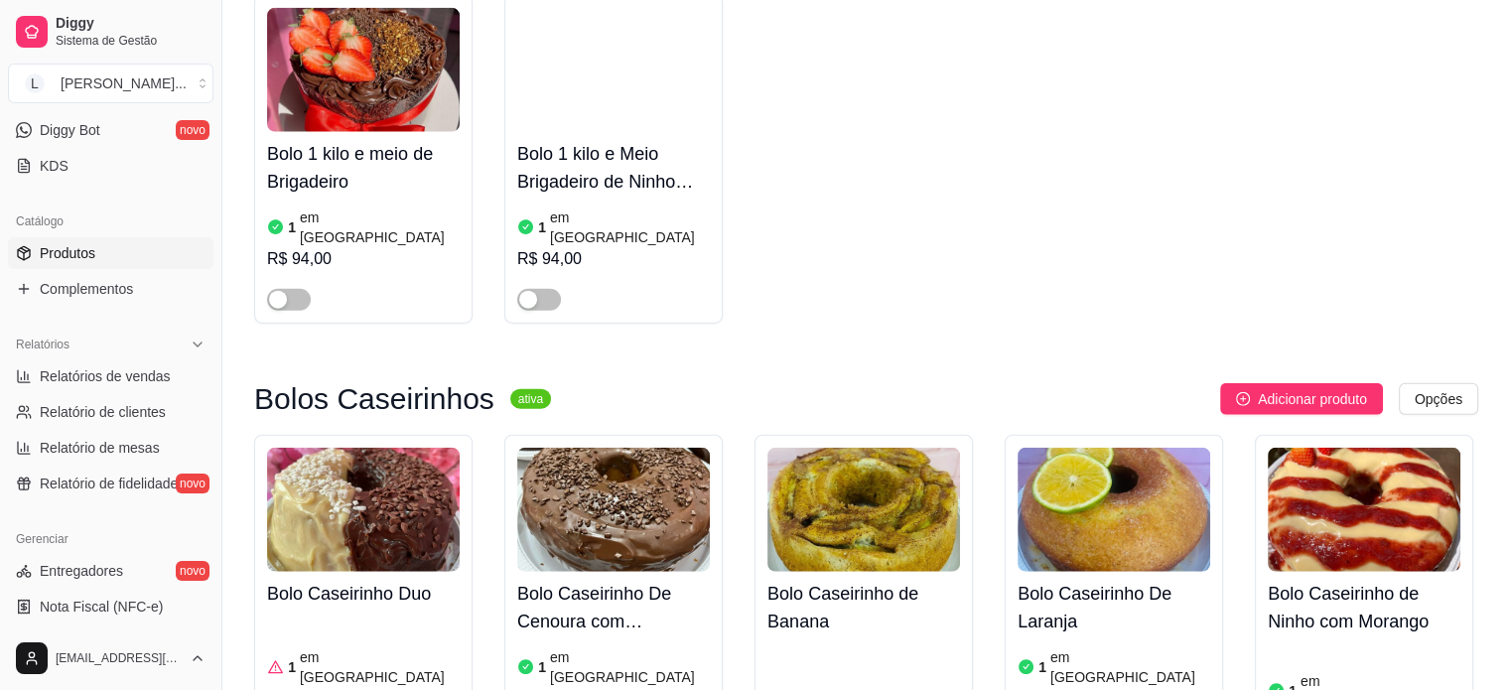
scroll to position [4962, 0]
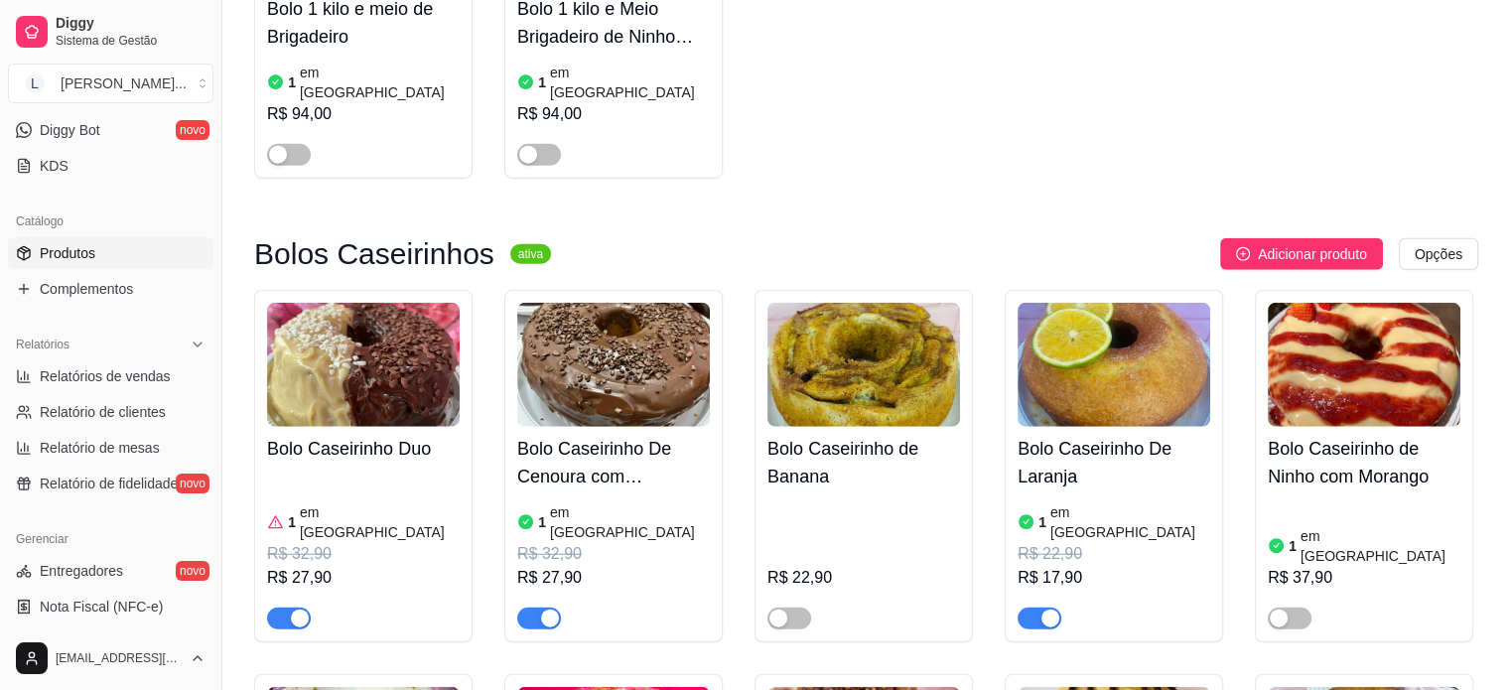
click at [289, 607] on span "button" at bounding box center [289, 618] width 44 height 22
click at [1055, 609] on div "button" at bounding box center [1050, 618] width 18 height 18
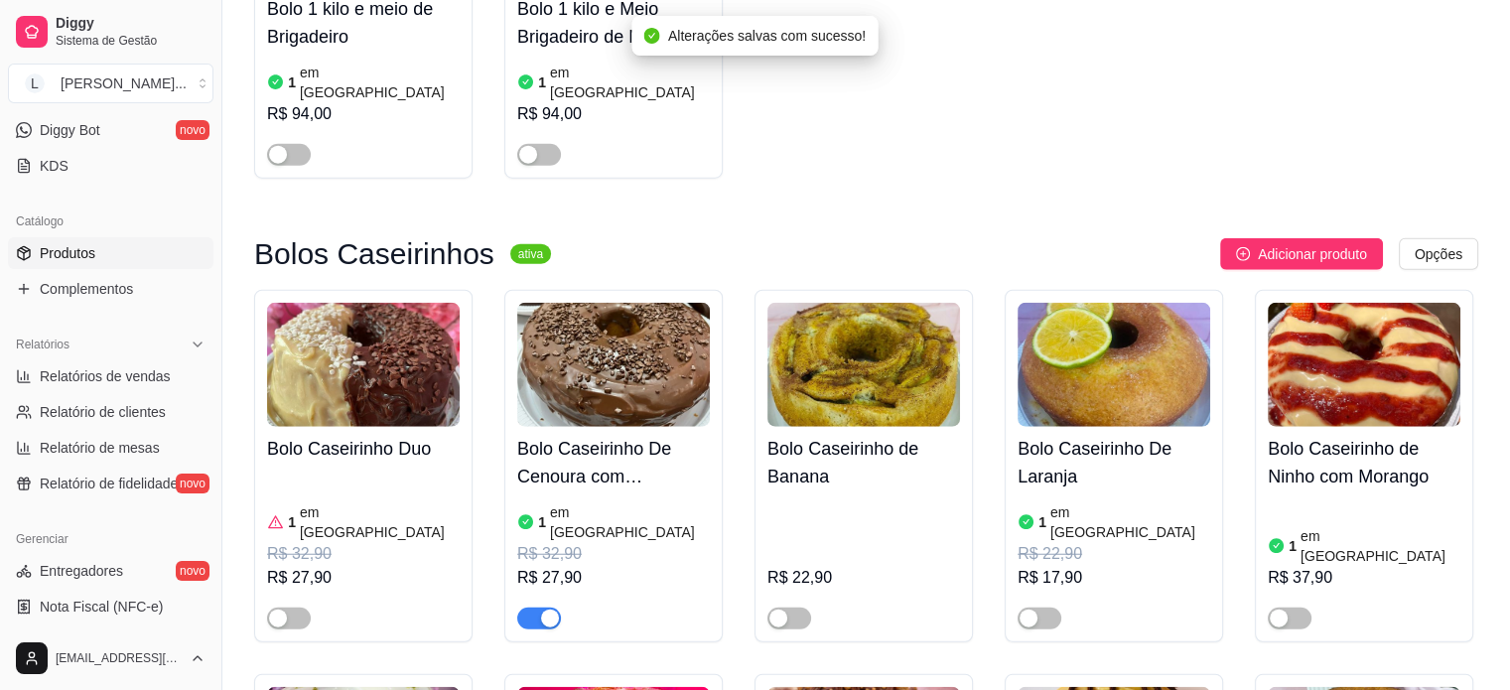
click at [645, 590] on div at bounding box center [613, 610] width 193 height 40
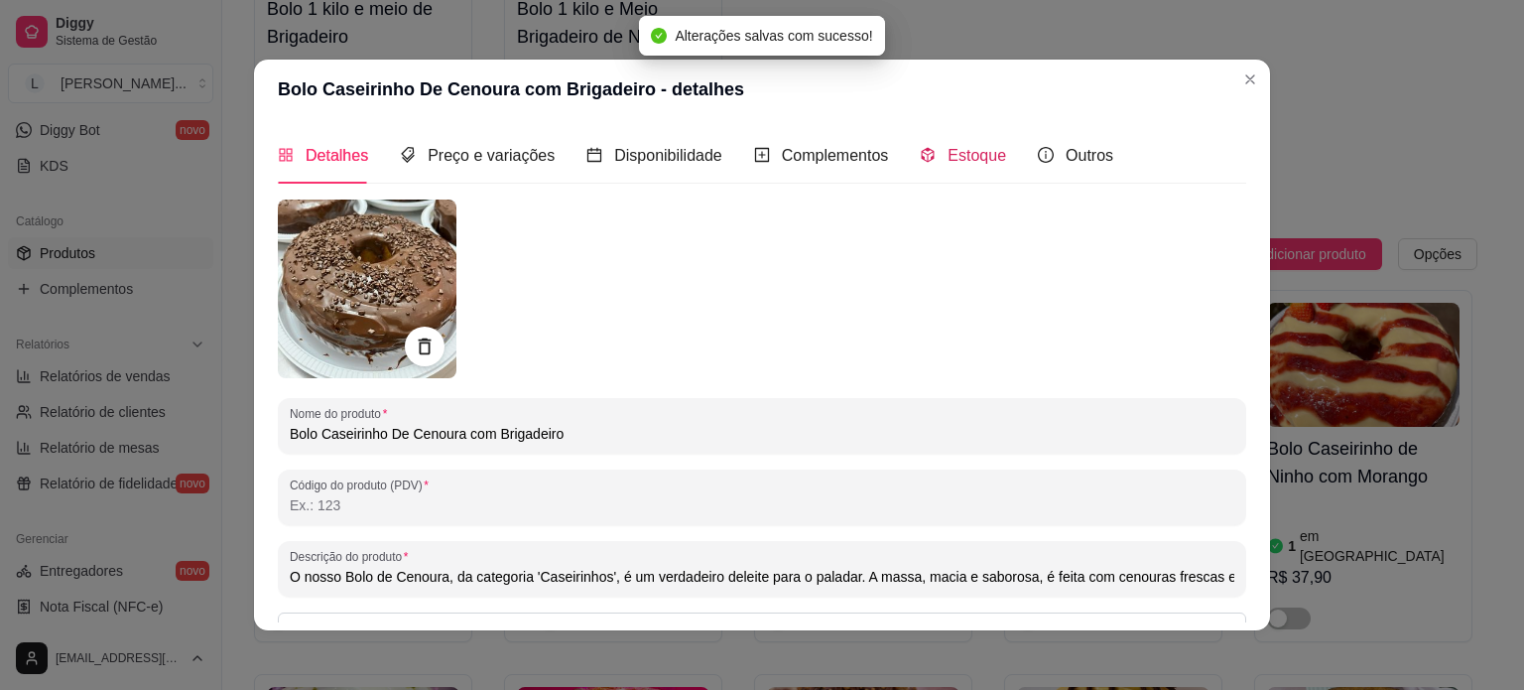
click at [958, 157] on span "Estoque" at bounding box center [977, 155] width 59 height 17
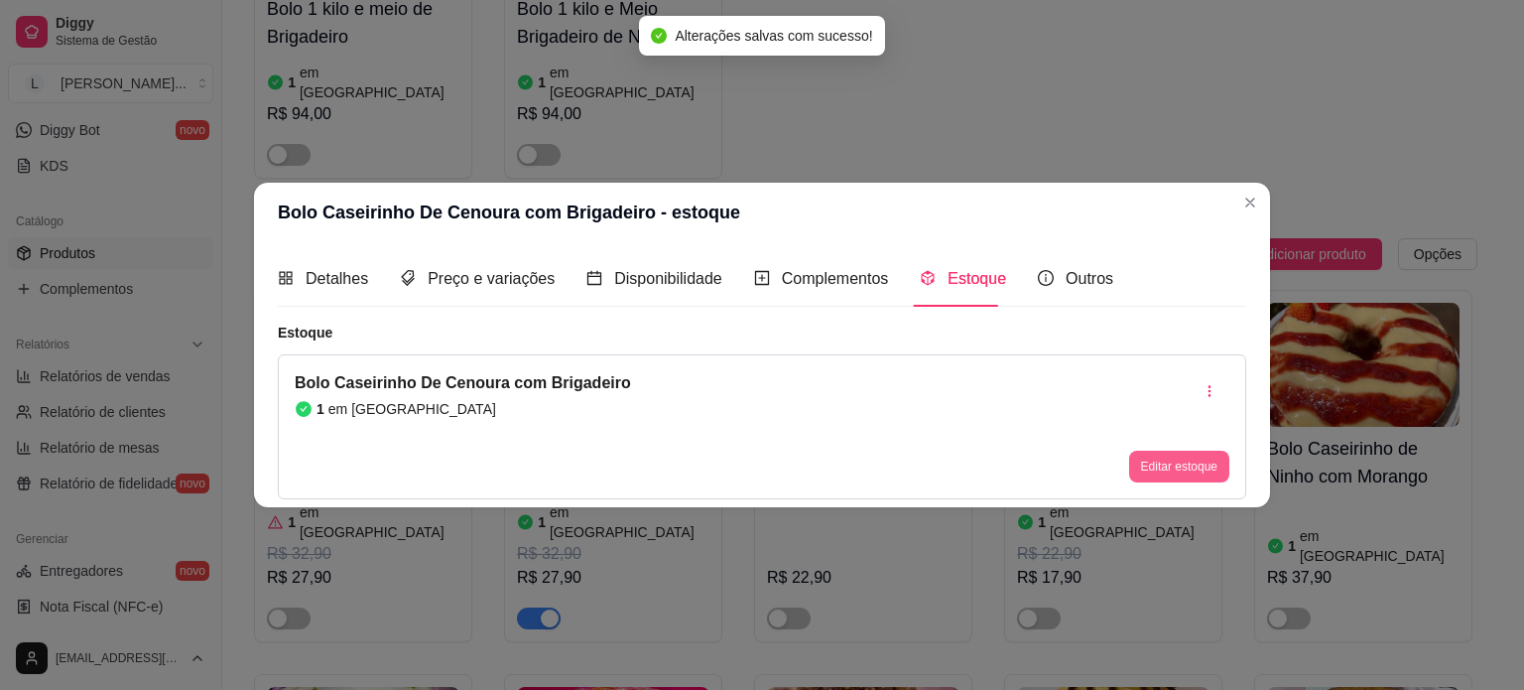
click at [1162, 478] on button "Editar estoque" at bounding box center [1179, 467] width 100 height 32
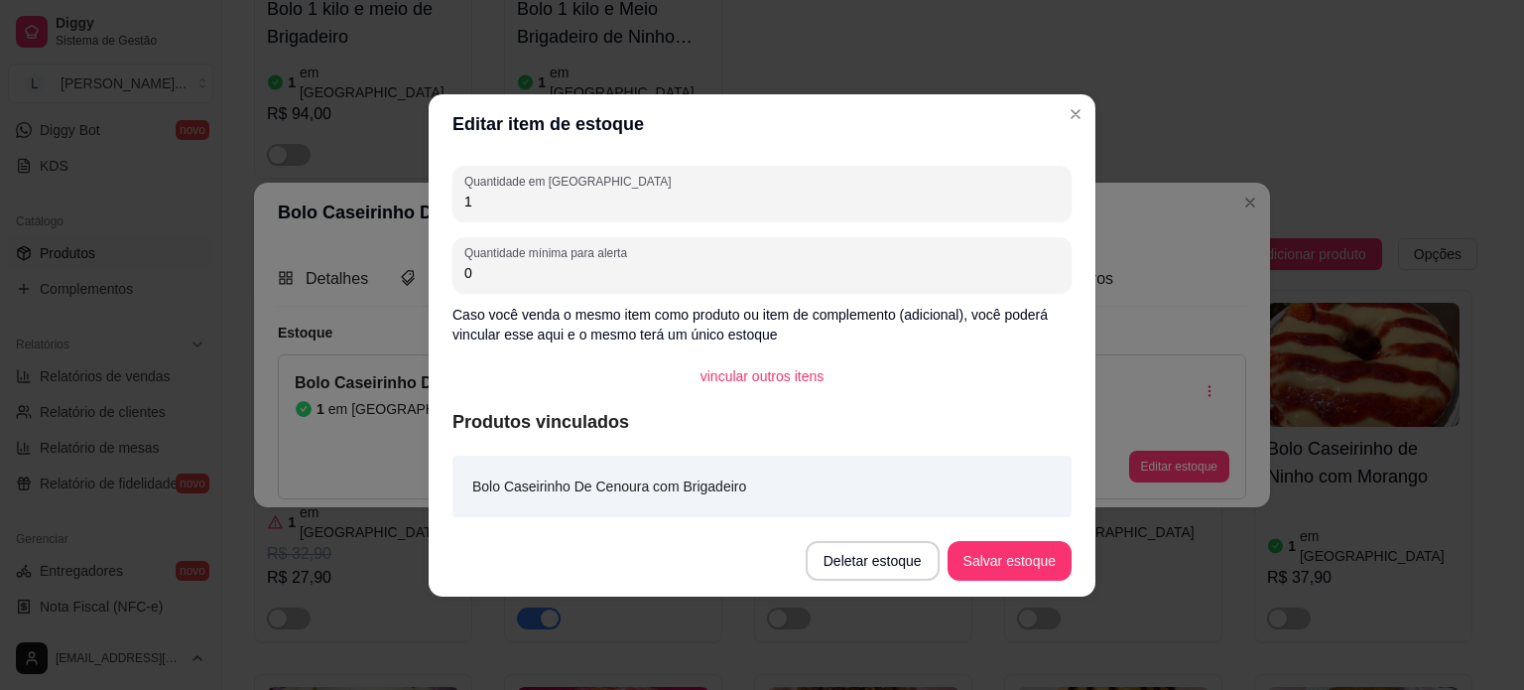
drag, startPoint x: 509, startPoint y: 204, endPoint x: 429, endPoint y: 204, distance: 80.4
click at [432, 204] on div "Quantidade em estoque 1 Quantidade mínima para alerta 0 Caso você venda o mesmo…" at bounding box center [762, 339] width 667 height 371
click at [429, 204] on div "Quantidade em estoque 1 Quantidade mínima para alerta 0 Caso você venda o mesmo…" at bounding box center [762, 339] width 667 height 371
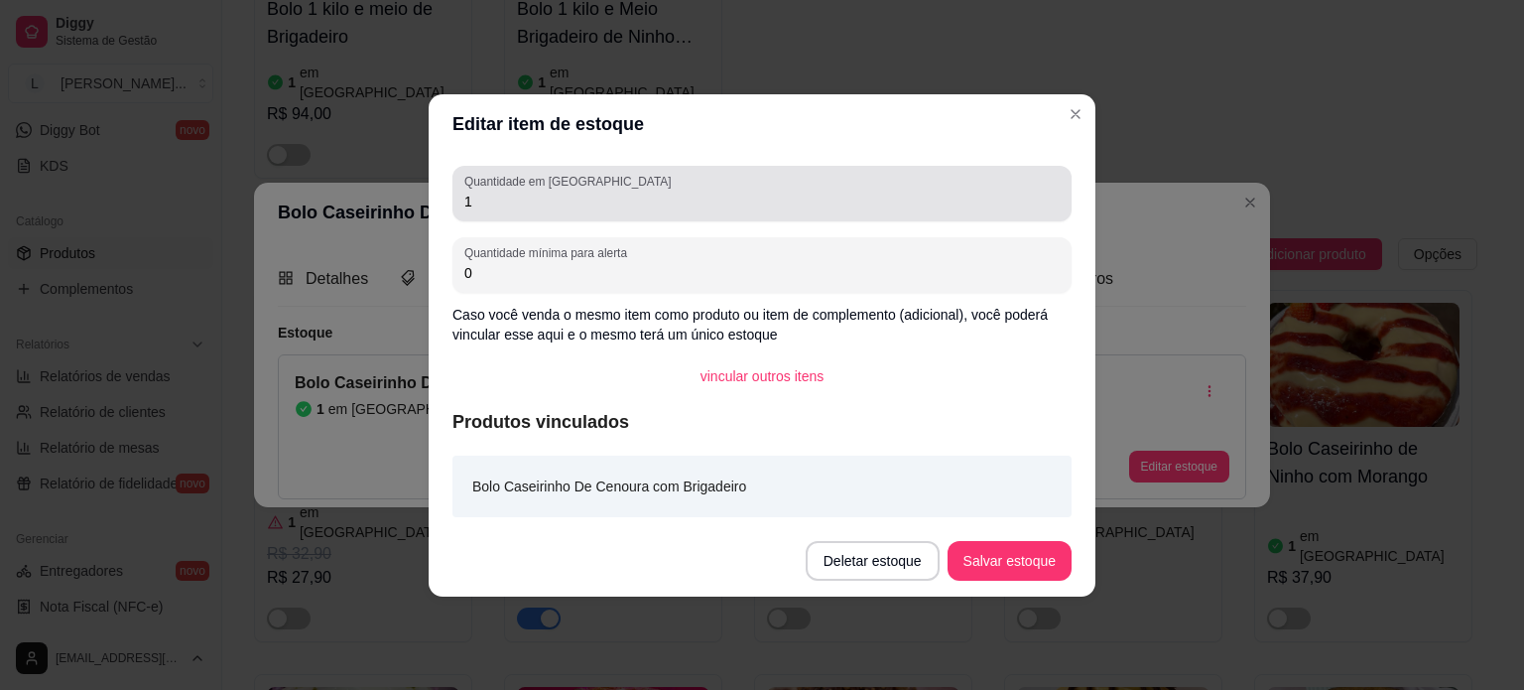
click at [611, 212] on div "1" at bounding box center [761, 194] width 595 height 40
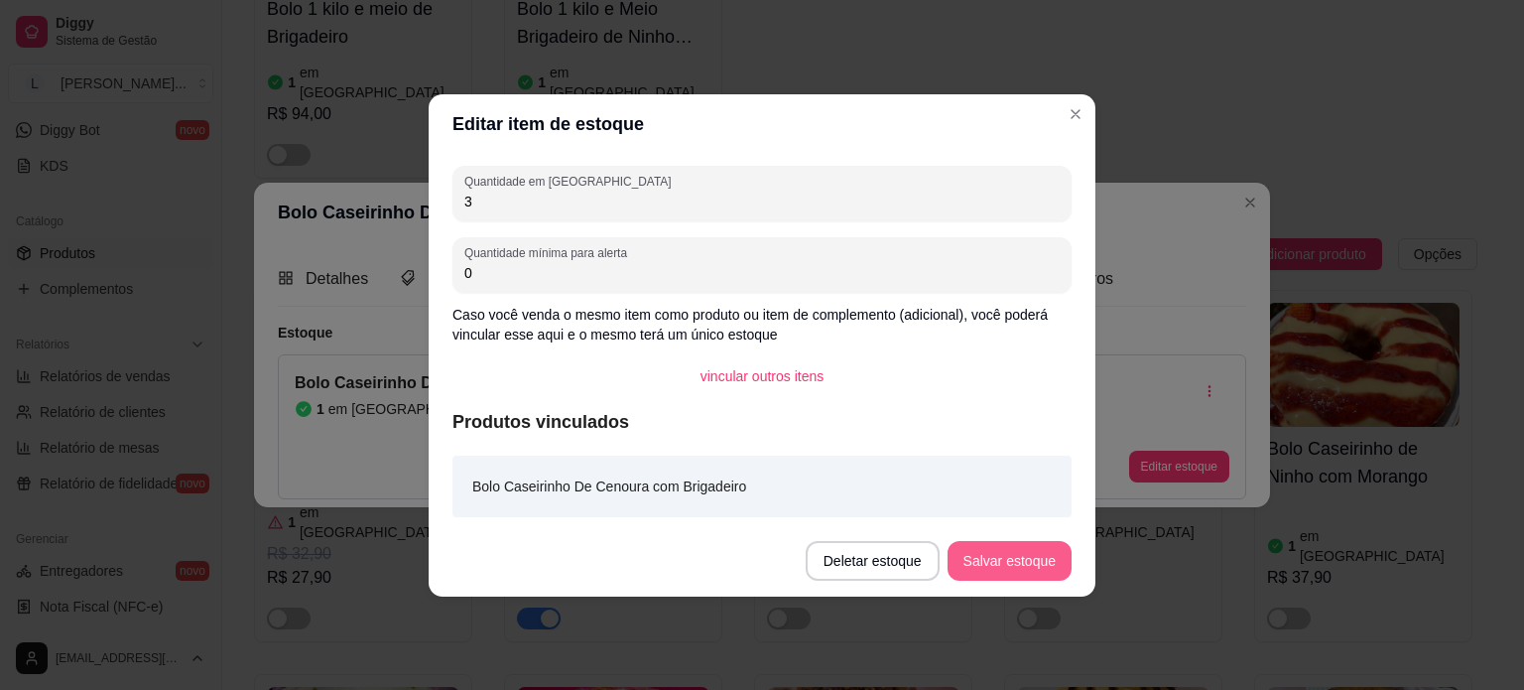
type input "3"
click at [985, 552] on button "Salvar estoque" at bounding box center [1010, 561] width 124 height 40
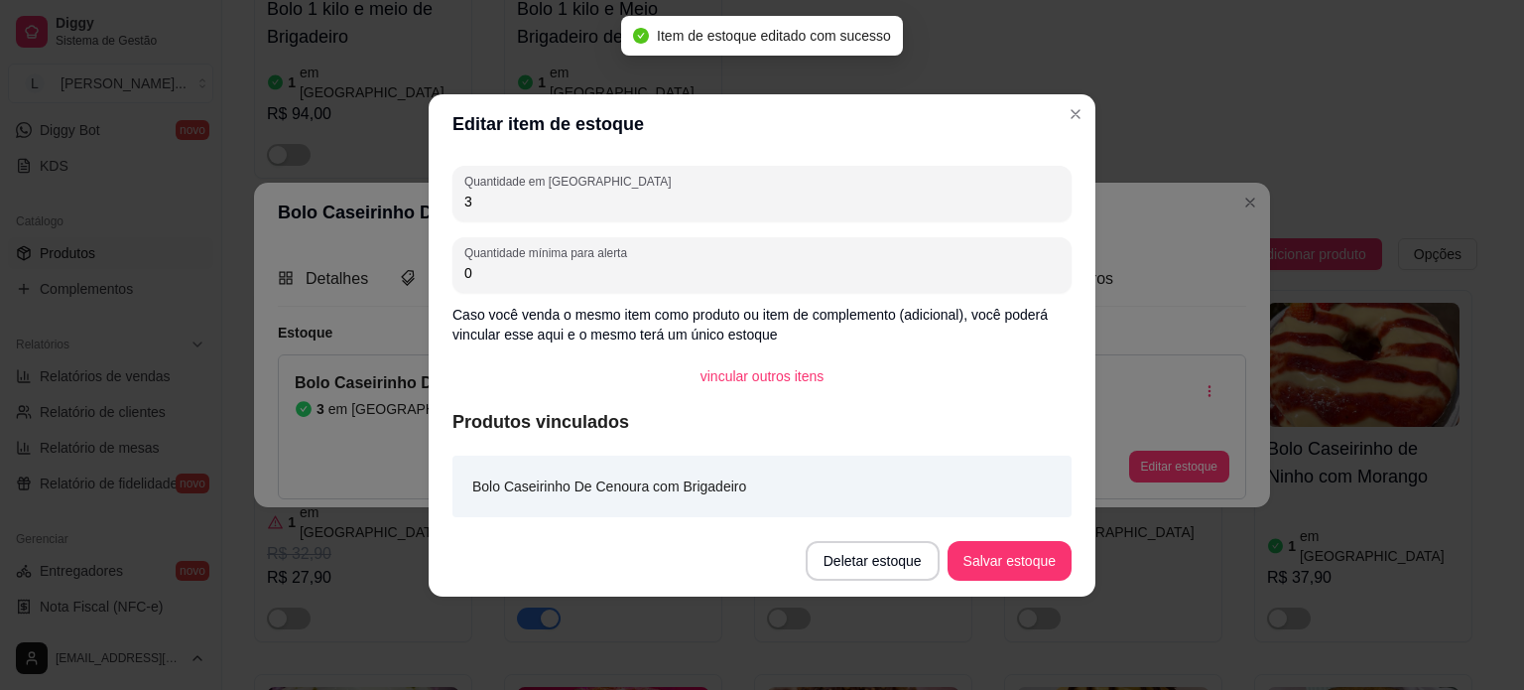
click at [1065, 96] on header "Editar item de estoque" at bounding box center [762, 124] width 667 height 60
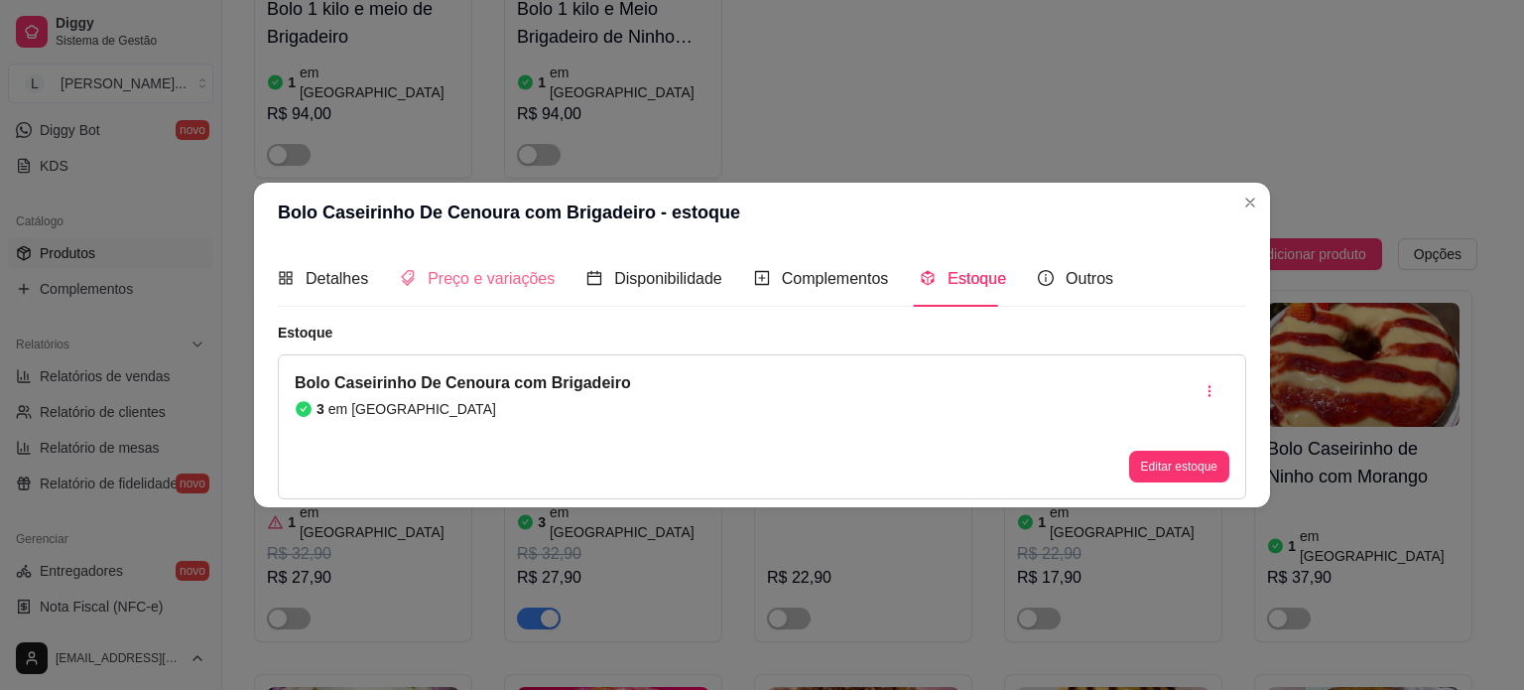
click at [496, 253] on div "Preço e variações" at bounding box center [477, 278] width 155 height 57
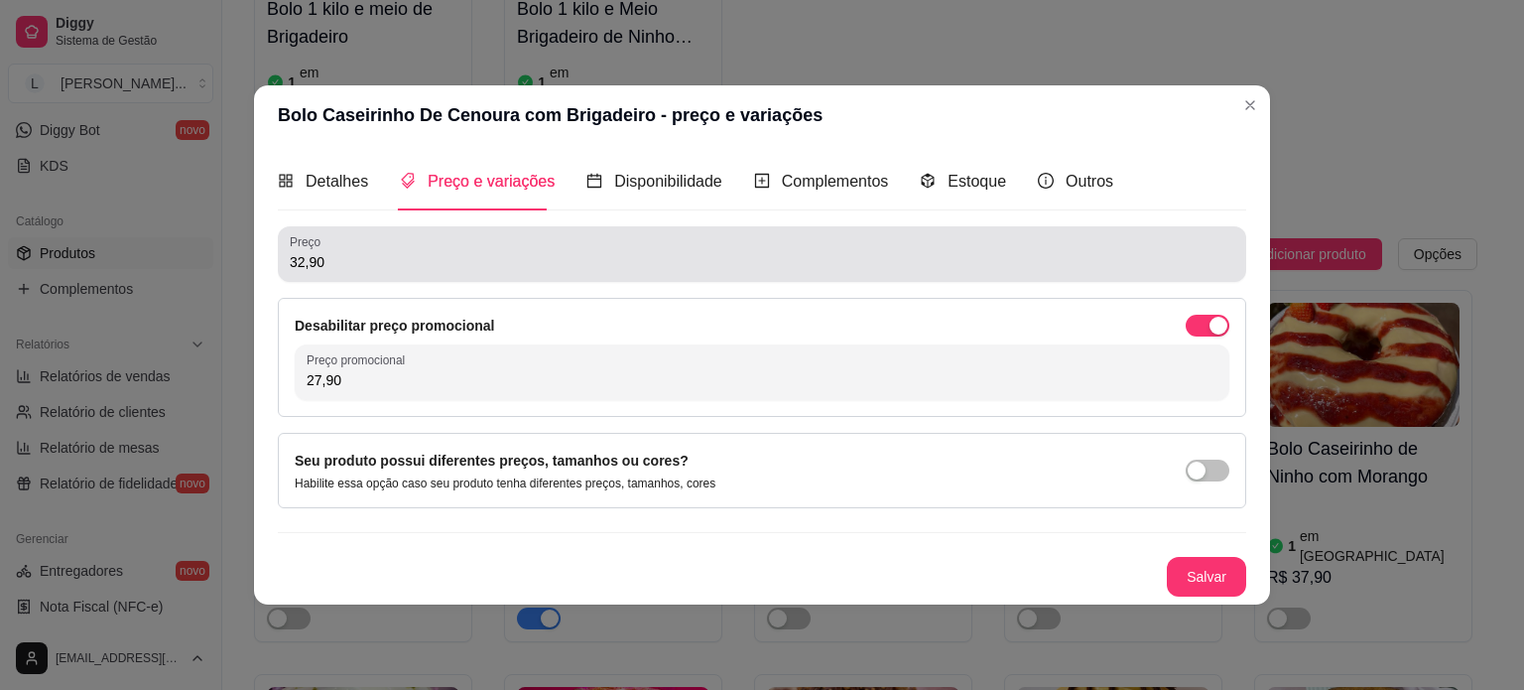
click at [497, 269] on input "32,90" at bounding box center [762, 262] width 945 height 20
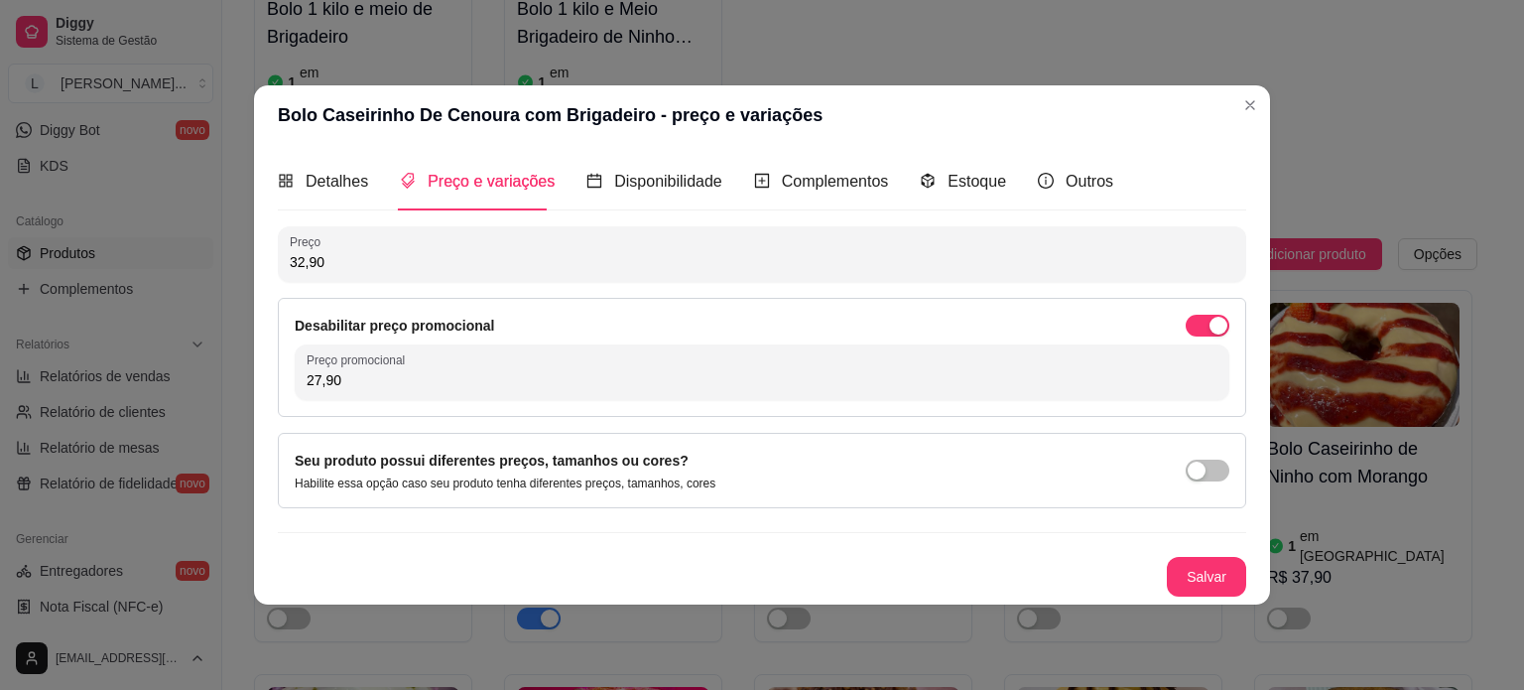
click at [1108, 344] on div "Preço promocional 27,90" at bounding box center [762, 372] width 935 height 56
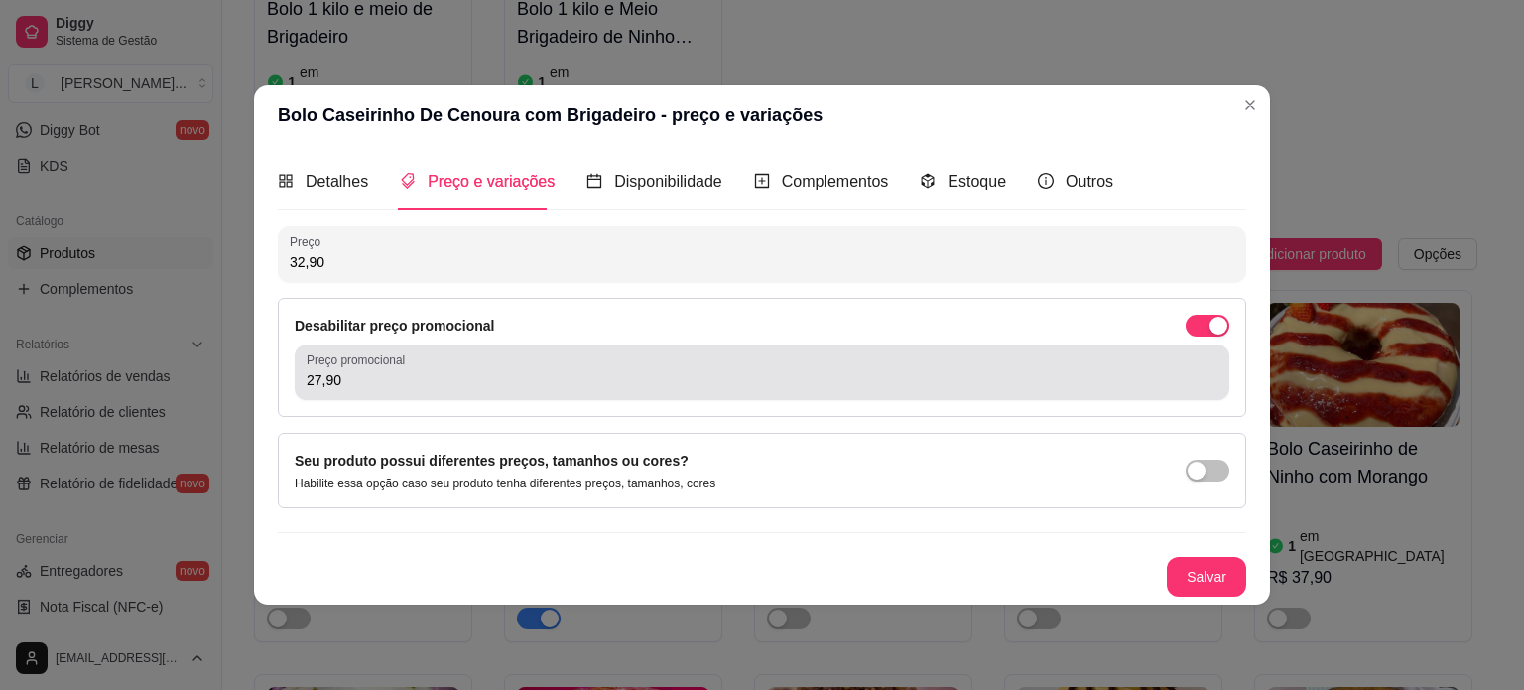
click at [990, 361] on div "27,90" at bounding box center [762, 372] width 911 height 40
click at [988, 362] on div "27,90" at bounding box center [762, 372] width 911 height 40
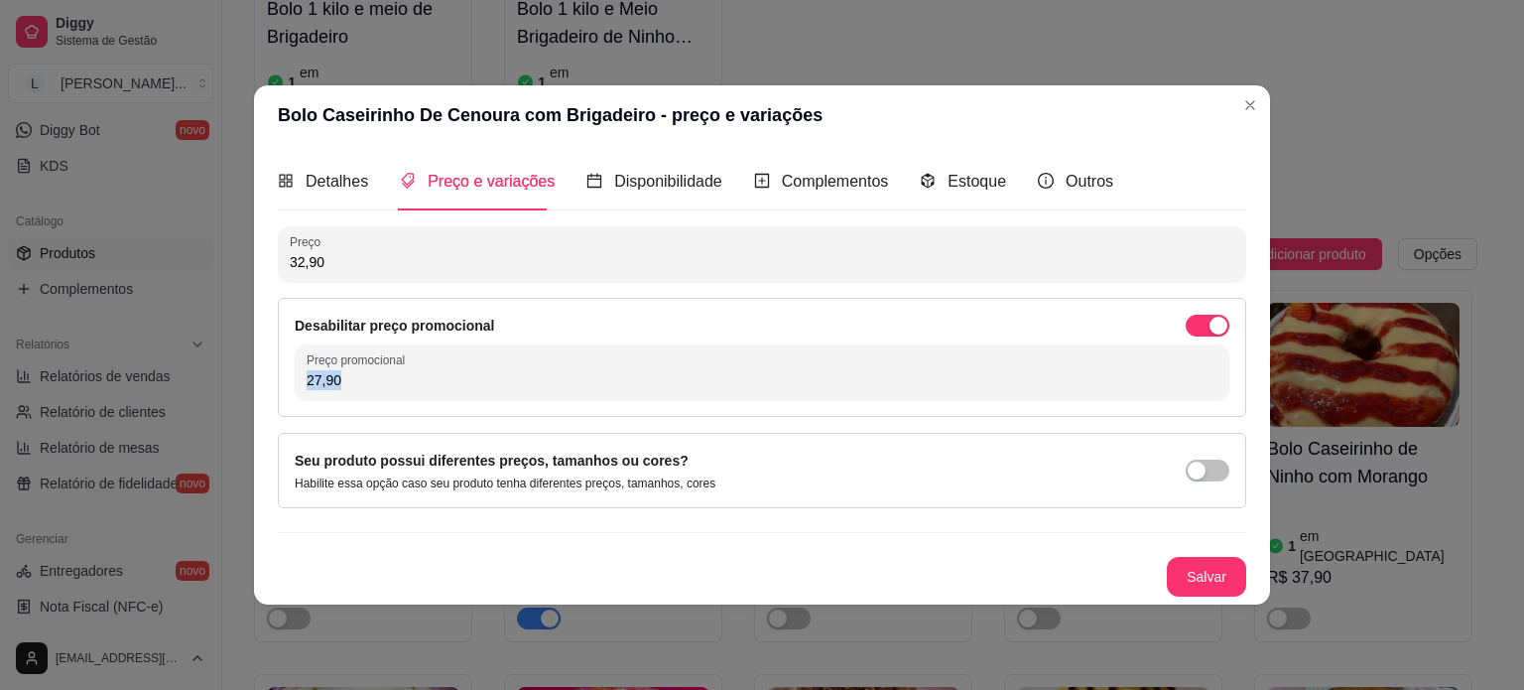
click at [988, 362] on div "27,90" at bounding box center [762, 372] width 911 height 40
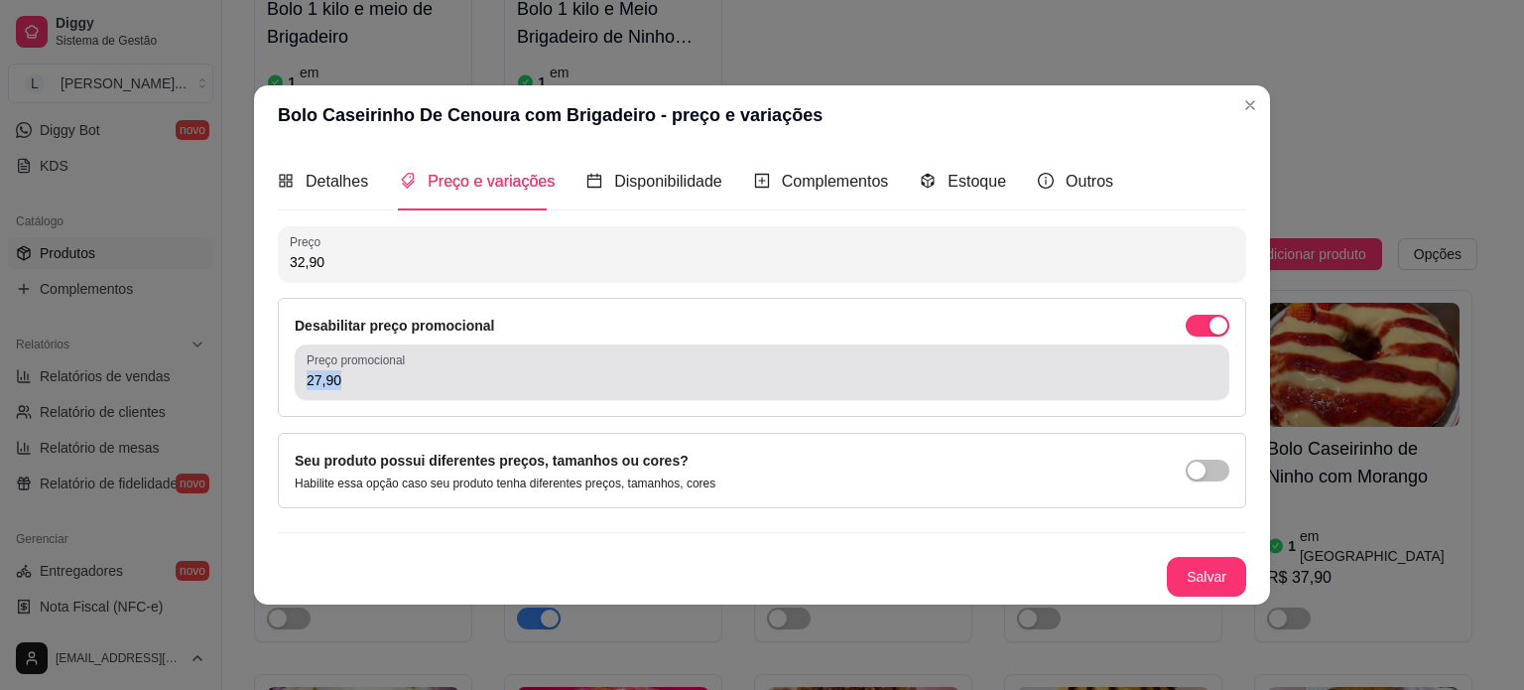
click at [988, 362] on div "27,90" at bounding box center [762, 372] width 911 height 40
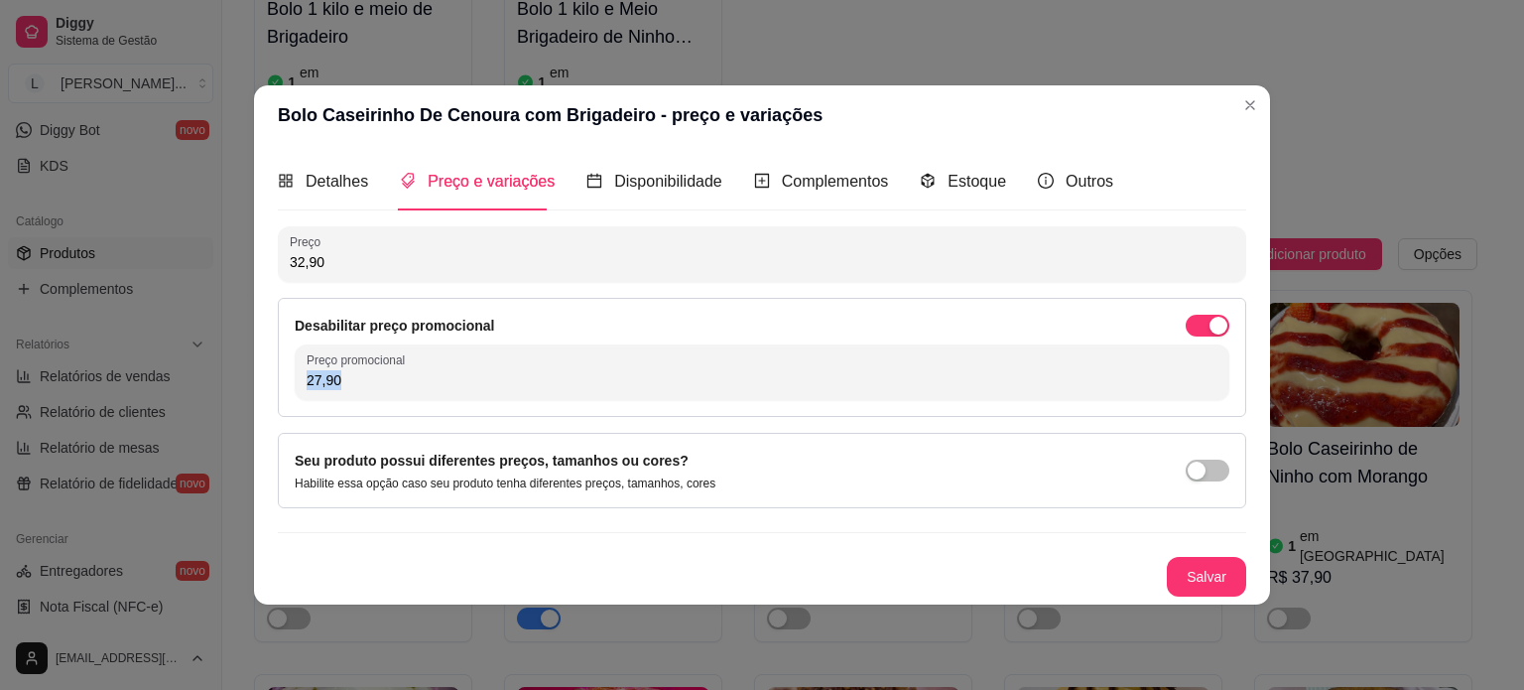
click at [988, 362] on div "27,90" at bounding box center [762, 372] width 911 height 40
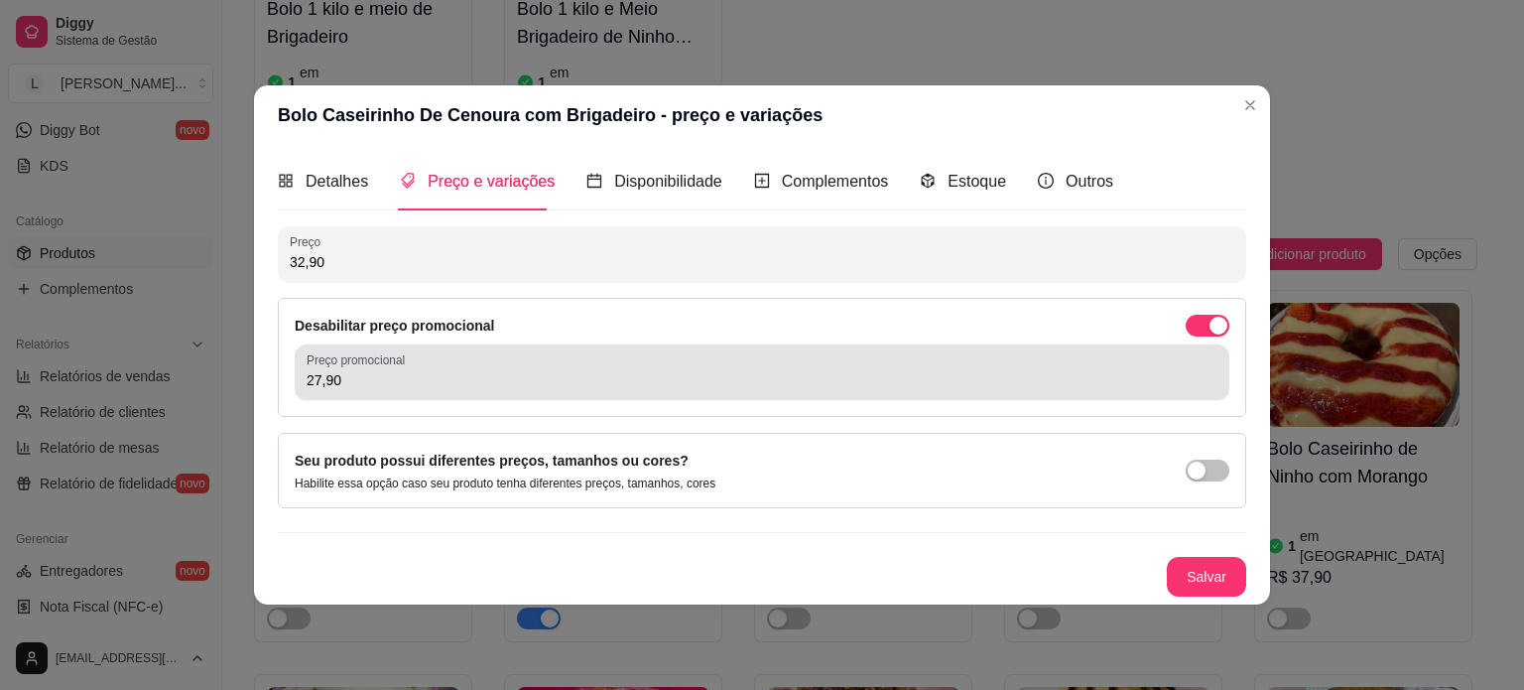
click at [898, 367] on div "27,90" at bounding box center [762, 372] width 911 height 40
click at [896, 369] on div "27,90" at bounding box center [762, 372] width 911 height 40
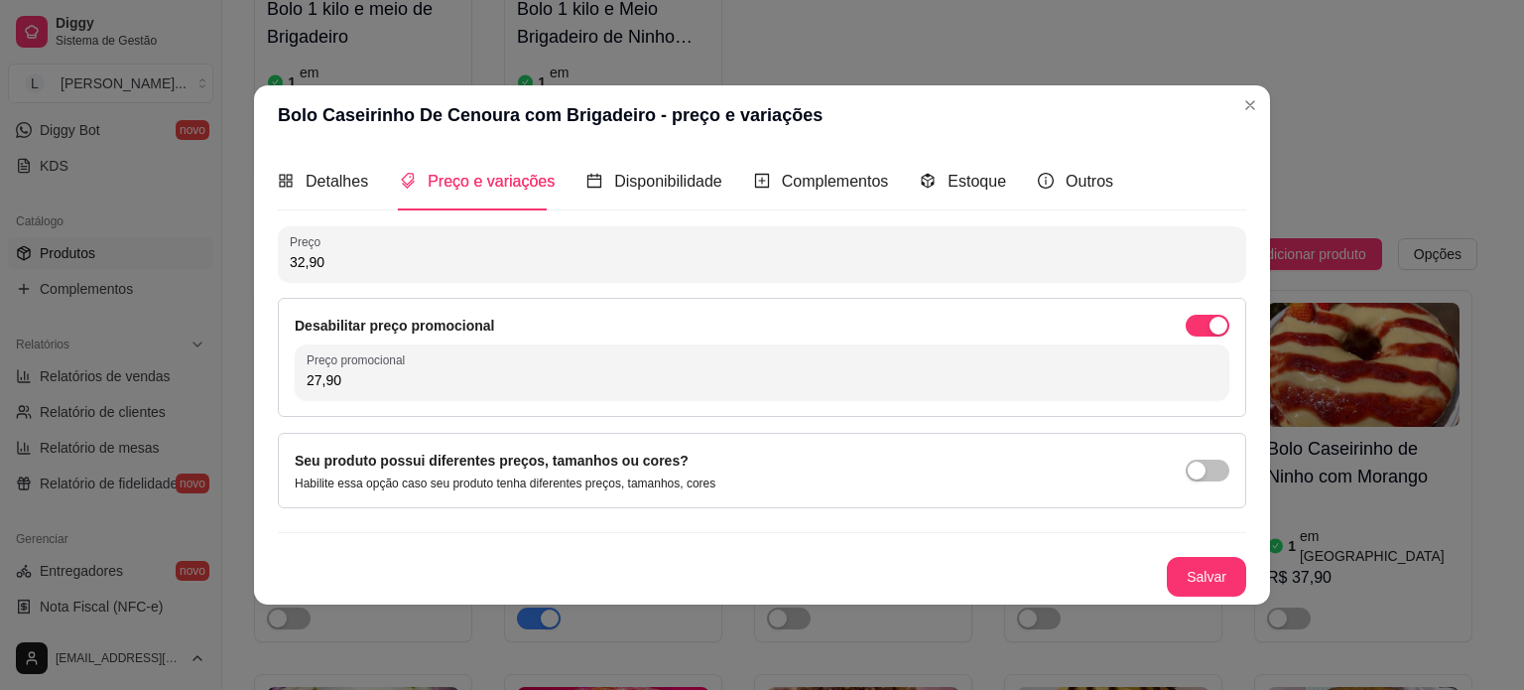
click at [896, 370] on input "27,90" at bounding box center [762, 380] width 911 height 20
type input "26,90"
click at [1187, 565] on button "Salvar" at bounding box center [1206, 577] width 79 height 40
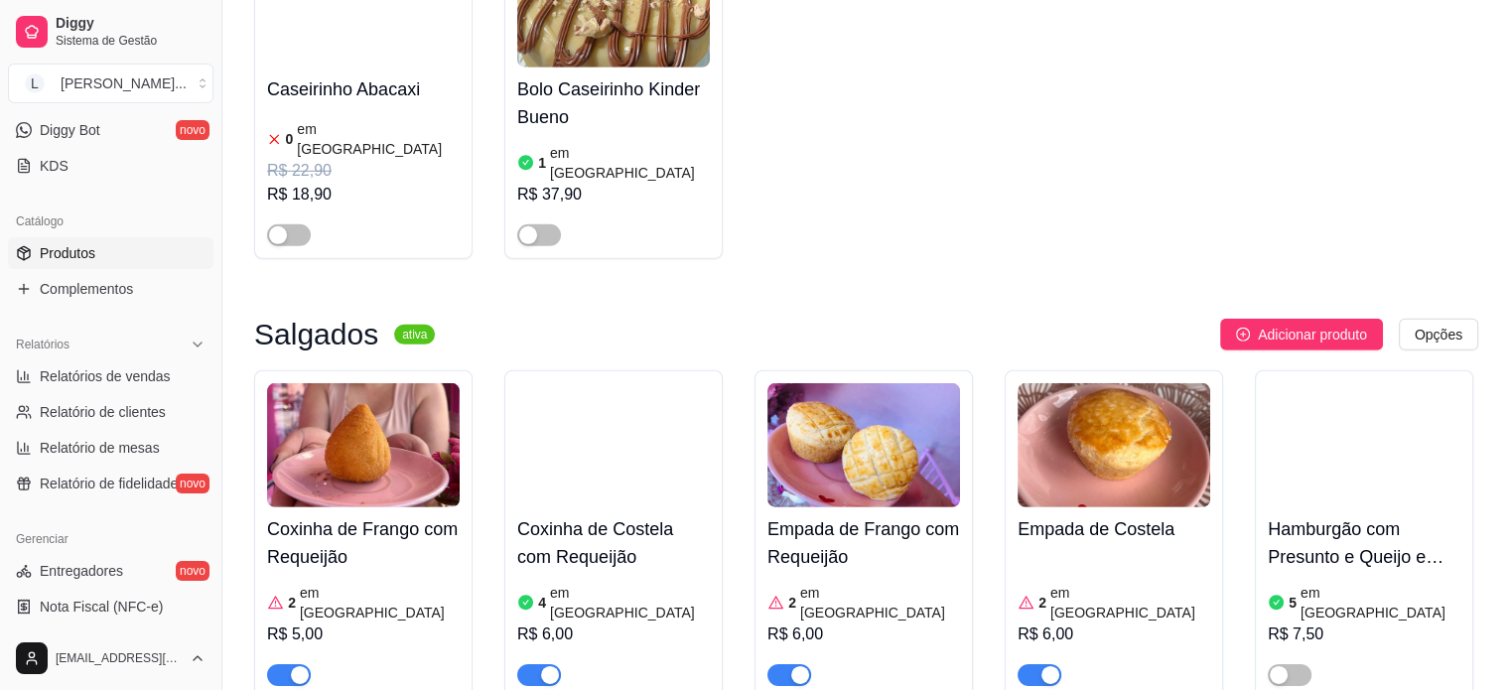
scroll to position [6153, 0]
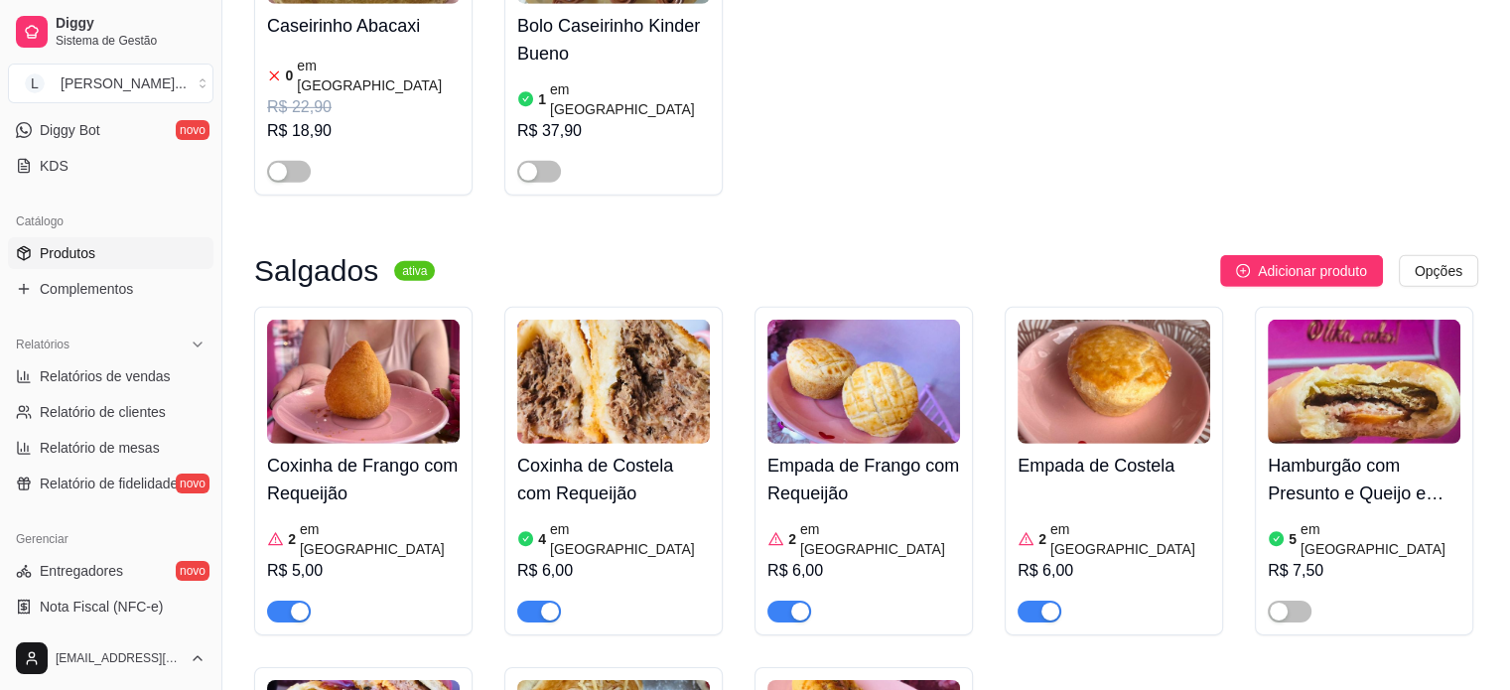
click at [541, 602] on div "button" at bounding box center [550, 611] width 18 height 18
click at [282, 600] on span "button" at bounding box center [289, 611] width 44 height 22
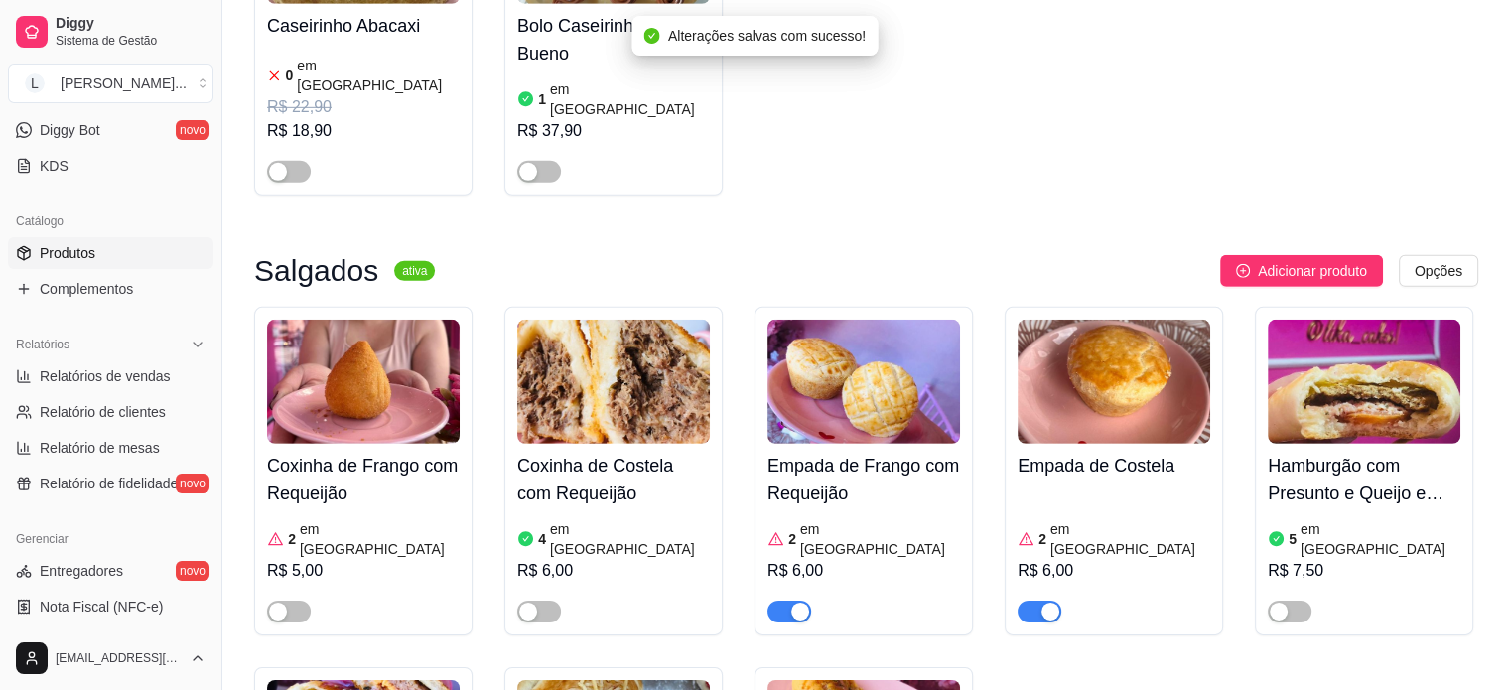
click at [796, 602] on div "button" at bounding box center [800, 611] width 18 height 18
click at [1044, 600] on span "button" at bounding box center [1039, 611] width 44 height 22
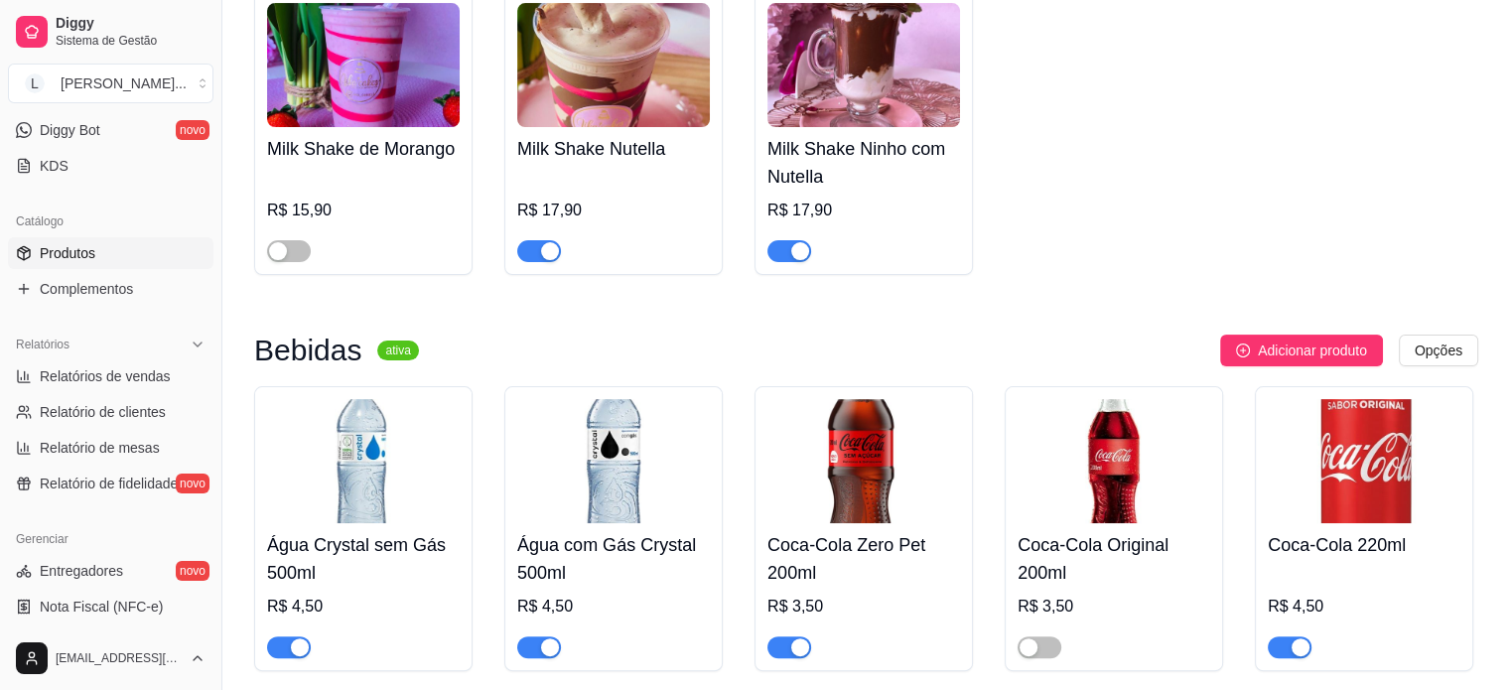
scroll to position [8127, 0]
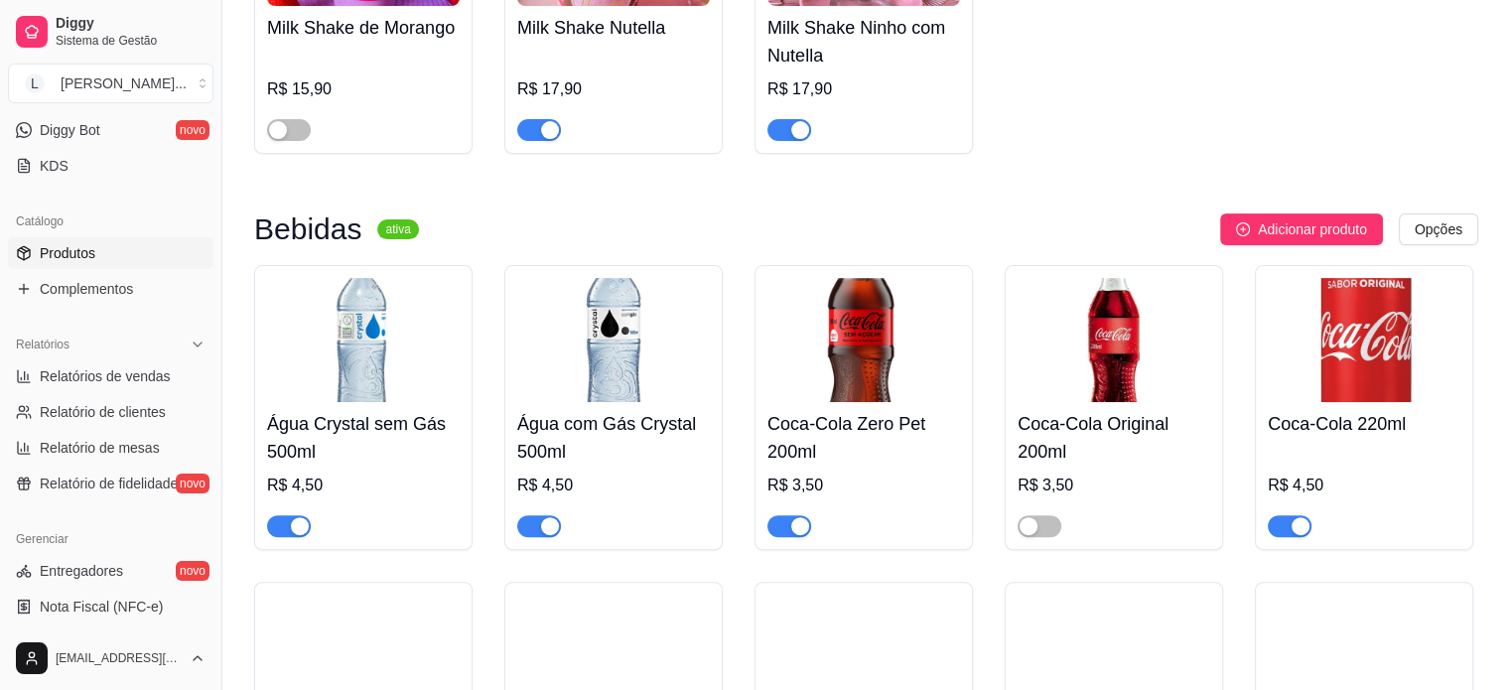
click at [1277, 515] on span "button" at bounding box center [1289, 526] width 44 height 22
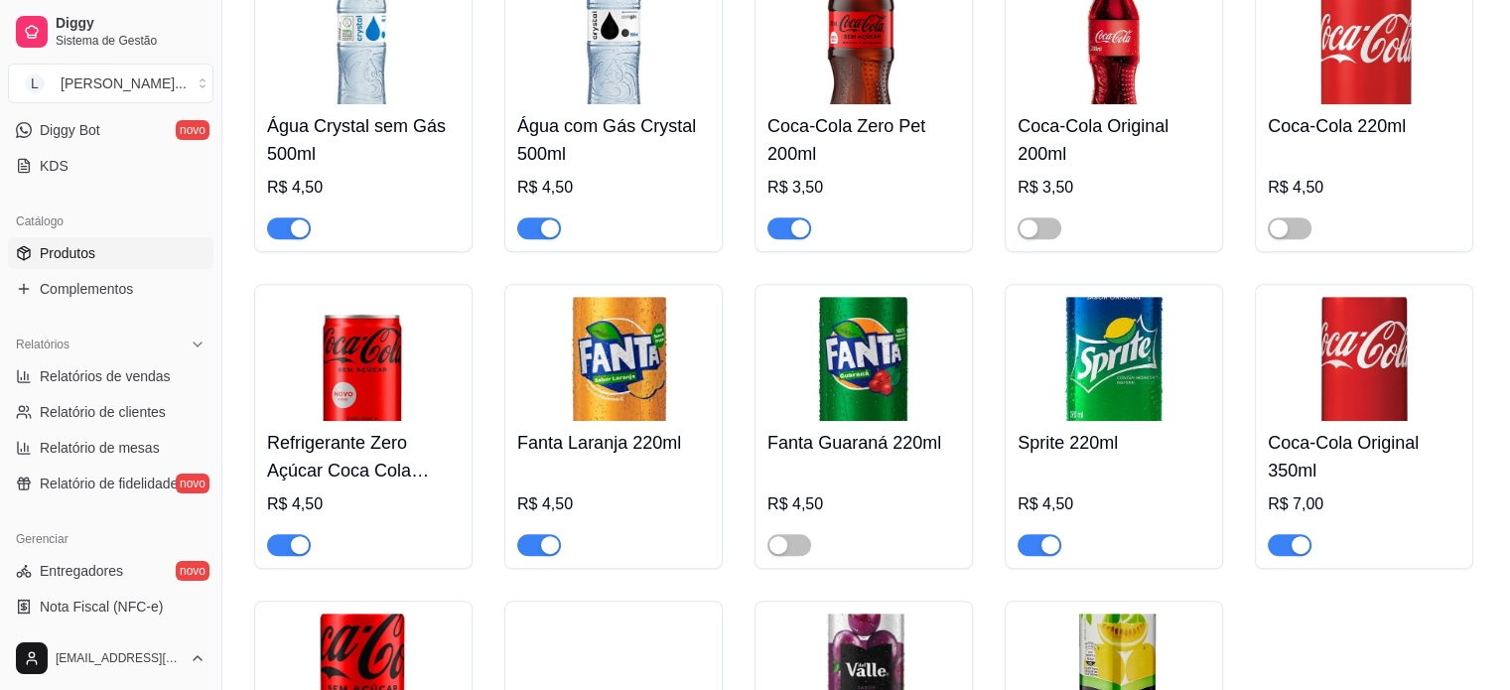
scroll to position [8028, 0]
